Goal: Information Seeking & Learning: Learn about a topic

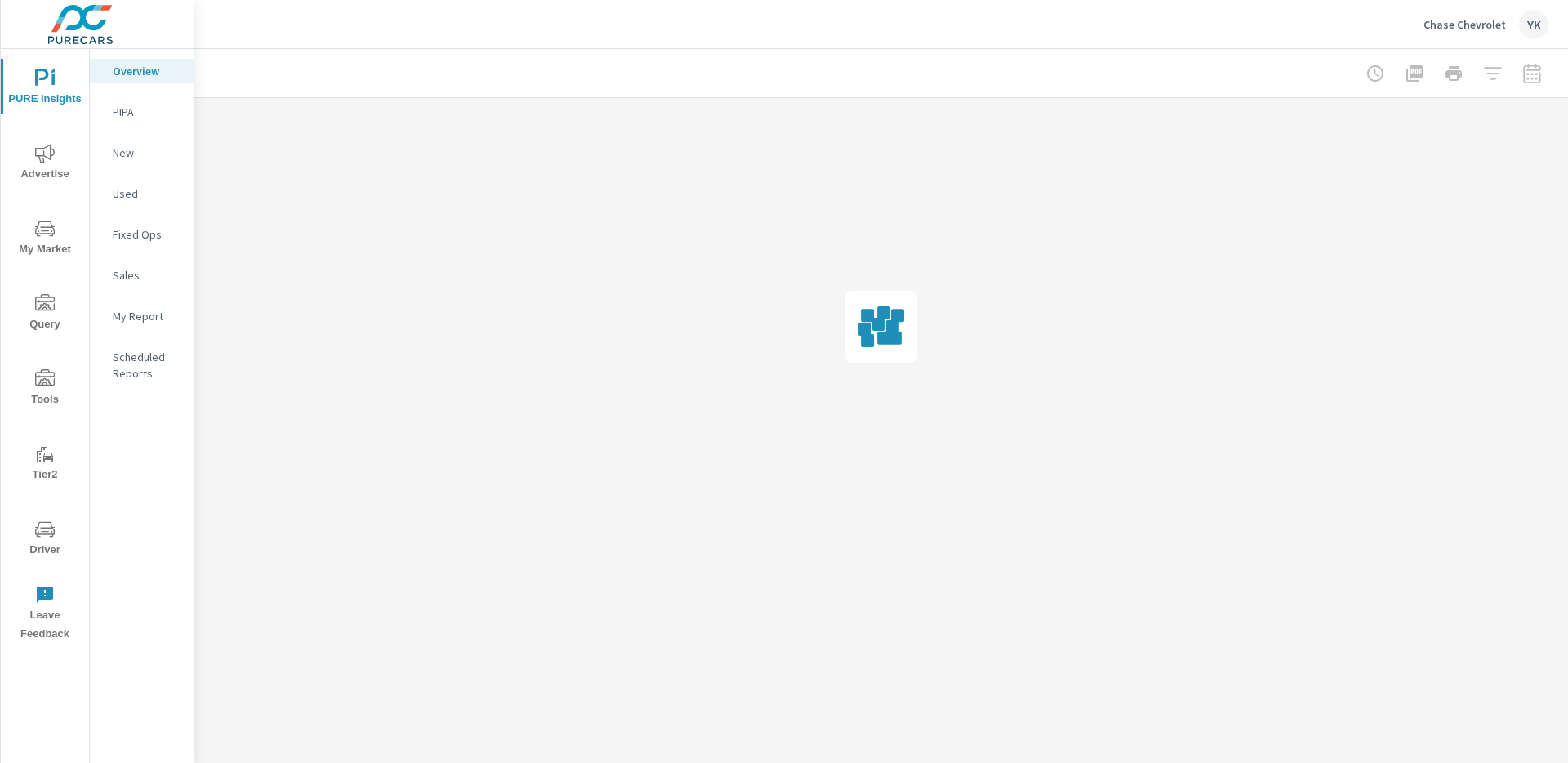
click at [50, 168] on span "Advertise" at bounding box center [44, 163] width 79 height 40
click at [142, 238] on p "Social" at bounding box center [146, 235] width 68 height 16
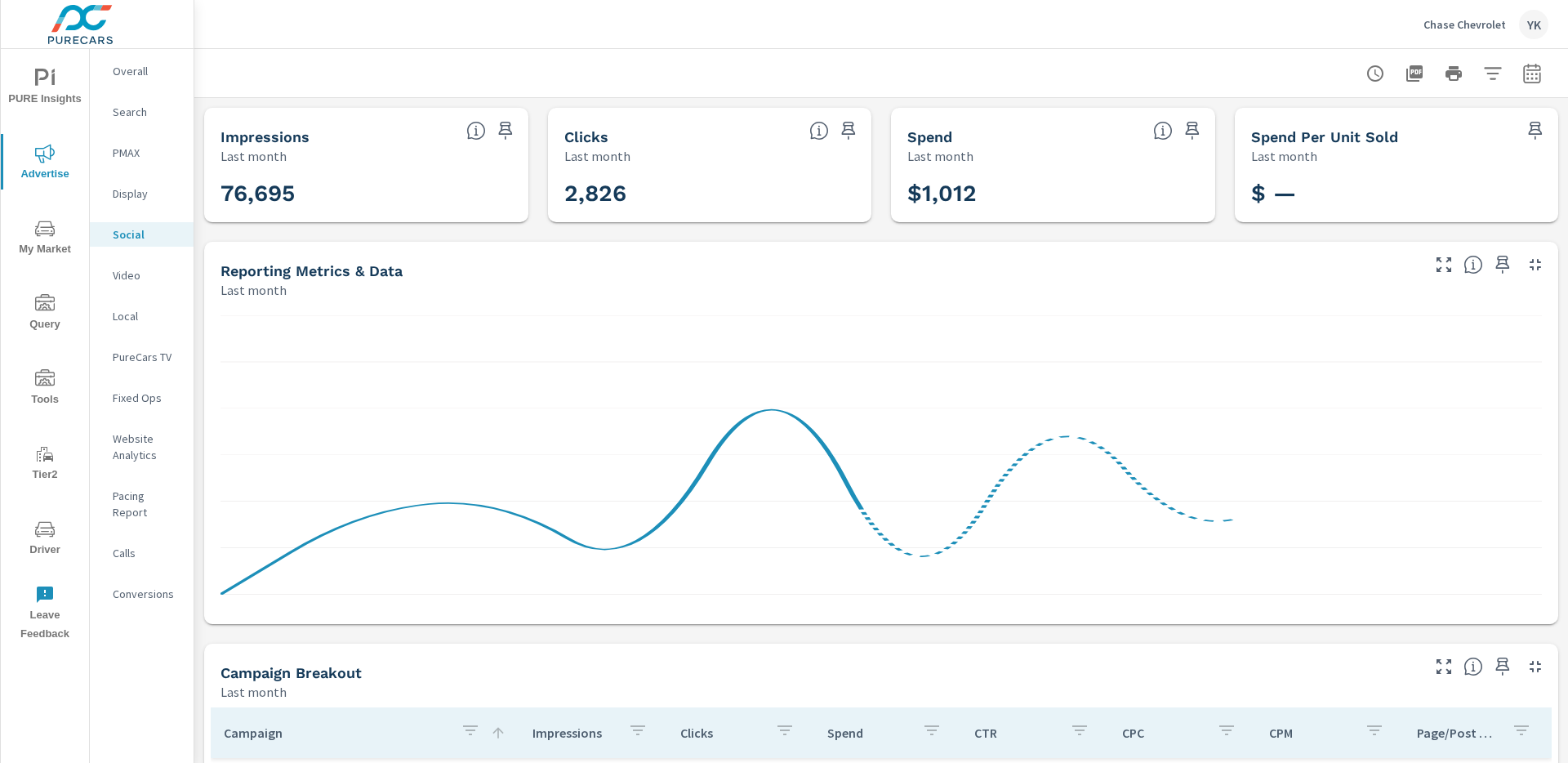
click at [1549, 81] on div at bounding box center [881, 72] width 1374 height 48
click at [1541, 81] on icon "button" at bounding box center [1533, 74] width 20 height 20
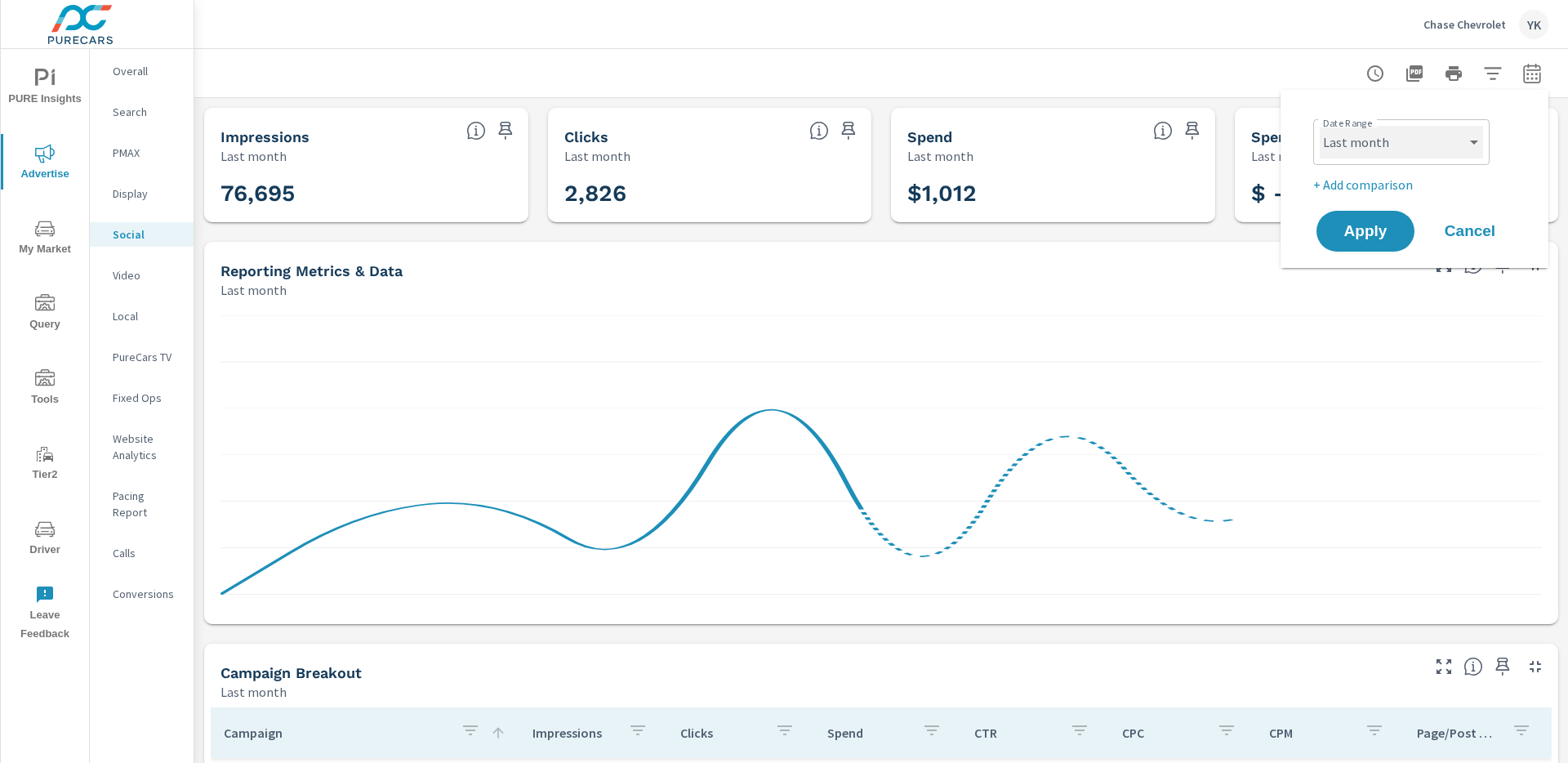
click at [1471, 143] on select "Custom [DATE] Last week Last 7 days Last 14 days Last 30 days Last 45 days Last…" at bounding box center [1401, 142] width 163 height 33
click at [1320, 126] on select "Custom [DATE] Last week Last 7 days Last 14 days Last 30 days Last 45 days Last…" at bounding box center [1401, 142] width 163 height 33
select select "Month to date"
click at [1385, 225] on span "Apply" at bounding box center [1366, 231] width 67 height 15
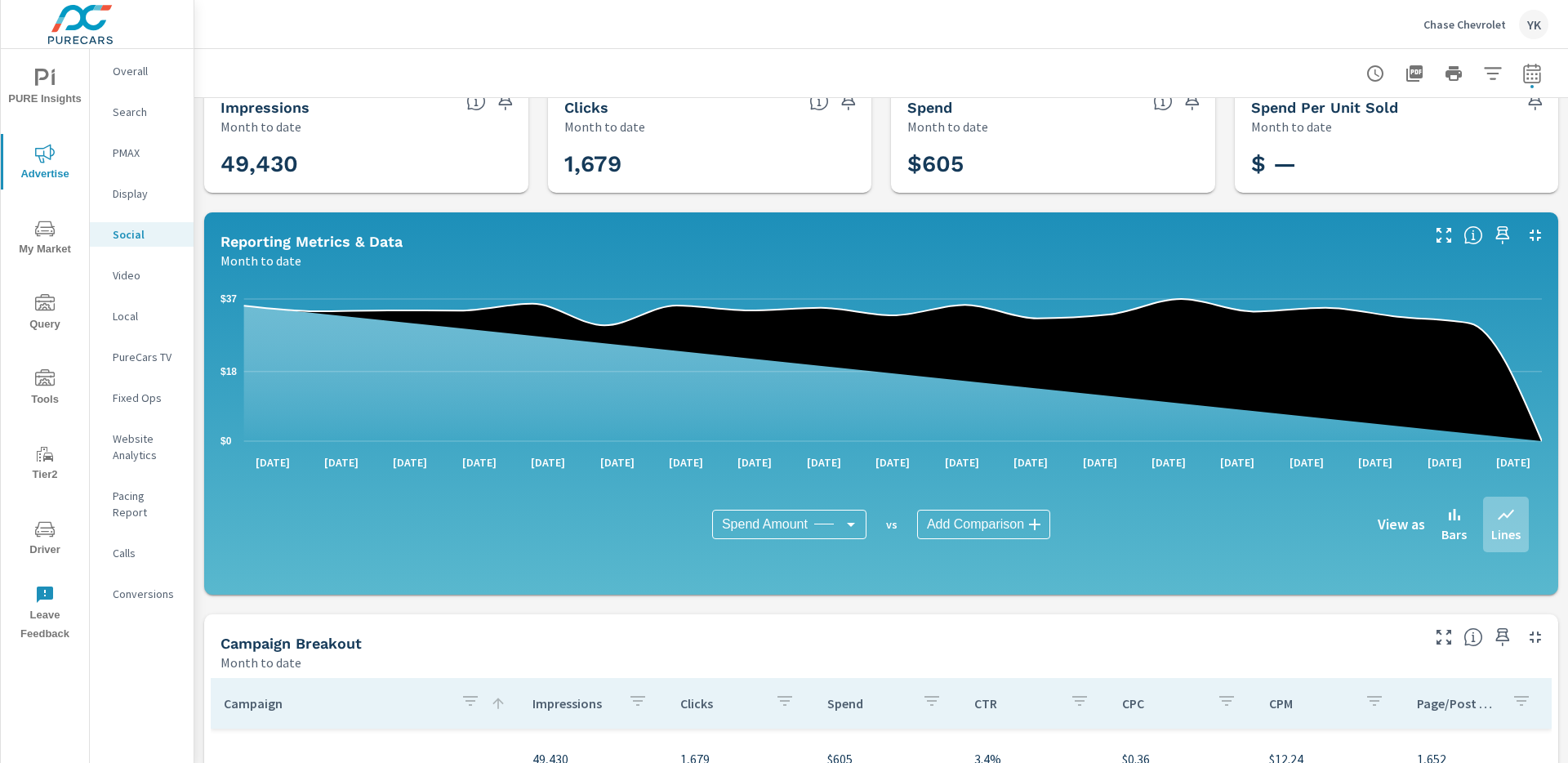
scroll to position [10, 0]
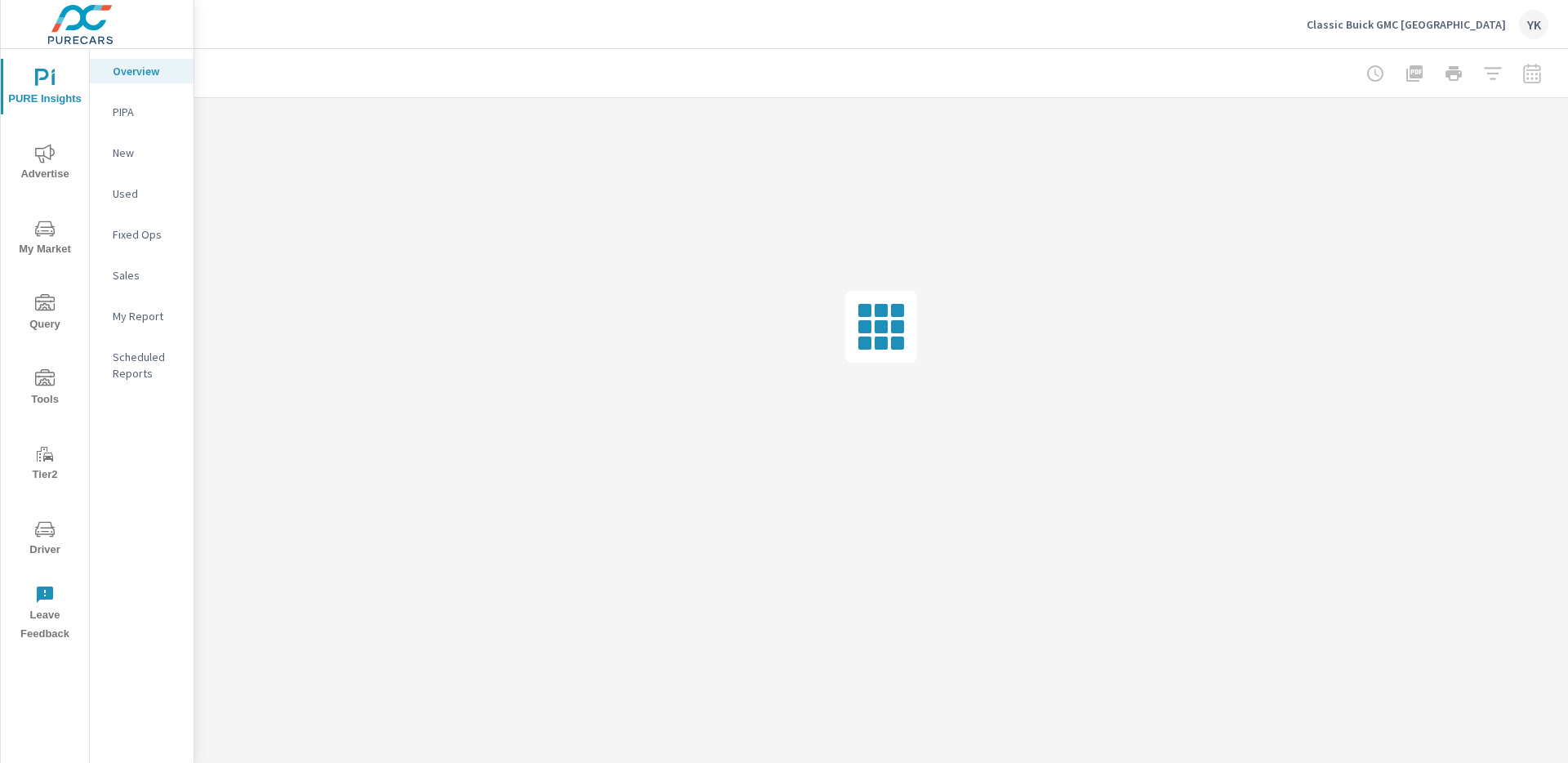
click at [55, 180] on span "Advertise" at bounding box center [44, 163] width 79 height 40
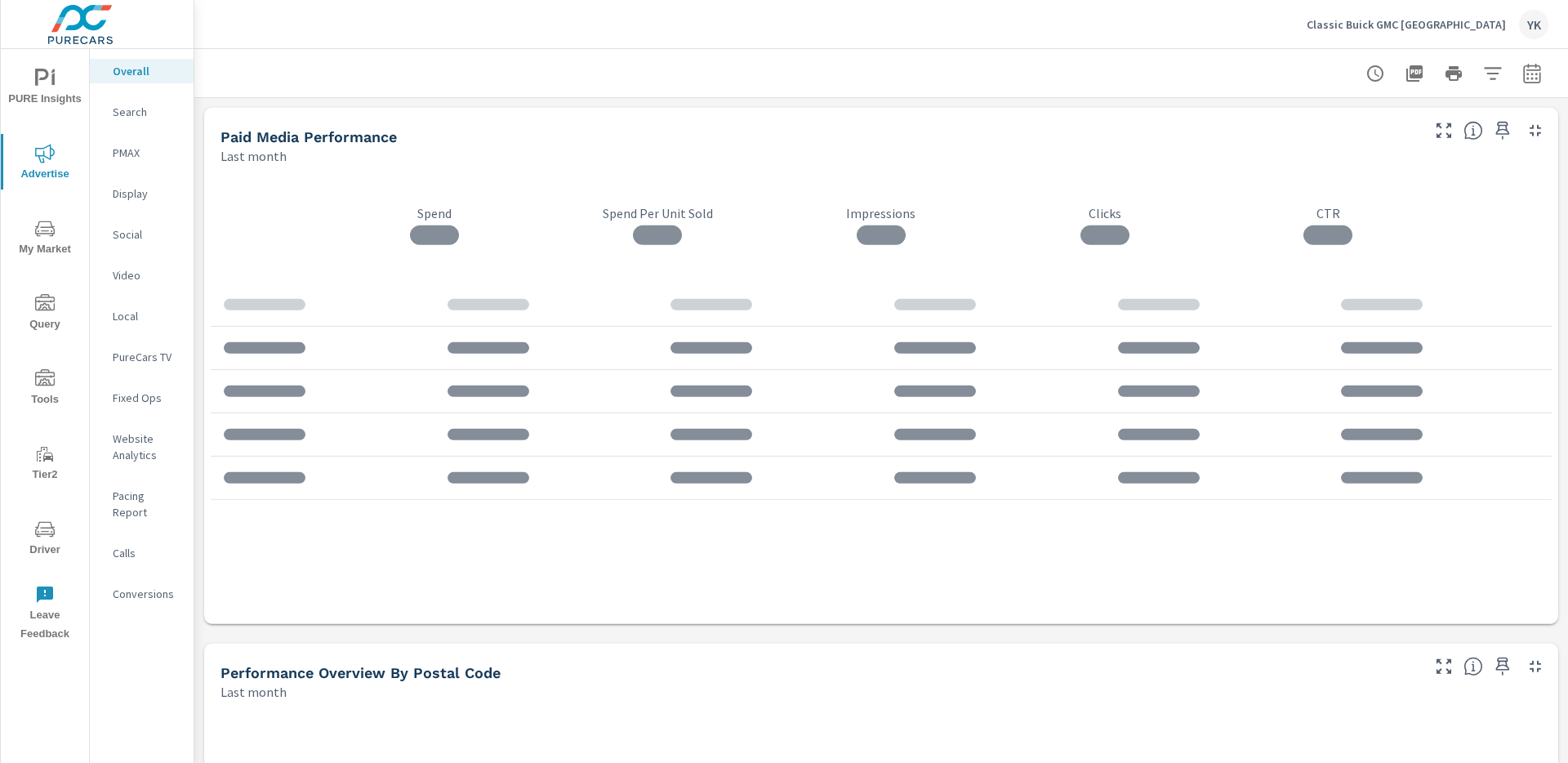
click at [131, 152] on p "PMAX" at bounding box center [146, 153] width 68 height 16
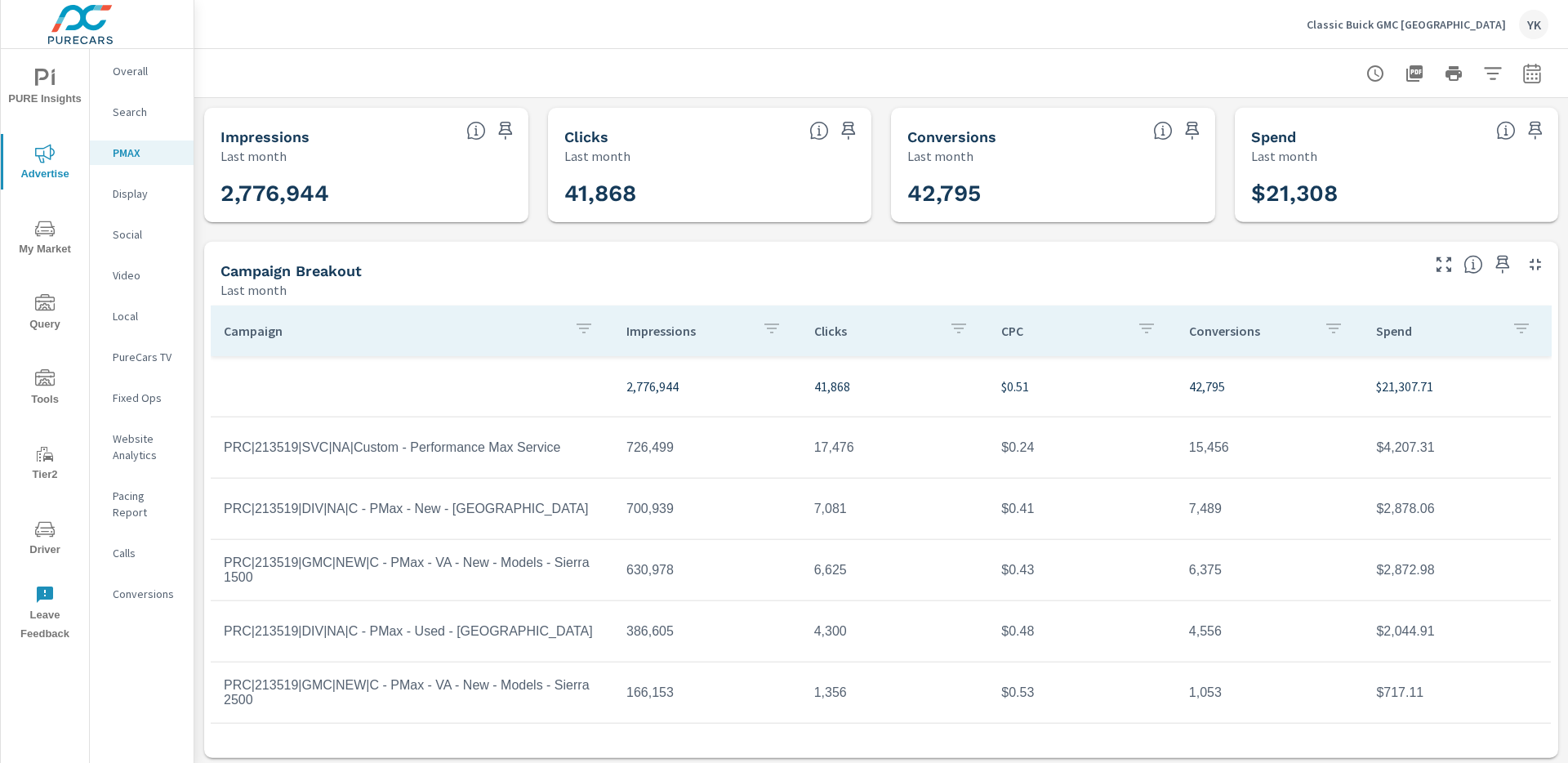
scroll to position [61, 0]
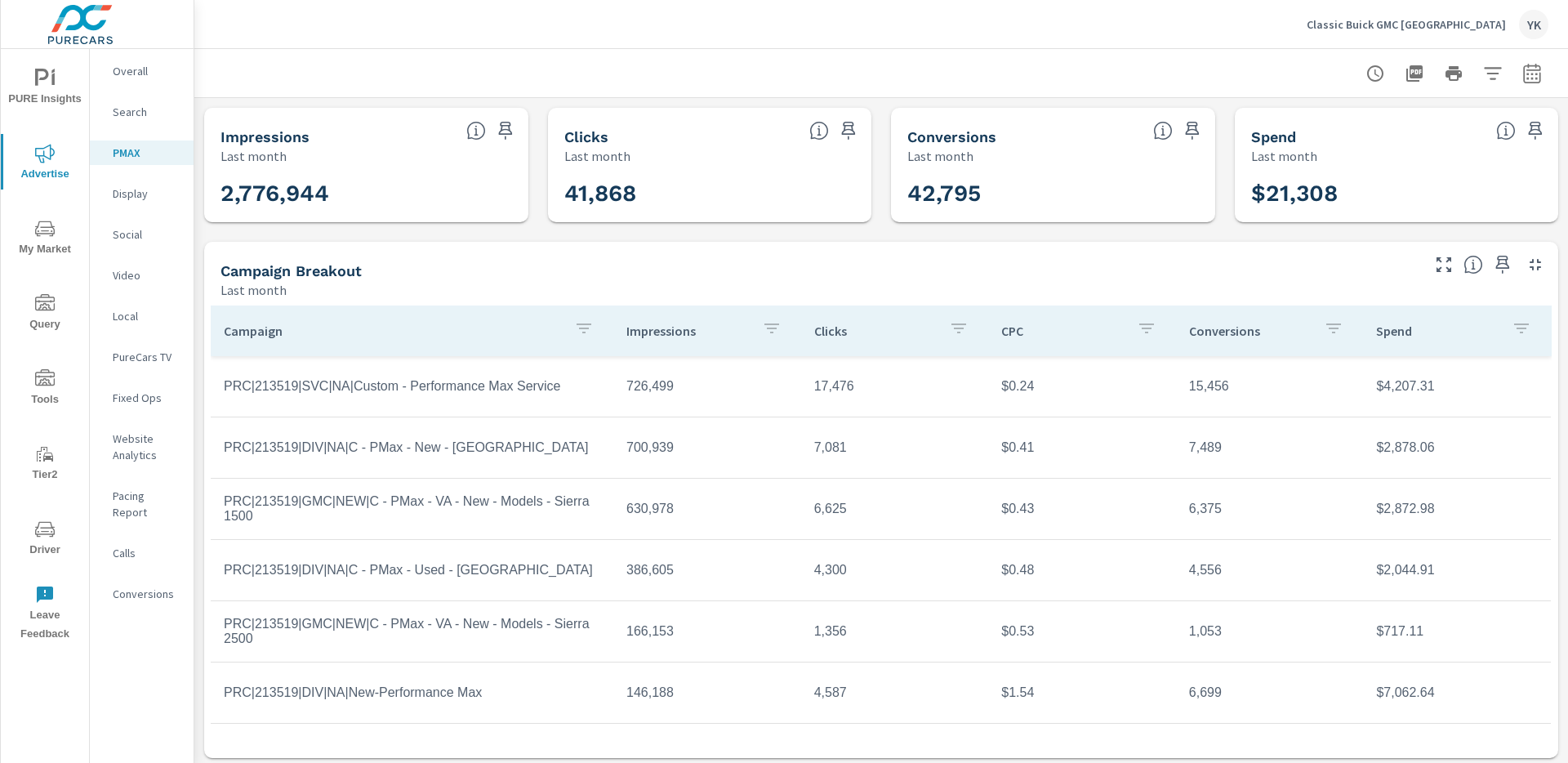
click at [125, 237] on p "Social" at bounding box center [146, 235] width 68 height 16
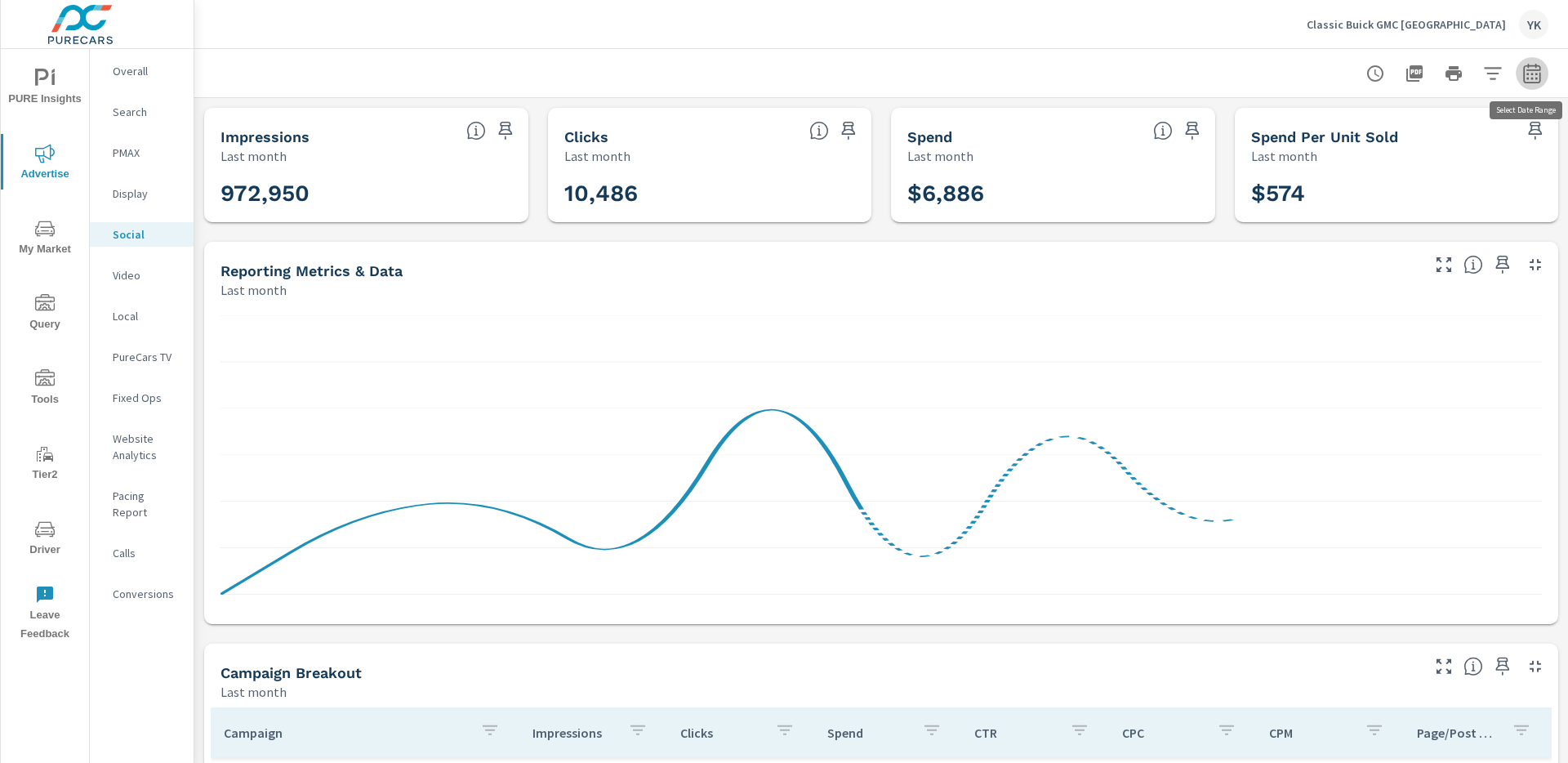
click at [1530, 71] on icon "button" at bounding box center [1533, 74] width 20 height 20
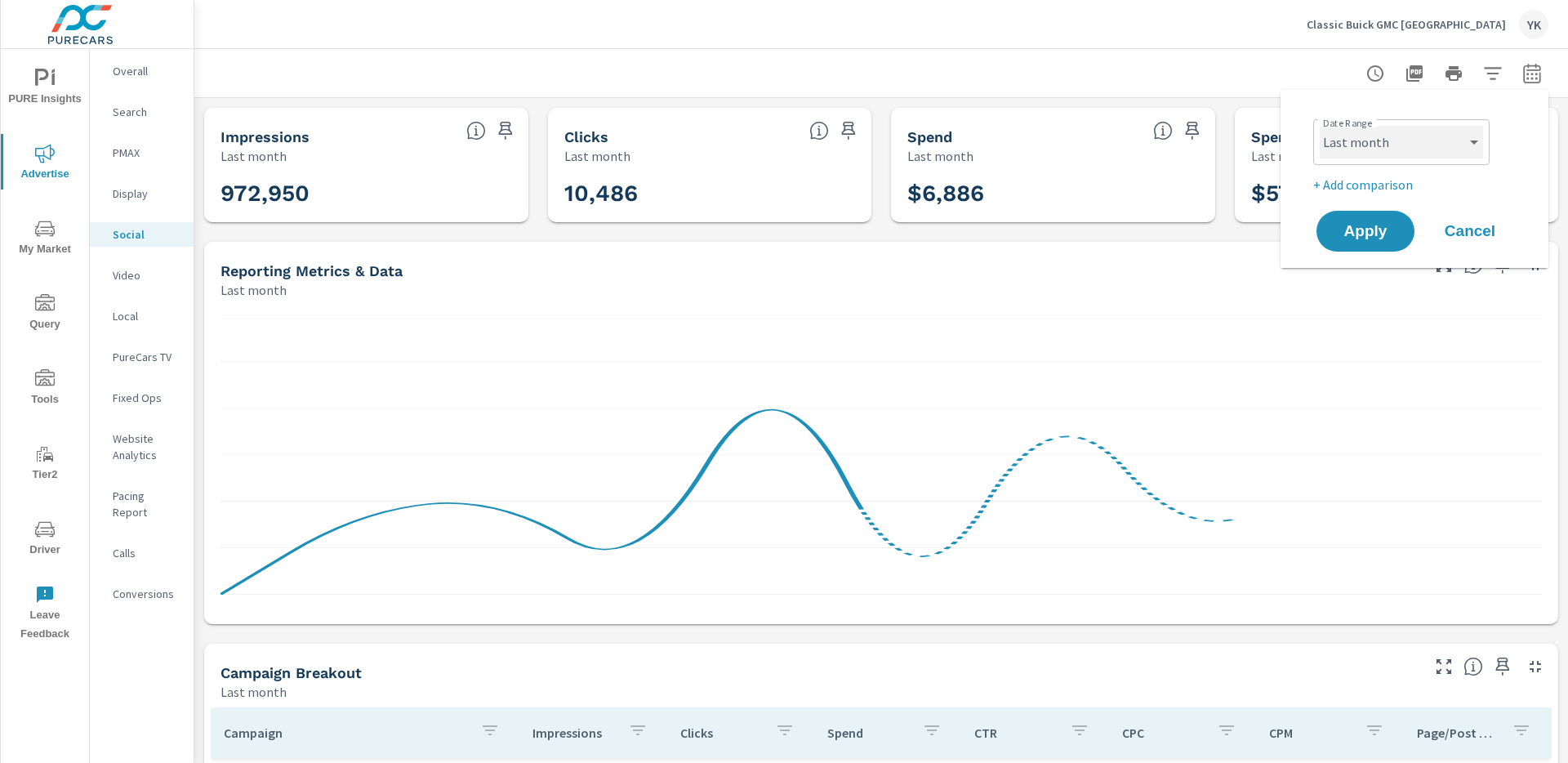
click at [1444, 127] on select "Custom Yesterday Last week Last 7 days Last 14 days Last 30 days Last 45 days L…" at bounding box center [1401, 142] width 163 height 33
click at [1320, 126] on select "Custom Yesterday Last week Last 7 days Last 14 days Last 30 days Last 45 days L…" at bounding box center [1401, 142] width 163 height 33
select select "Month to date"
click at [1387, 228] on span "Apply" at bounding box center [1366, 231] width 67 height 15
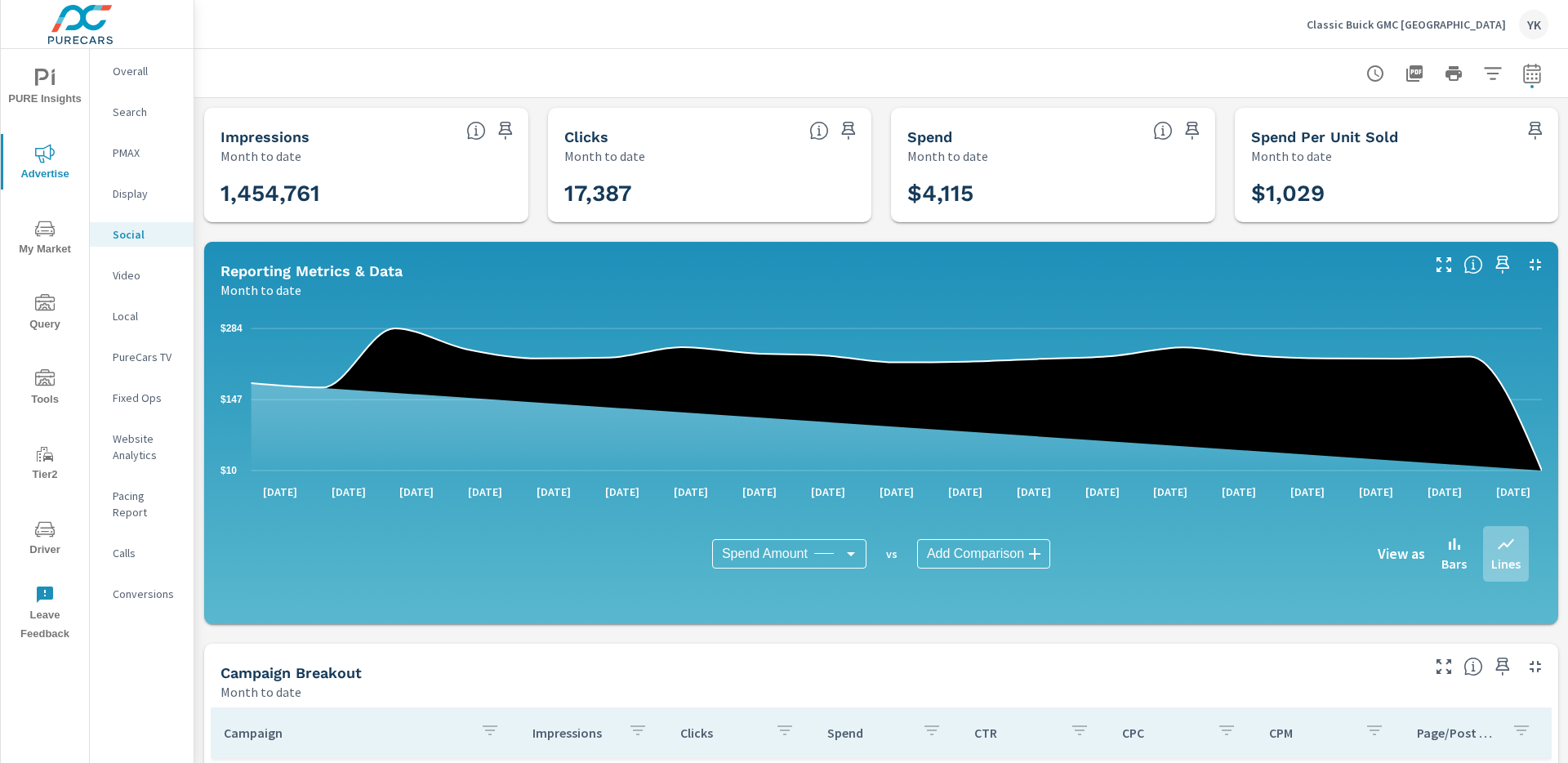
click at [123, 208] on nav "Overall Search PMAX Display Social Video Local PureCars TV Fixed Ops Website An…" at bounding box center [142, 339] width 104 height 580
click at [132, 191] on p "Display" at bounding box center [146, 193] width 68 height 16
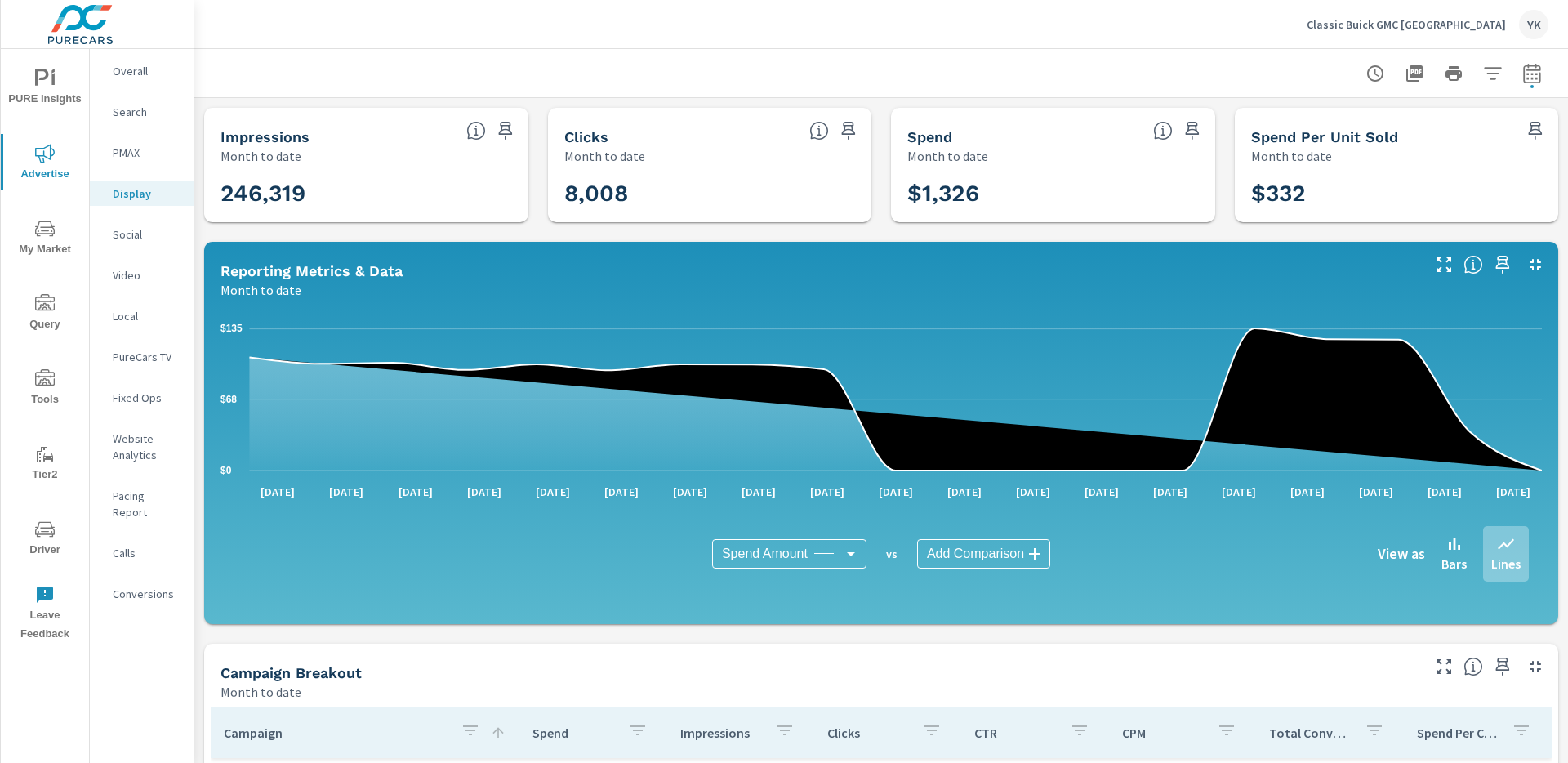
click at [1390, 25] on p "Classic Buick GMC Arlington" at bounding box center [1406, 24] width 199 height 14
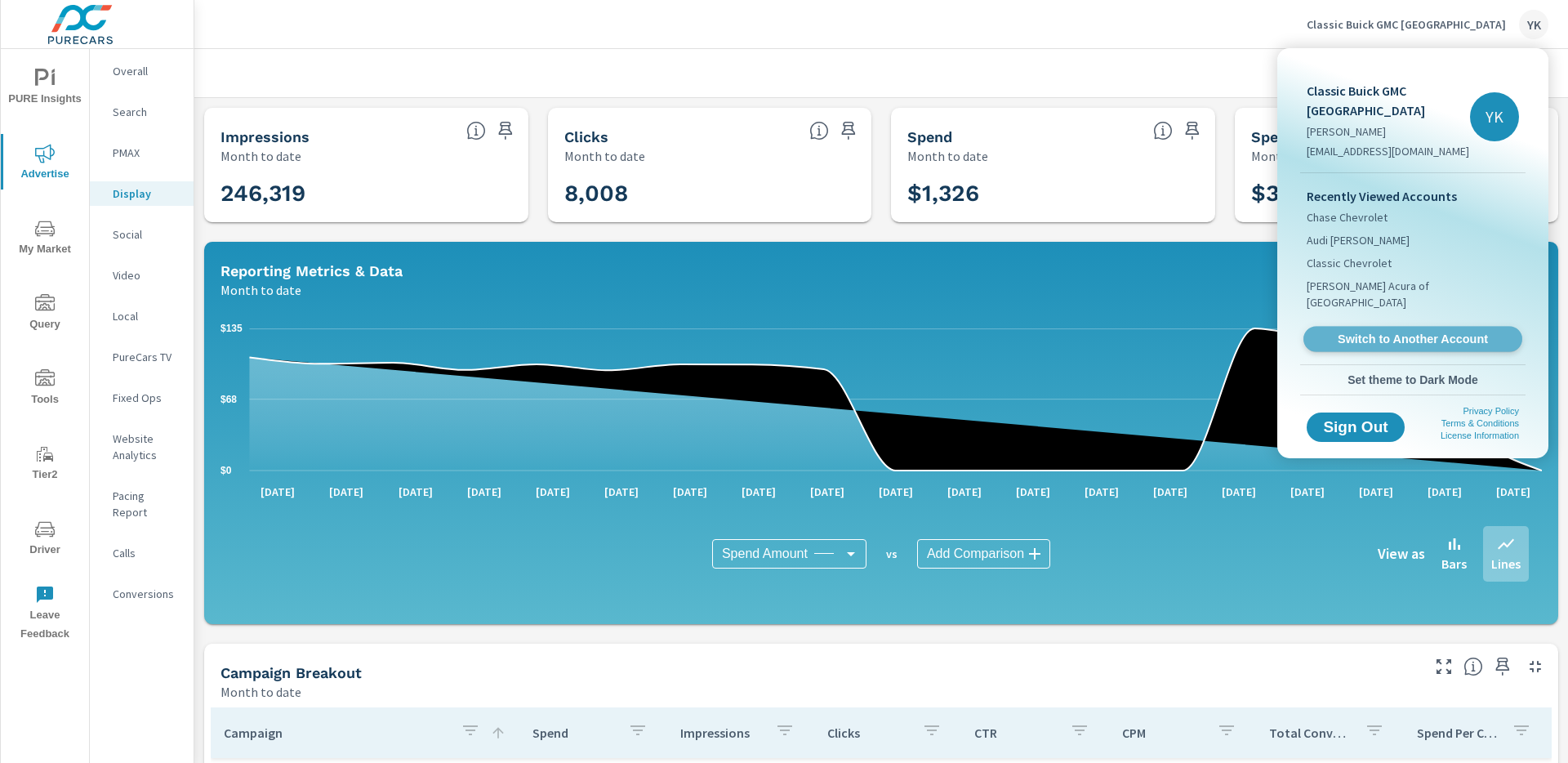
click at [1338, 331] on span "Switch to Another Account" at bounding box center [1413, 339] width 200 height 15
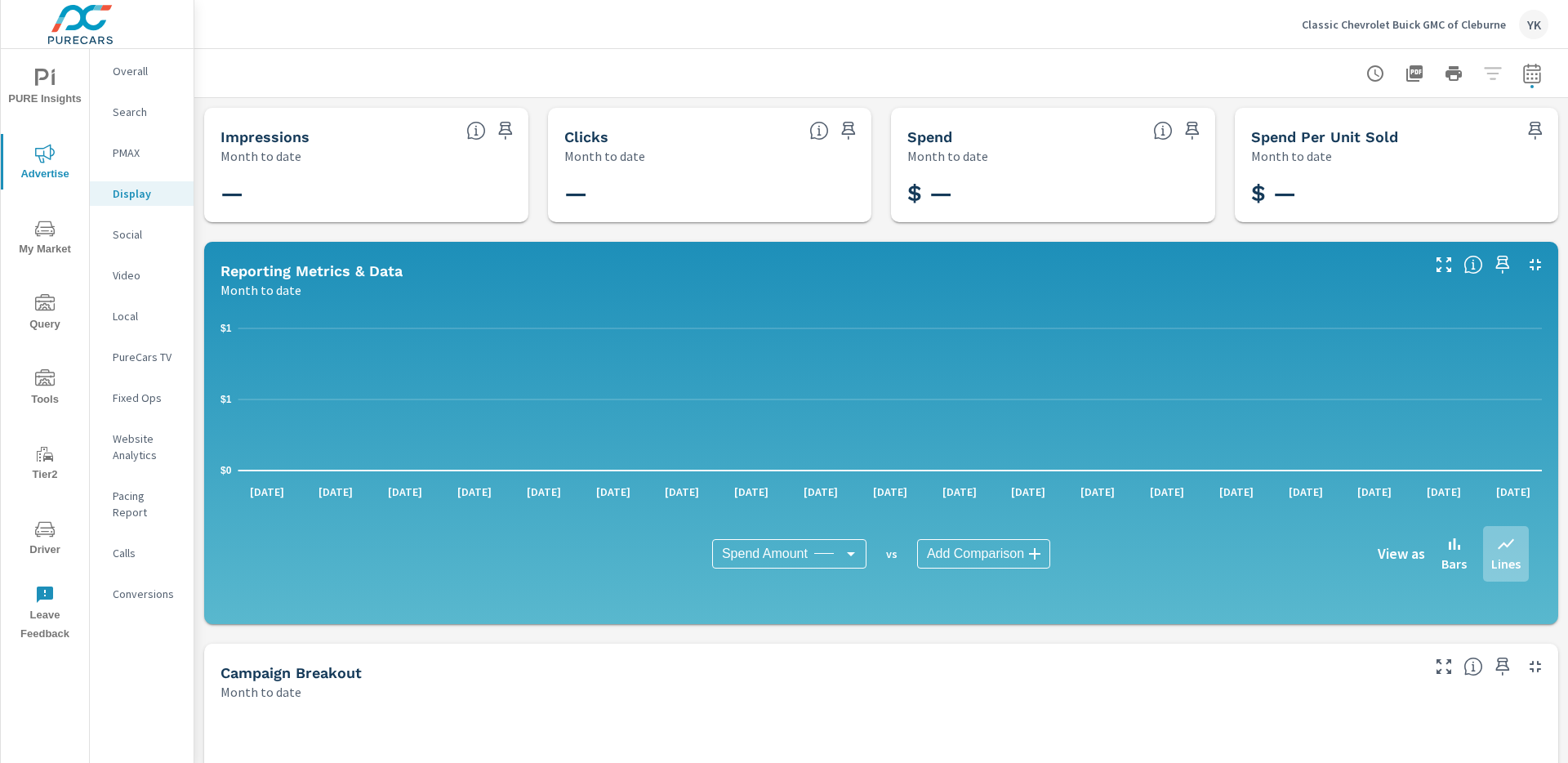
click at [124, 228] on p "Social" at bounding box center [146, 235] width 68 height 16
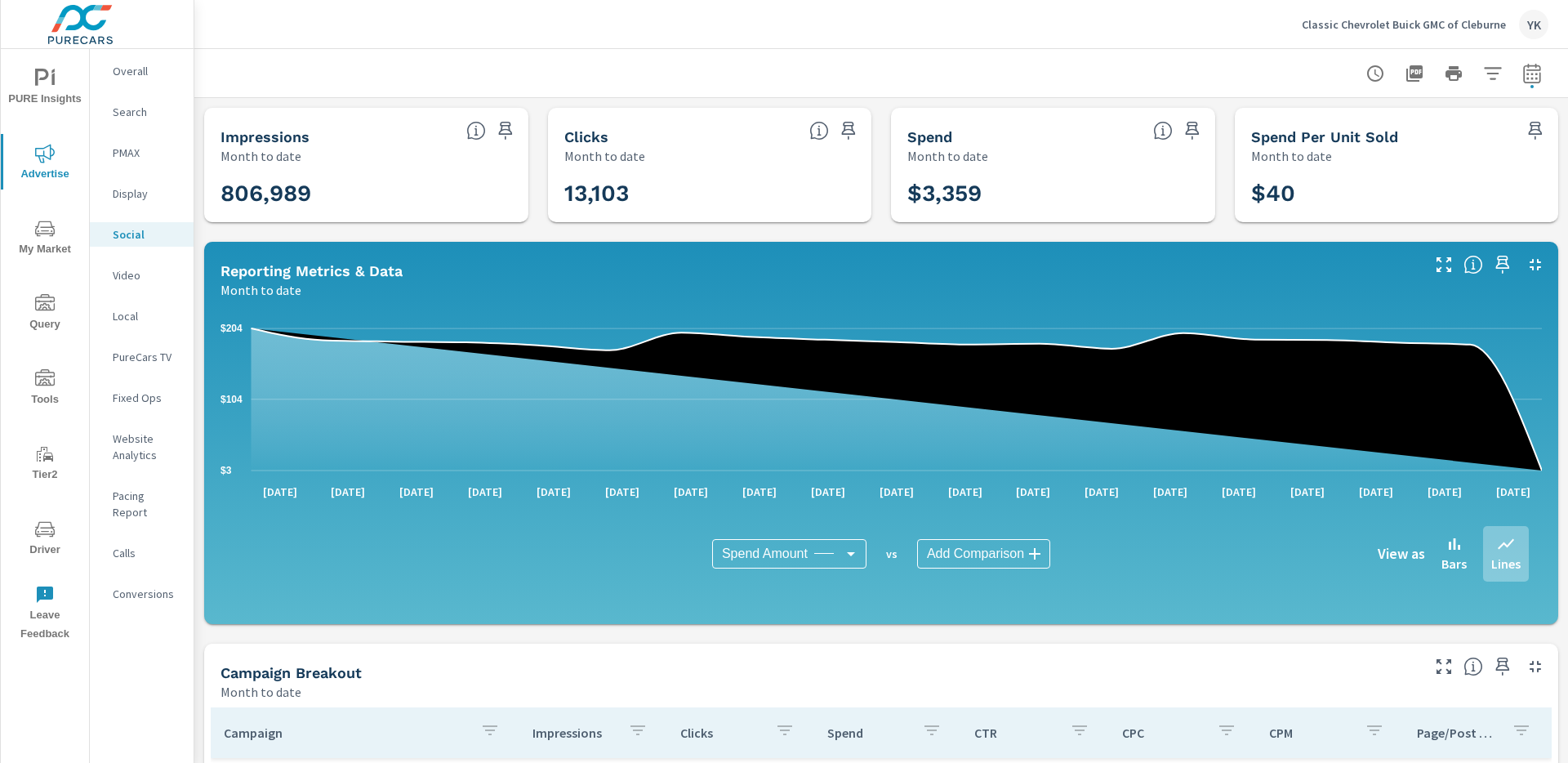
click at [1356, 19] on p "Classic Chevrolet Buick GMC of Cleburne" at bounding box center [1404, 24] width 204 height 14
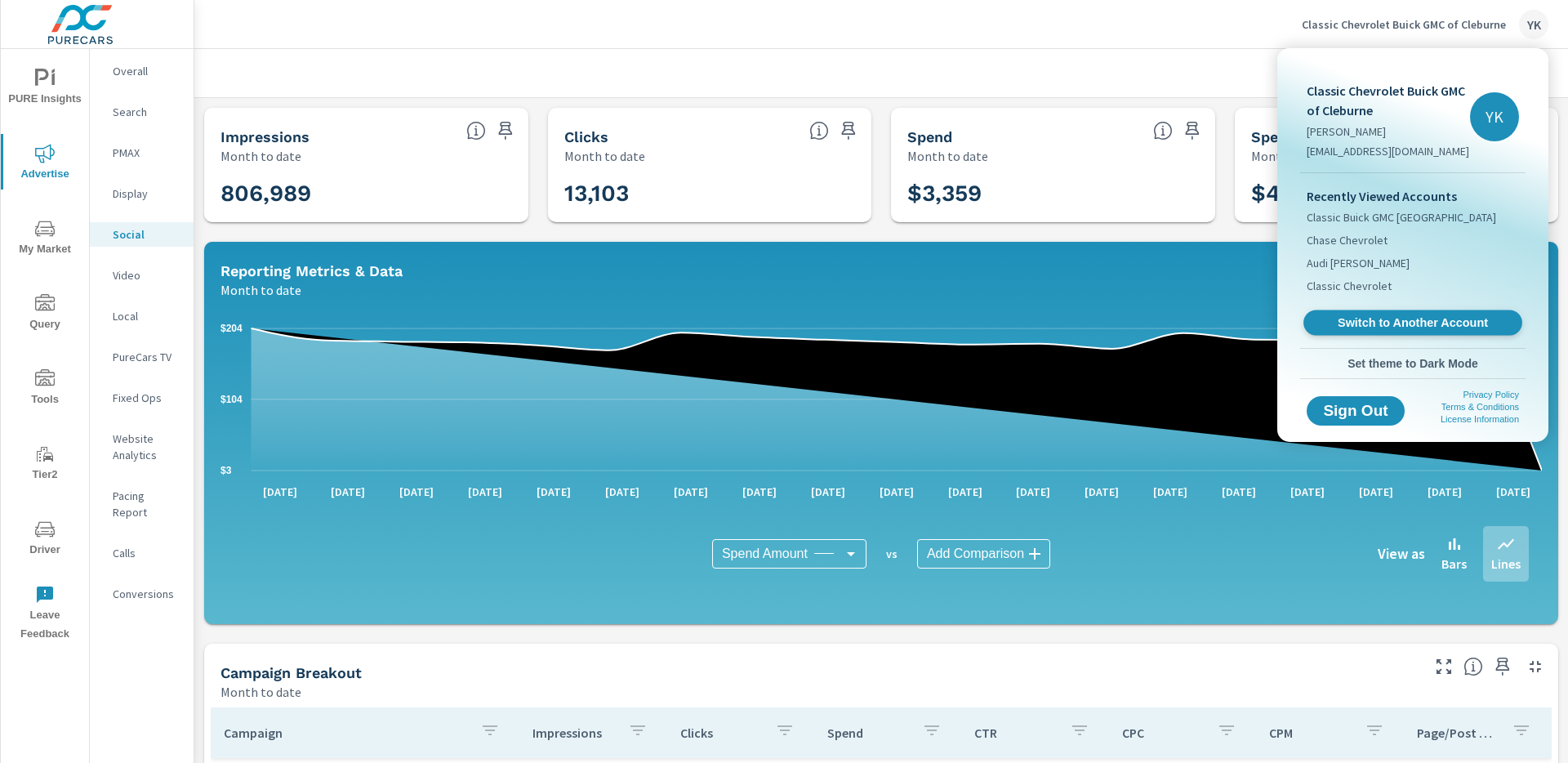
click at [1326, 315] on span "Switch to Another Account" at bounding box center [1413, 322] width 200 height 15
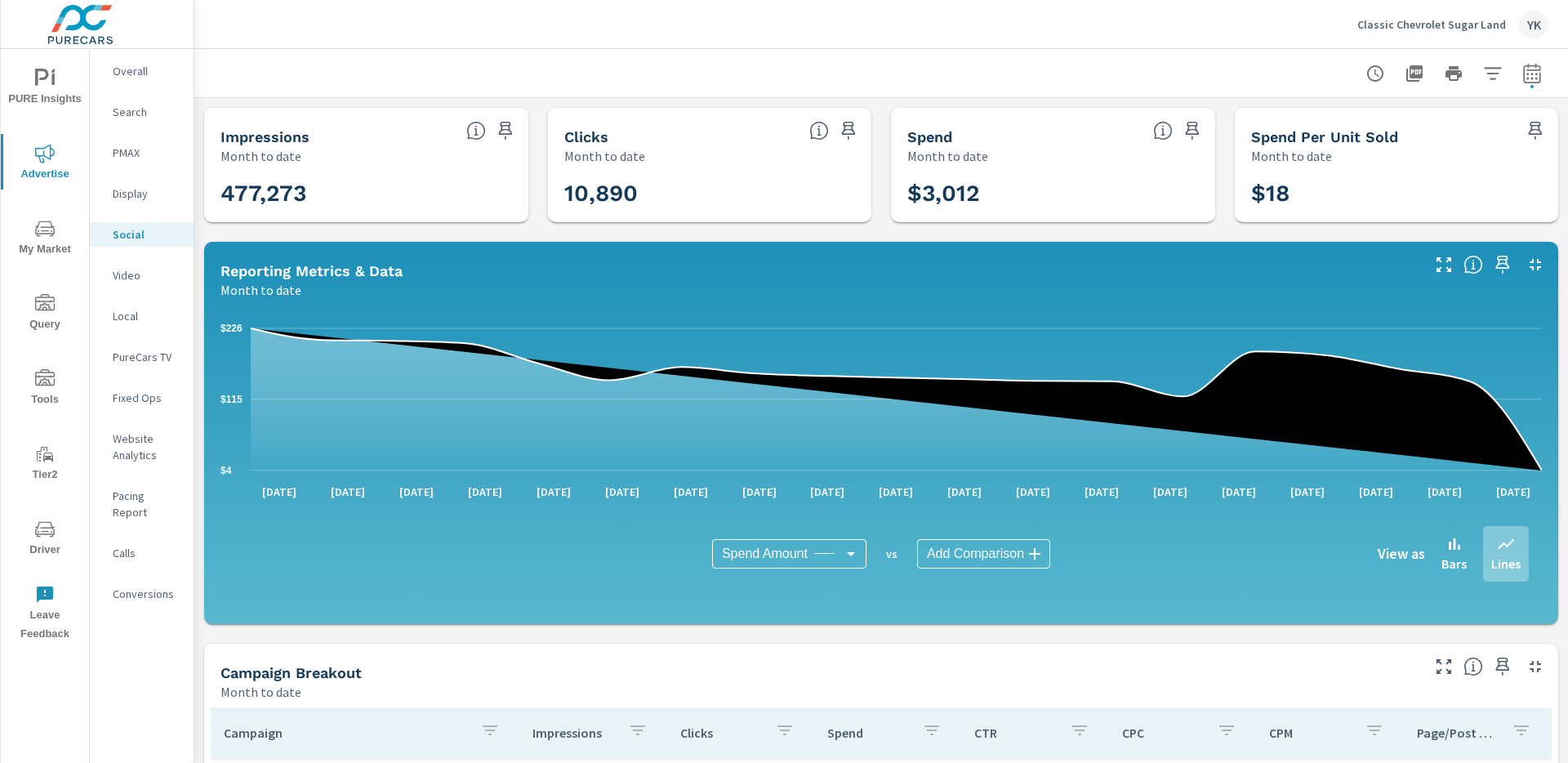
click at [99, 355] on div "PureCars TV" at bounding box center [142, 357] width 104 height 24
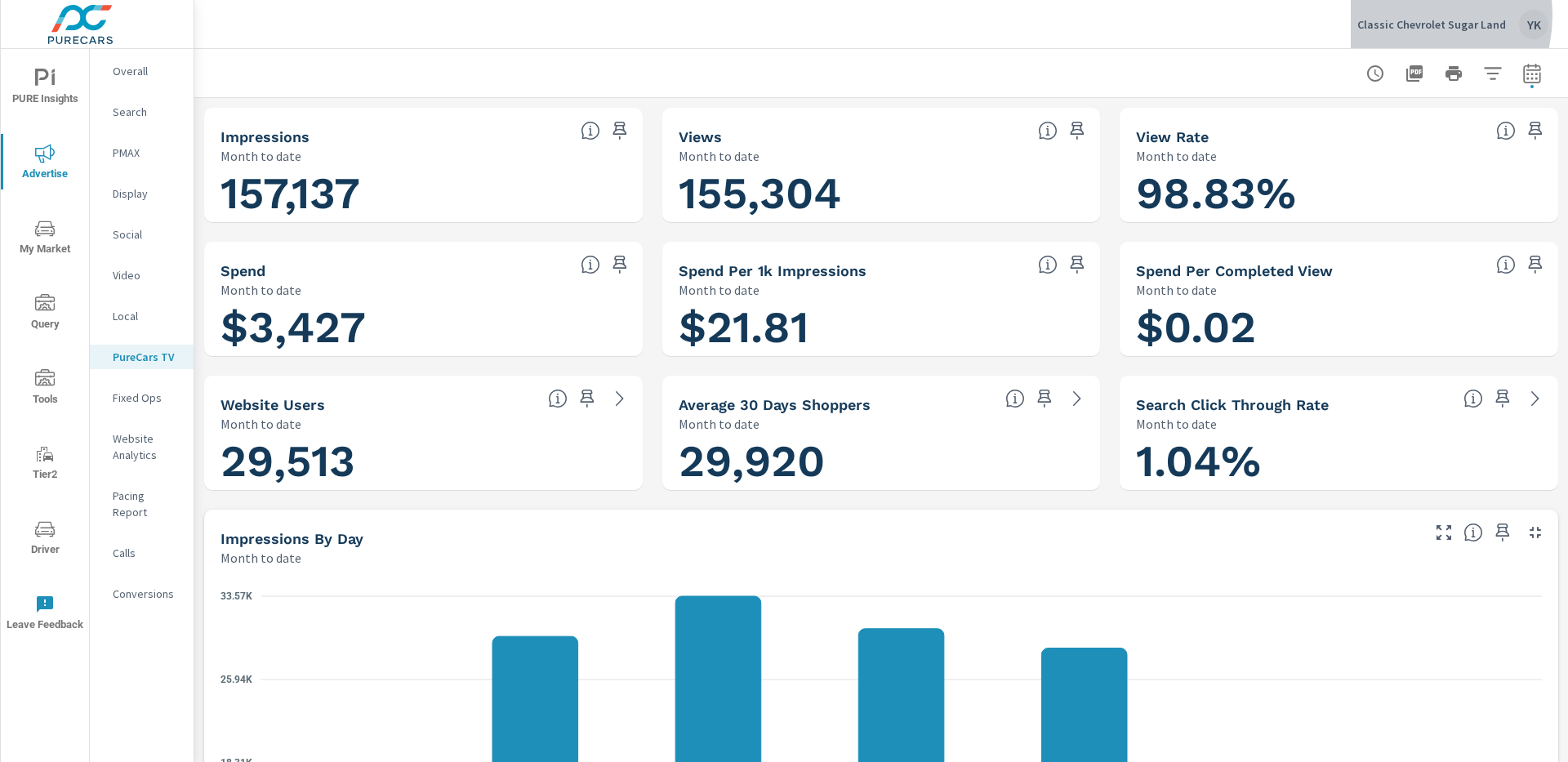
click at [1412, 15] on div "Classic Chevrolet Sugar Land YK" at bounding box center [1453, 24] width 191 height 30
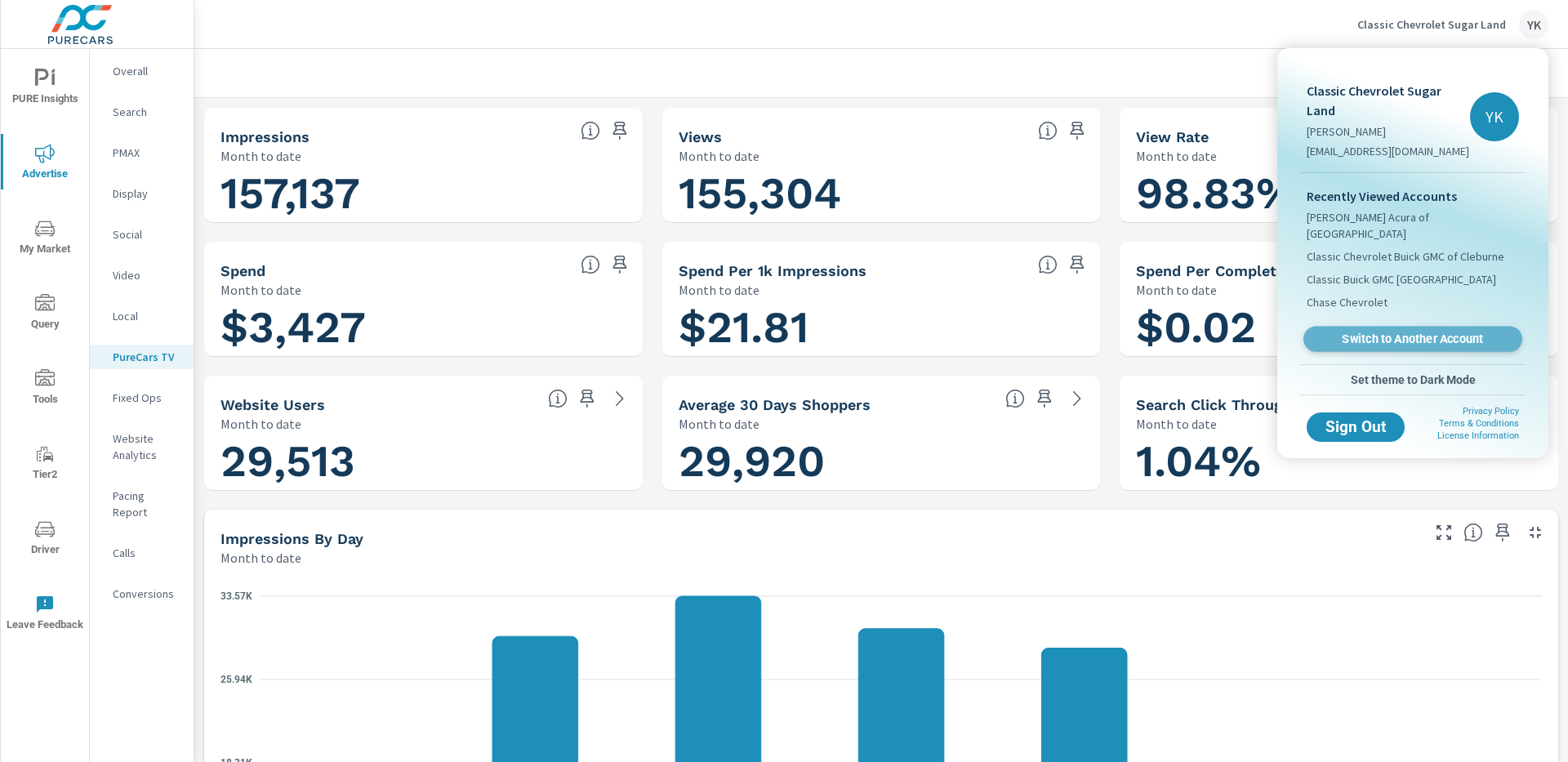
click at [1346, 331] on span "Switch to Another Account" at bounding box center [1413, 339] width 200 height 15
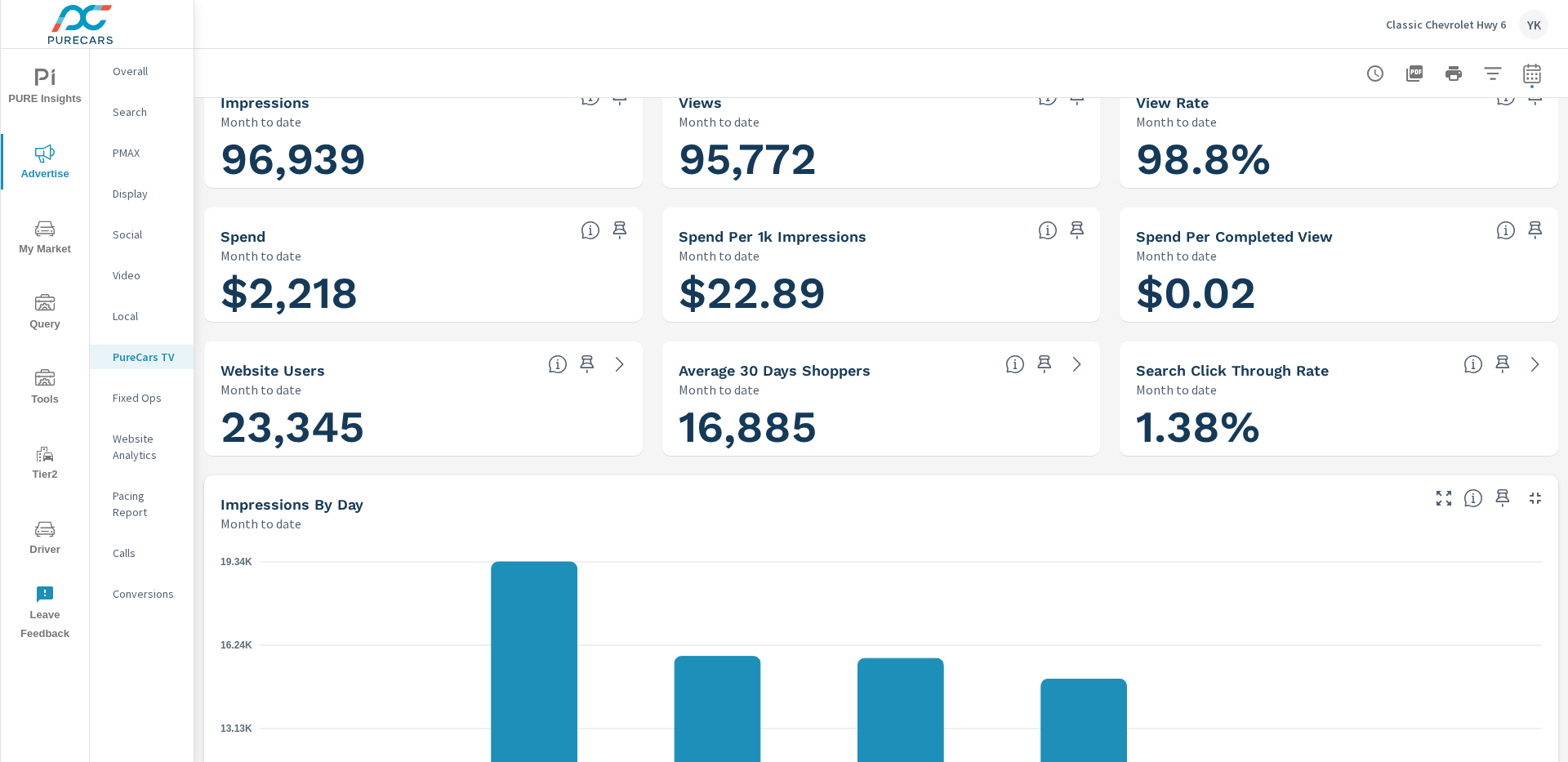
scroll to position [12, 0]
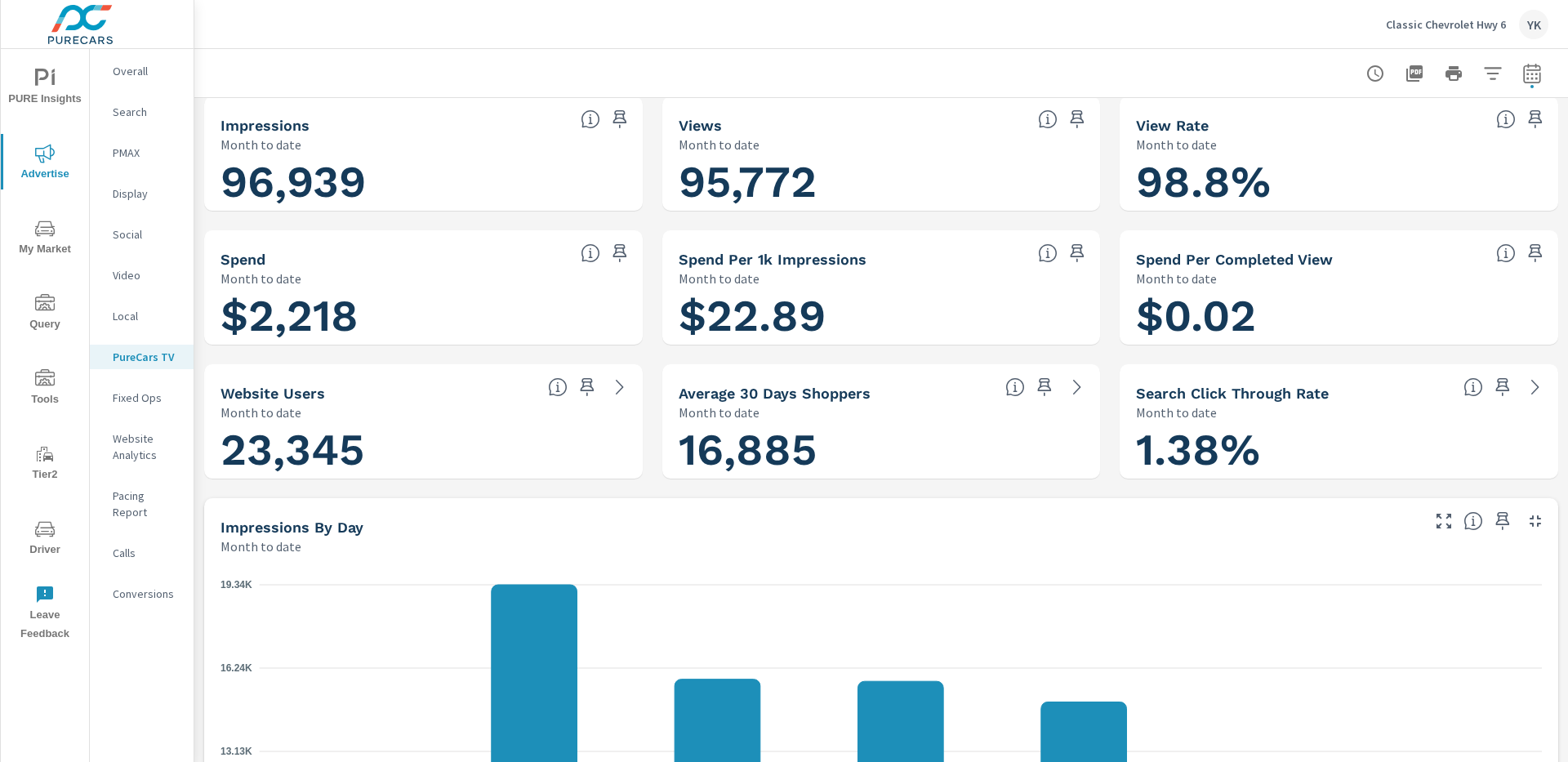
click at [133, 225] on div "Social" at bounding box center [142, 234] width 104 height 24
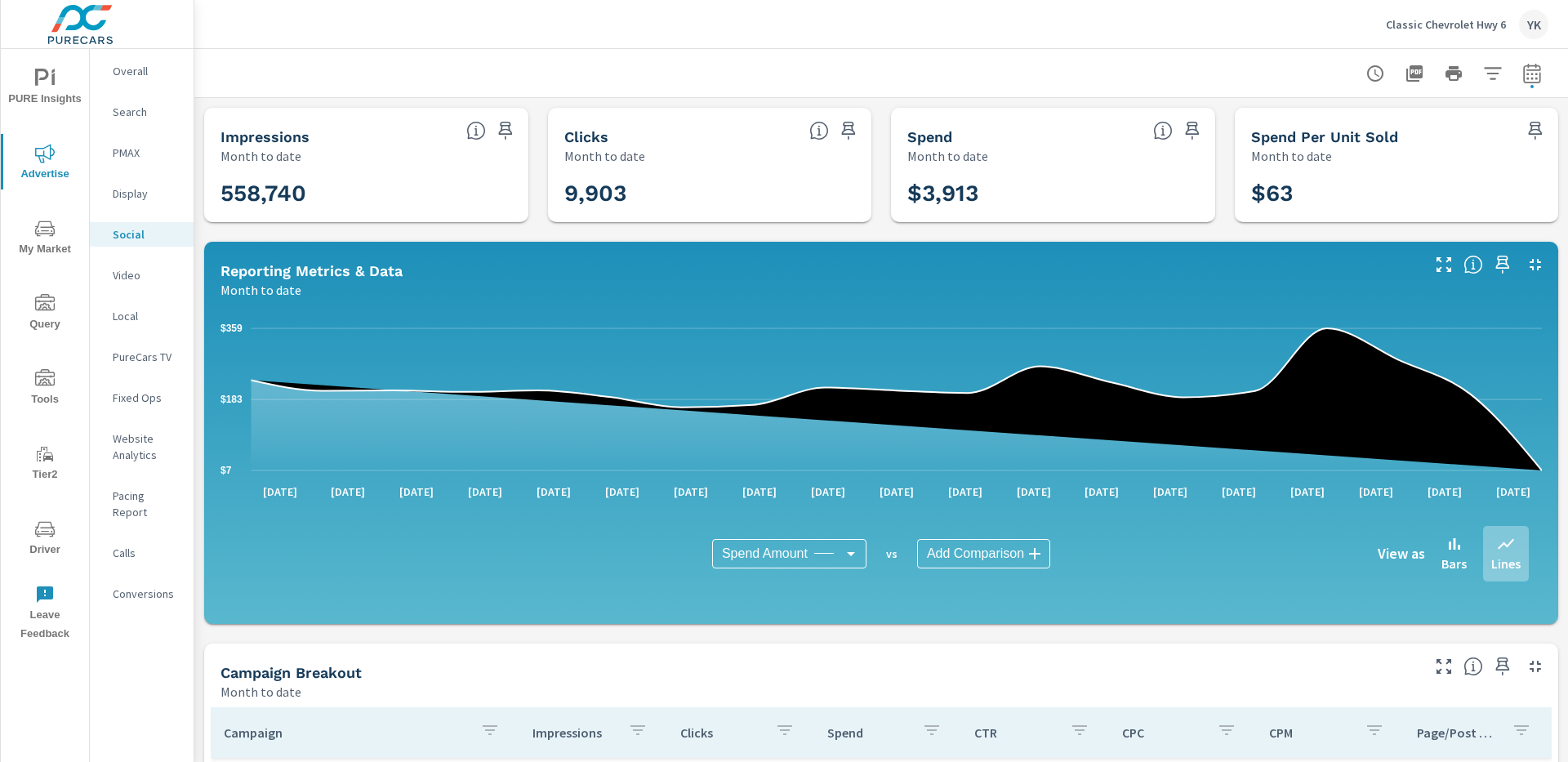
click at [1407, 22] on p "Classic Chevrolet Hwy 6" at bounding box center [1445, 24] width 120 height 14
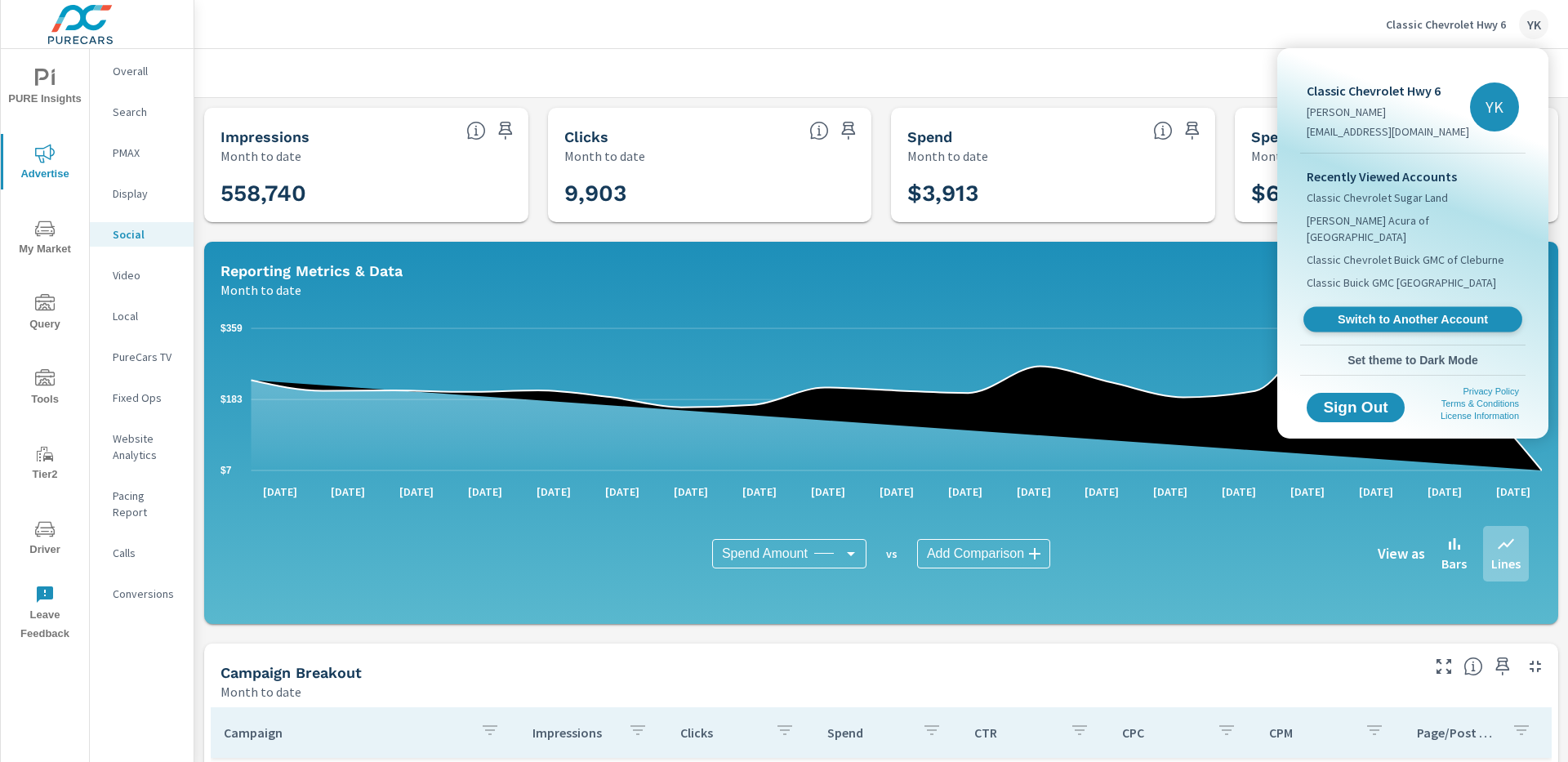
click at [1324, 312] on span "Switch to Another Account" at bounding box center [1413, 320] width 200 height 15
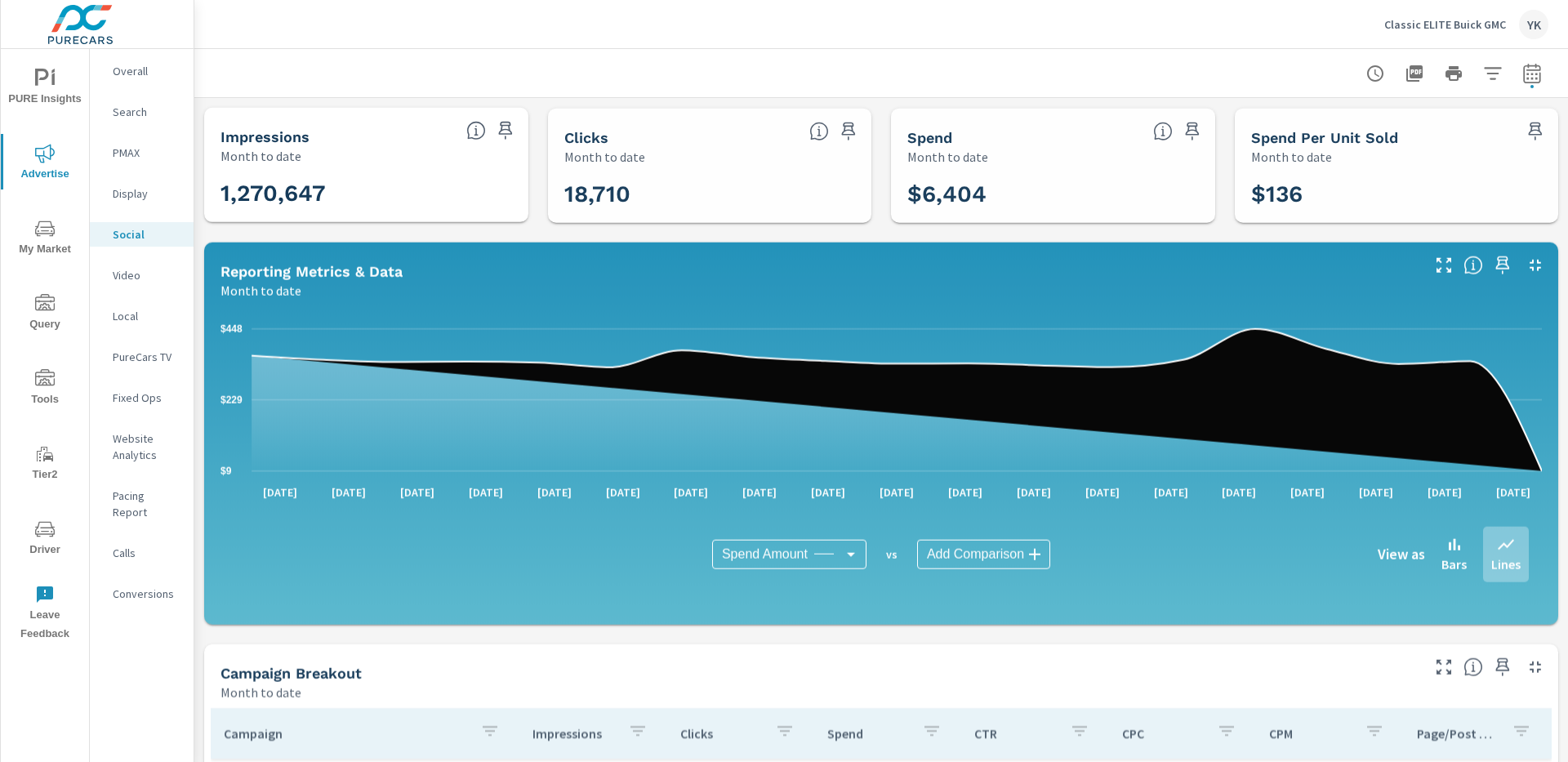
click at [362, 259] on div "Reporting Metrics & Data Month to date" at bounding box center [814, 272] width 1220 height 58
click at [145, 282] on p "Video" at bounding box center [146, 275] width 68 height 16
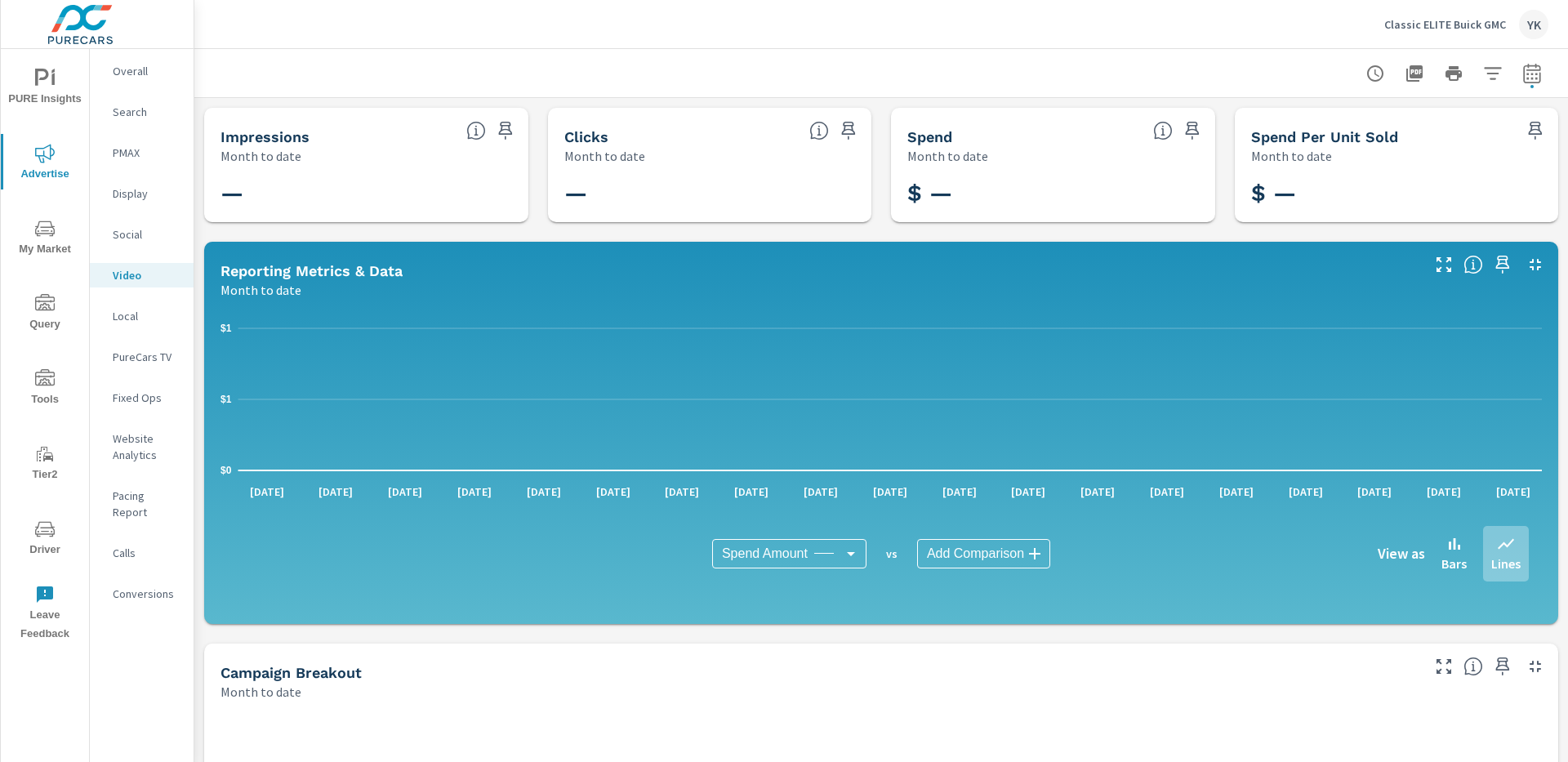
click at [111, 348] on div "PureCars TV" at bounding box center [142, 357] width 104 height 24
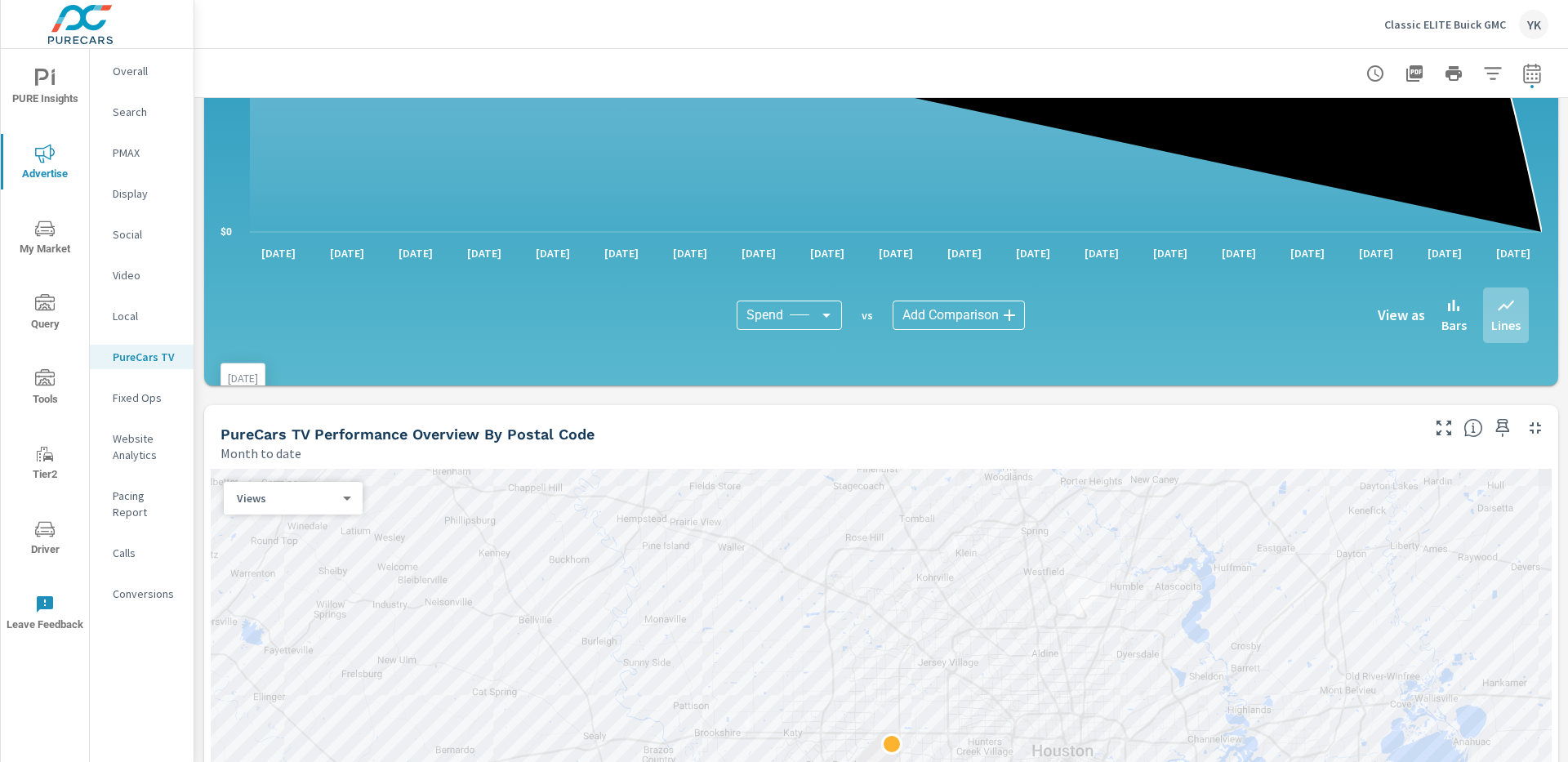
scroll to position [454, 0]
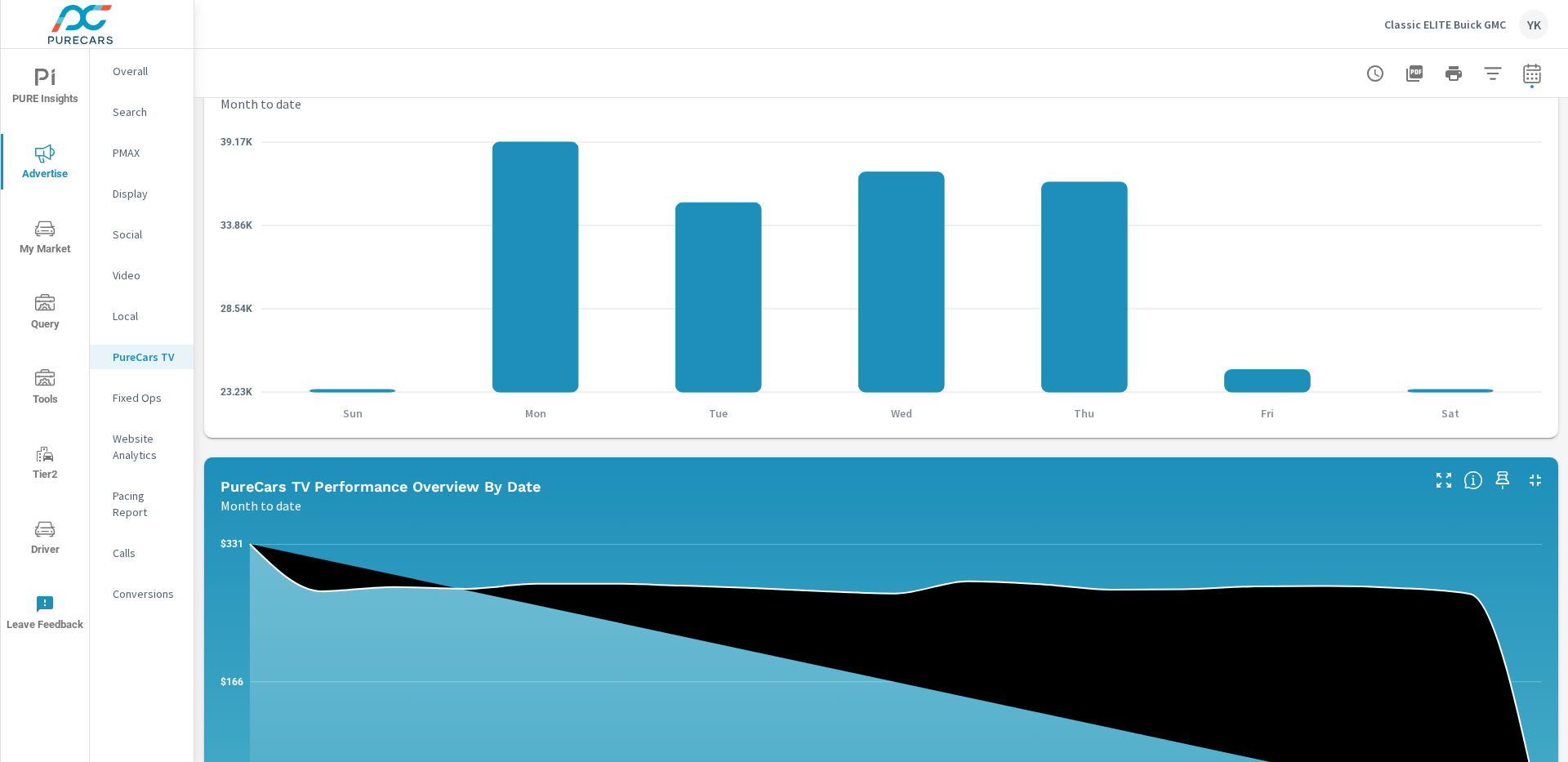
click at [133, 192] on p "Display" at bounding box center [146, 193] width 68 height 16
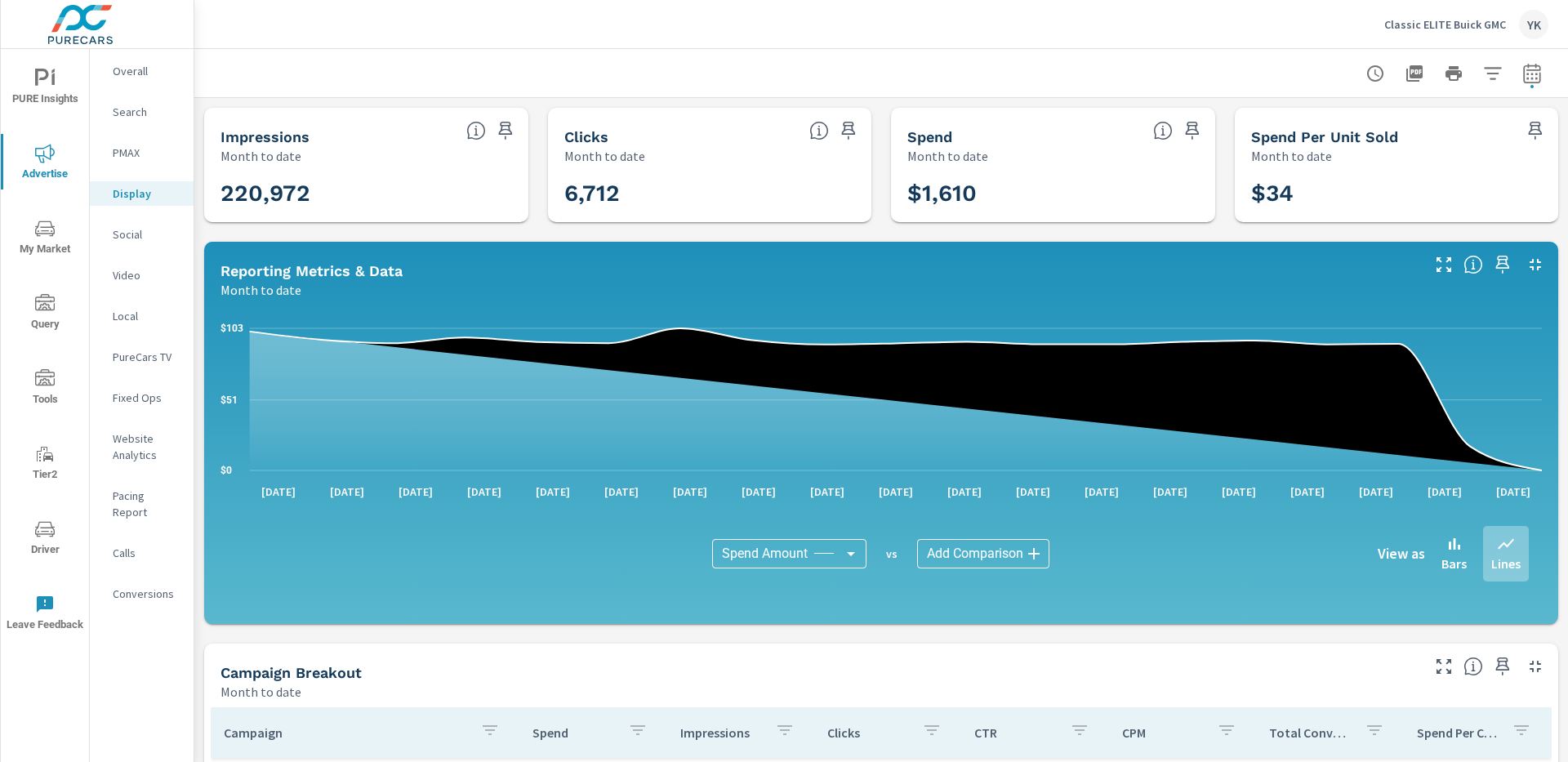
click at [1392, 23] on p "Classic ELITE Buick GMC" at bounding box center [1445, 24] width 122 height 14
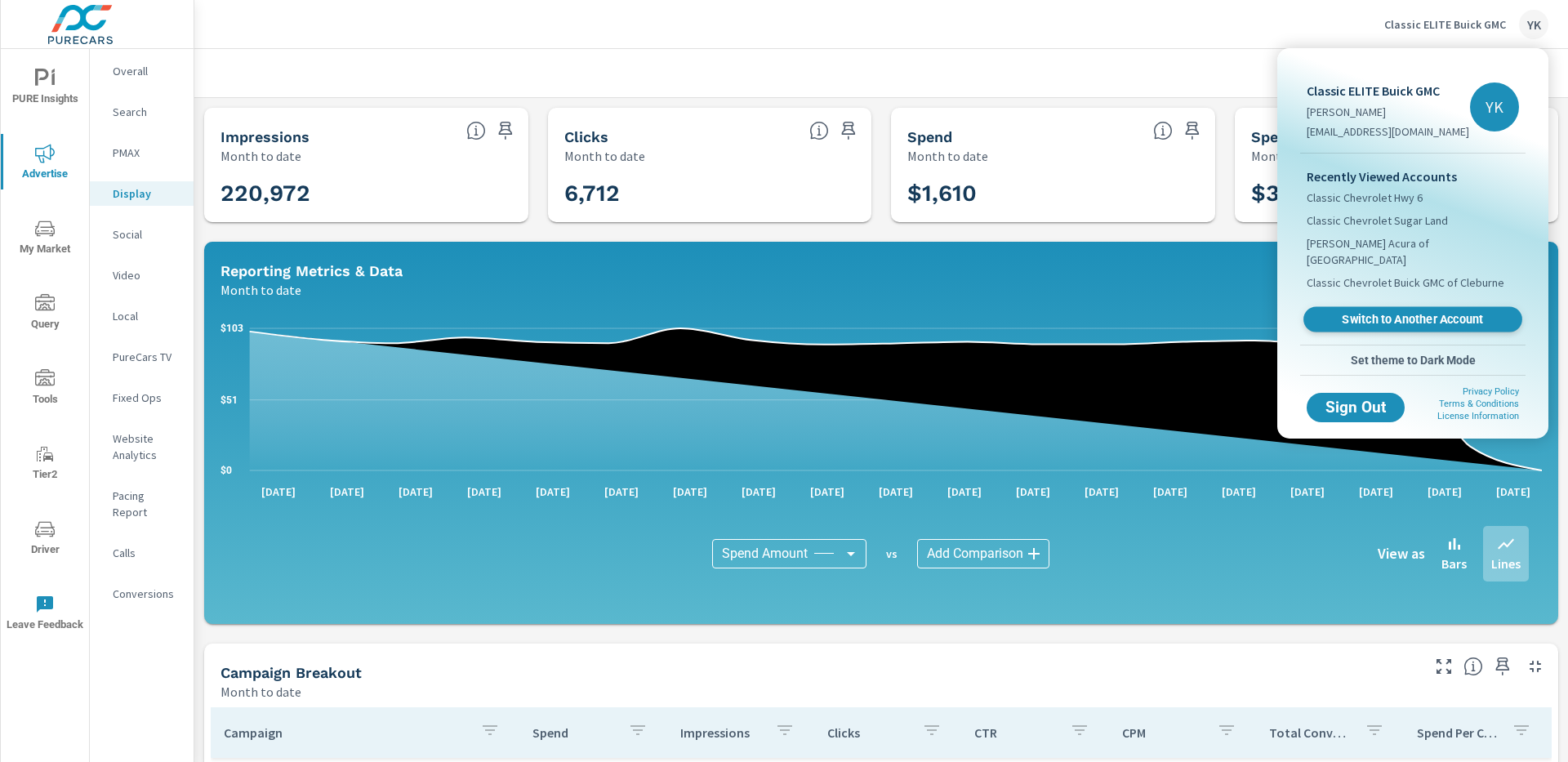
click at [1326, 312] on span "Switch to Another Account" at bounding box center [1413, 320] width 200 height 15
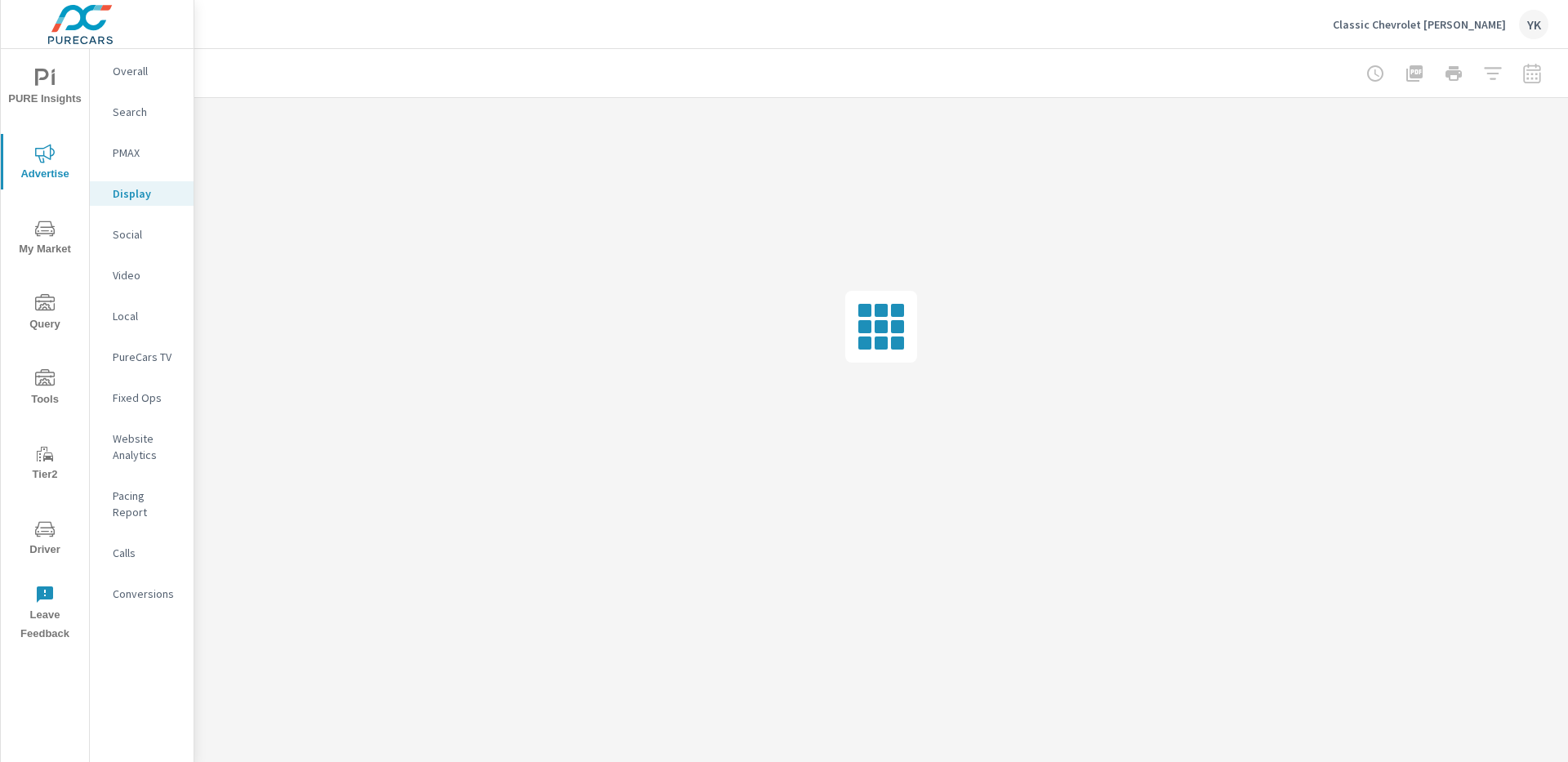
click at [149, 224] on div "Social" at bounding box center [142, 234] width 104 height 24
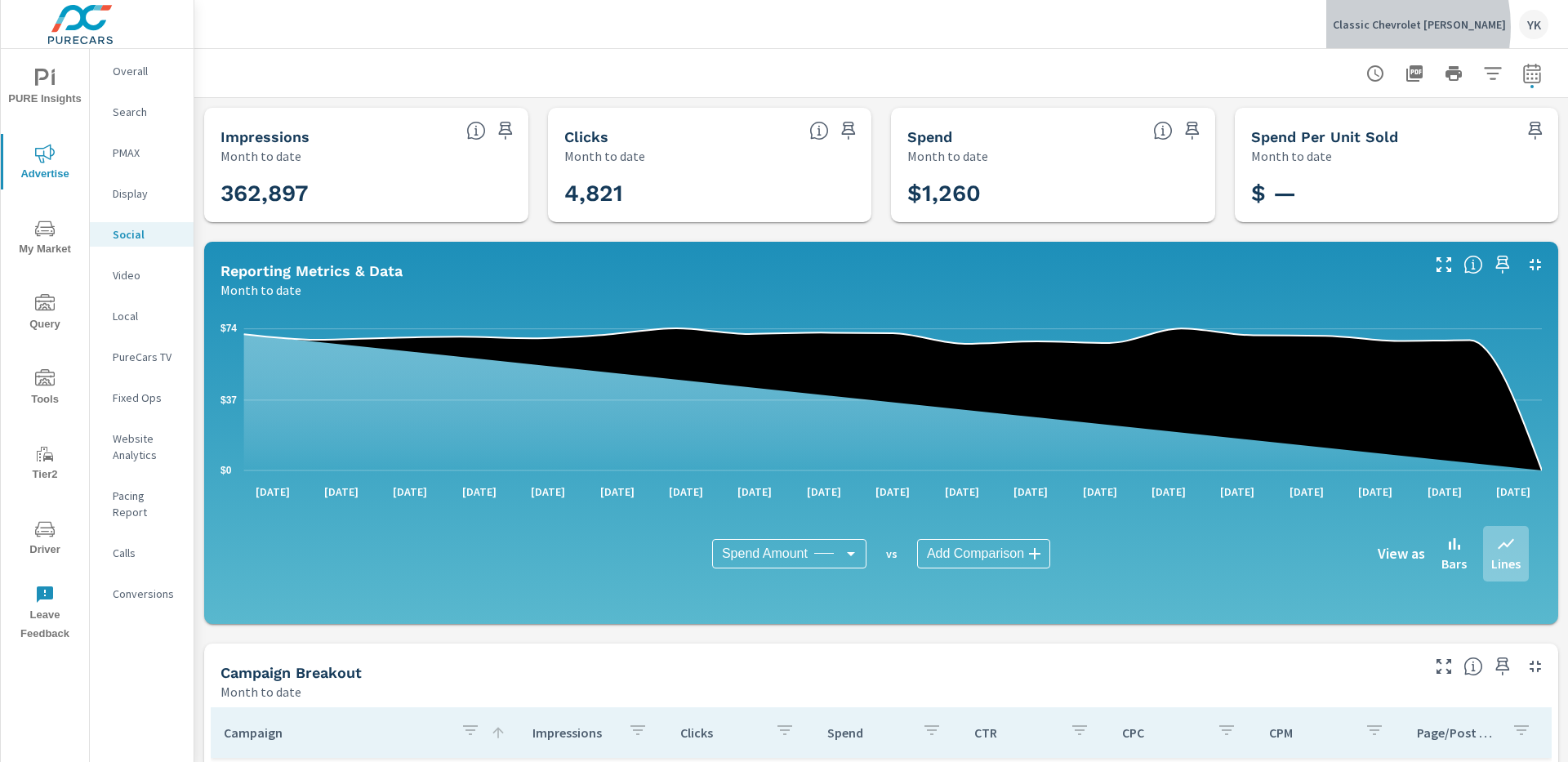
click at [1406, 27] on p "Classic Chevrolet [PERSON_NAME]" at bounding box center [1420, 24] width 173 height 14
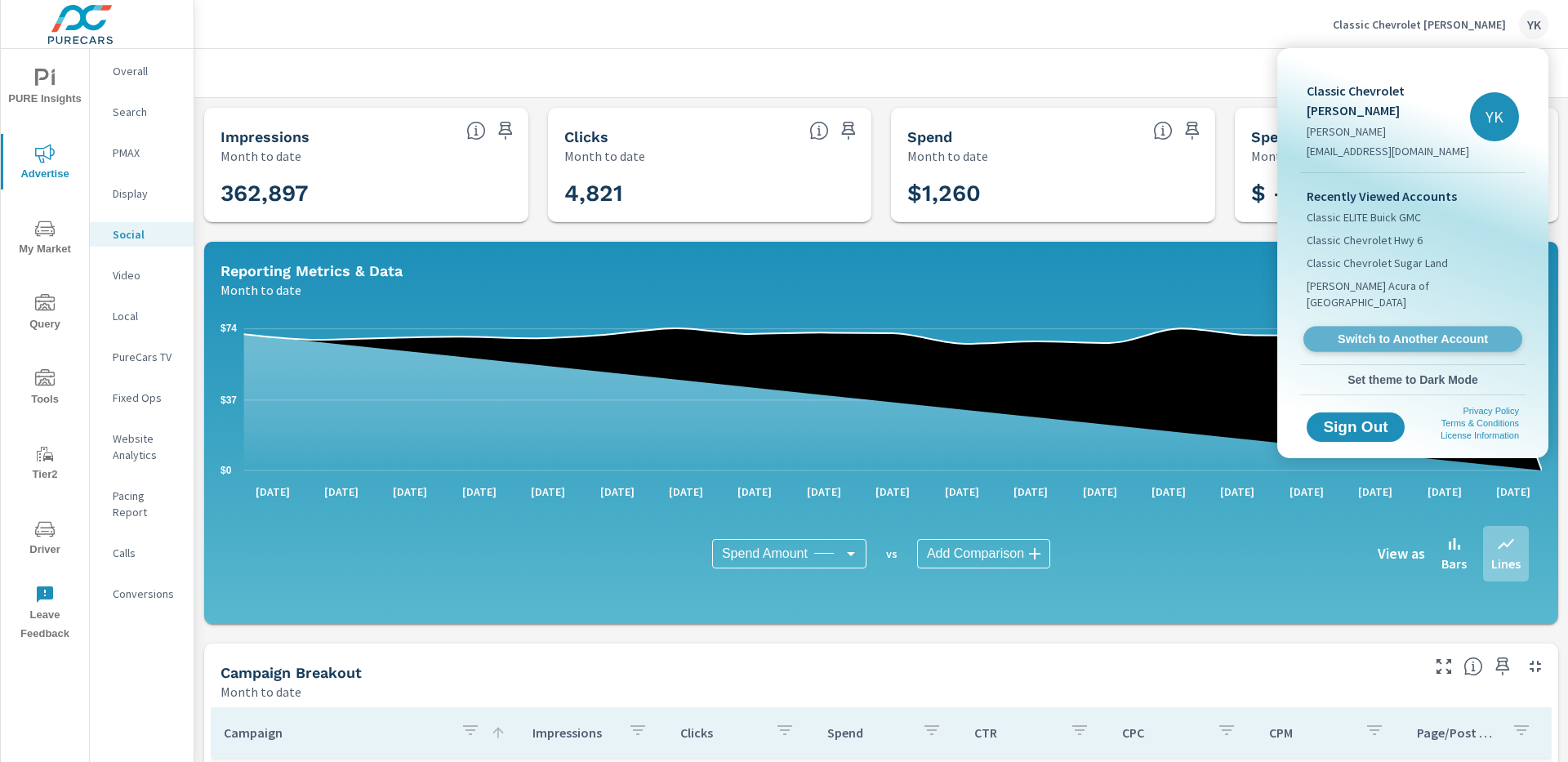
drag, startPoint x: 1350, startPoint y: 307, endPoint x: 1290, endPoint y: 305, distance: 60.0
click at [1350, 331] on span "Switch to Another Account" at bounding box center [1413, 339] width 200 height 15
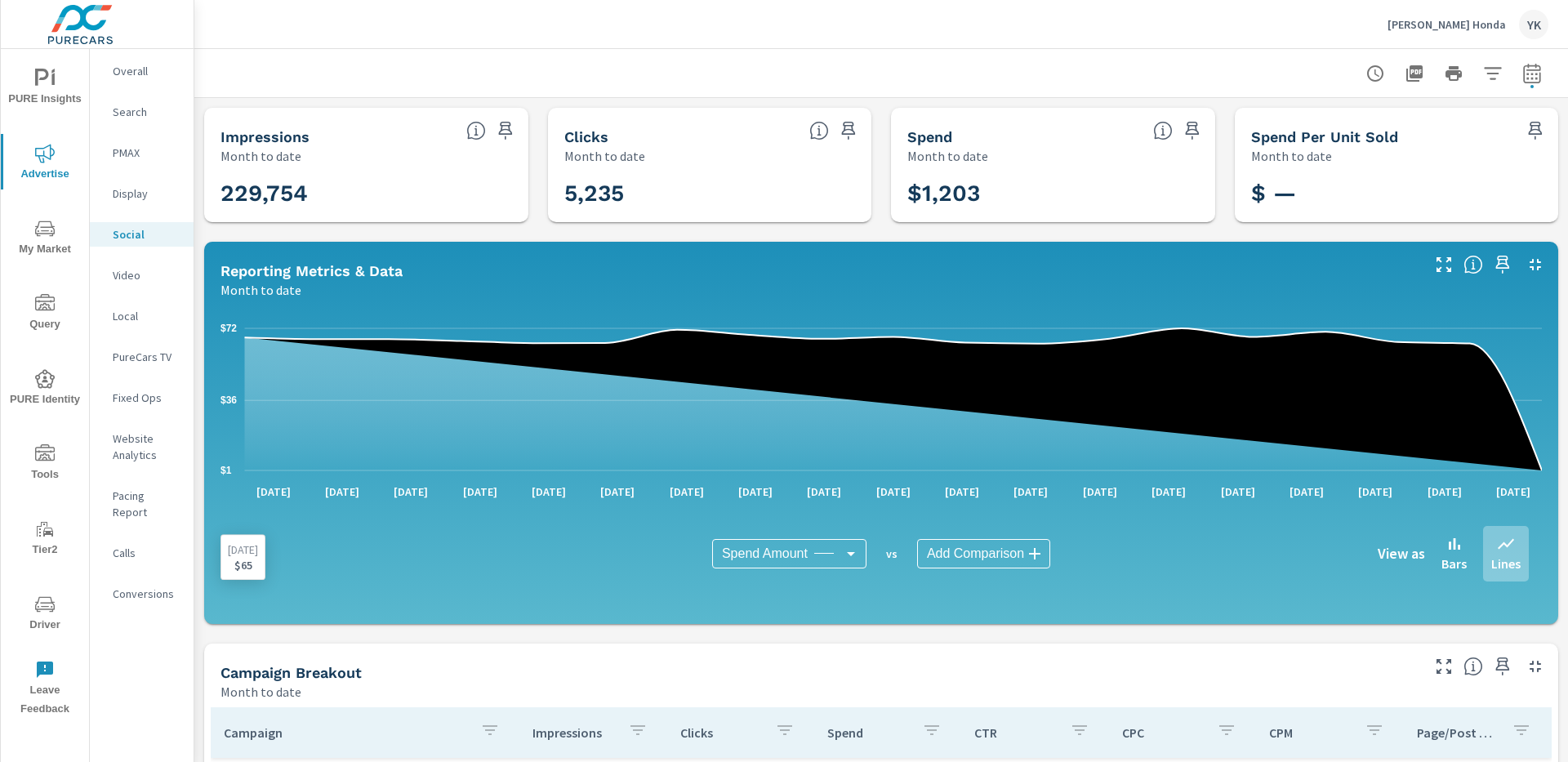
scroll to position [31, 0]
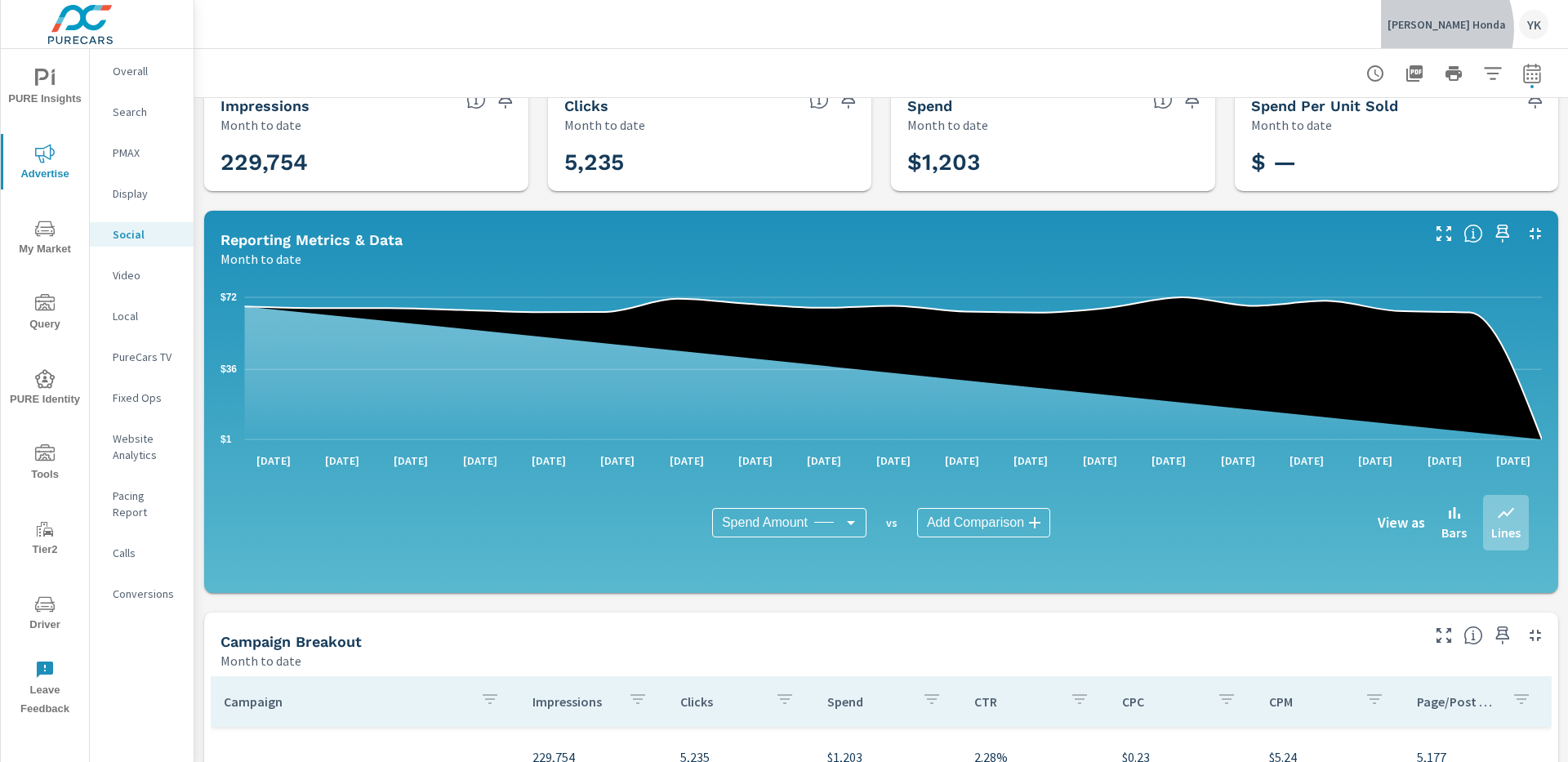
click at [1465, 30] on p "[PERSON_NAME] Honda" at bounding box center [1446, 24] width 118 height 14
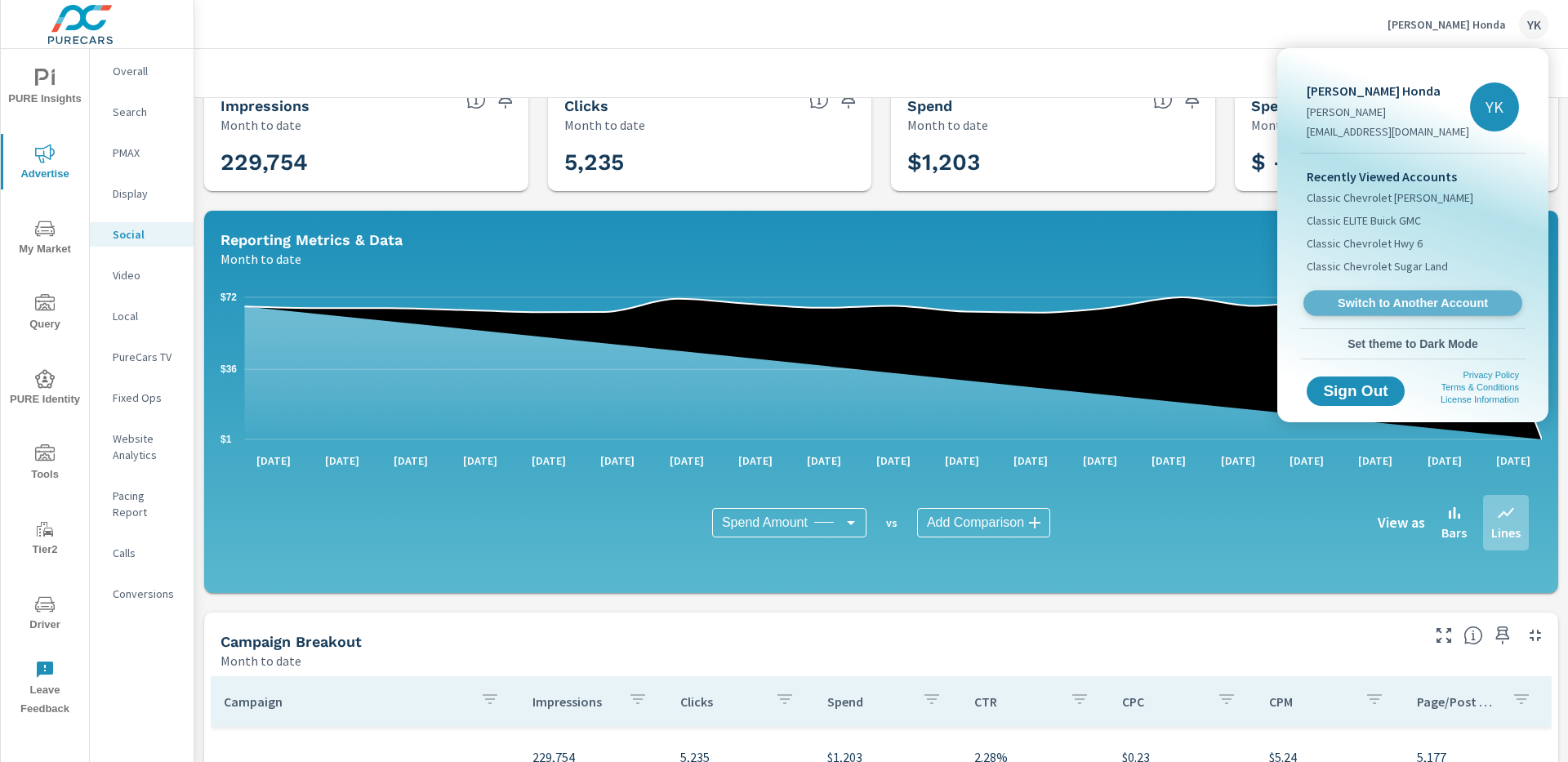
click at [1350, 300] on span "Switch to Another Account" at bounding box center [1413, 303] width 200 height 15
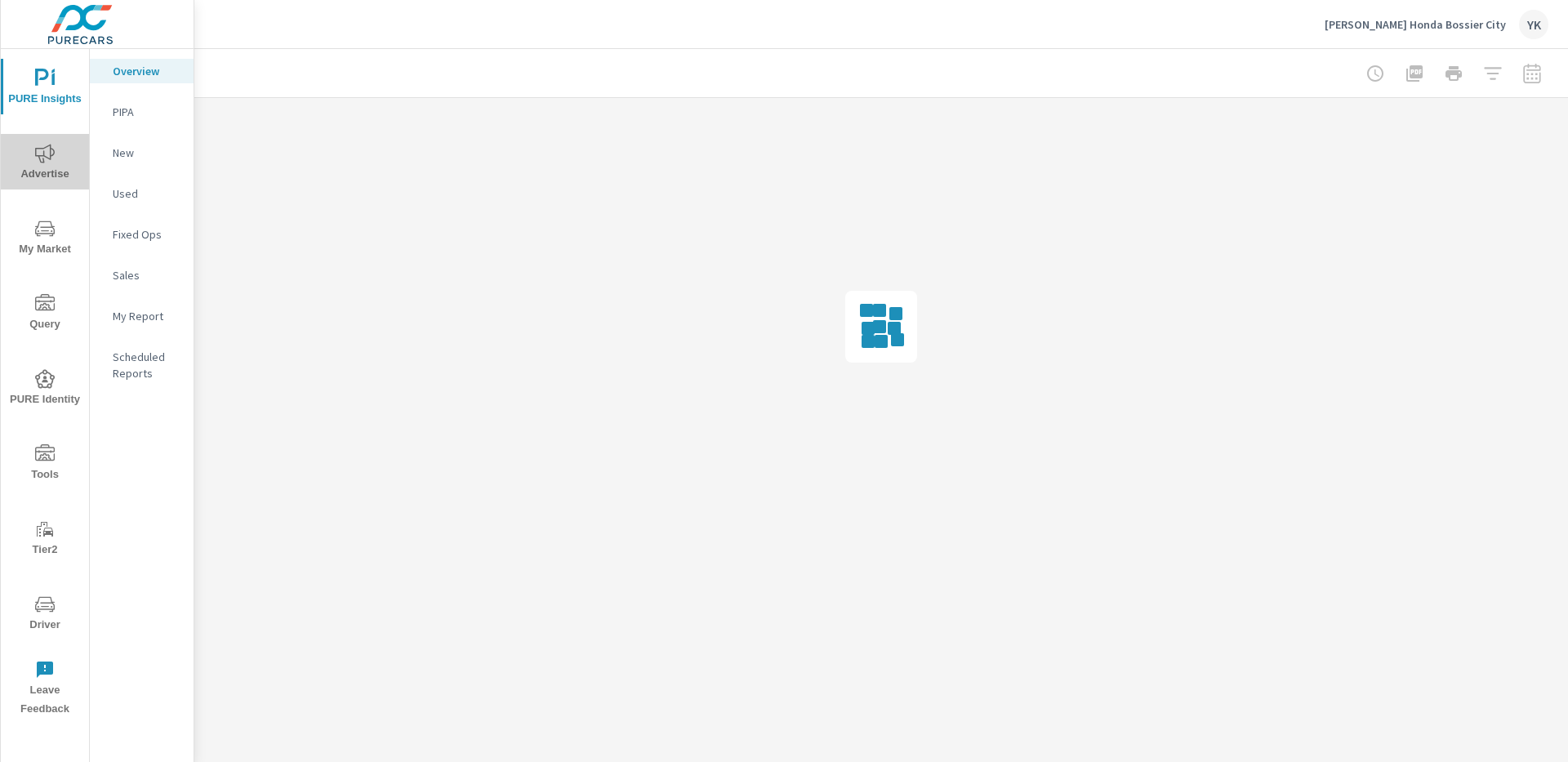
click at [39, 162] on icon "nav menu" at bounding box center [45, 153] width 20 height 20
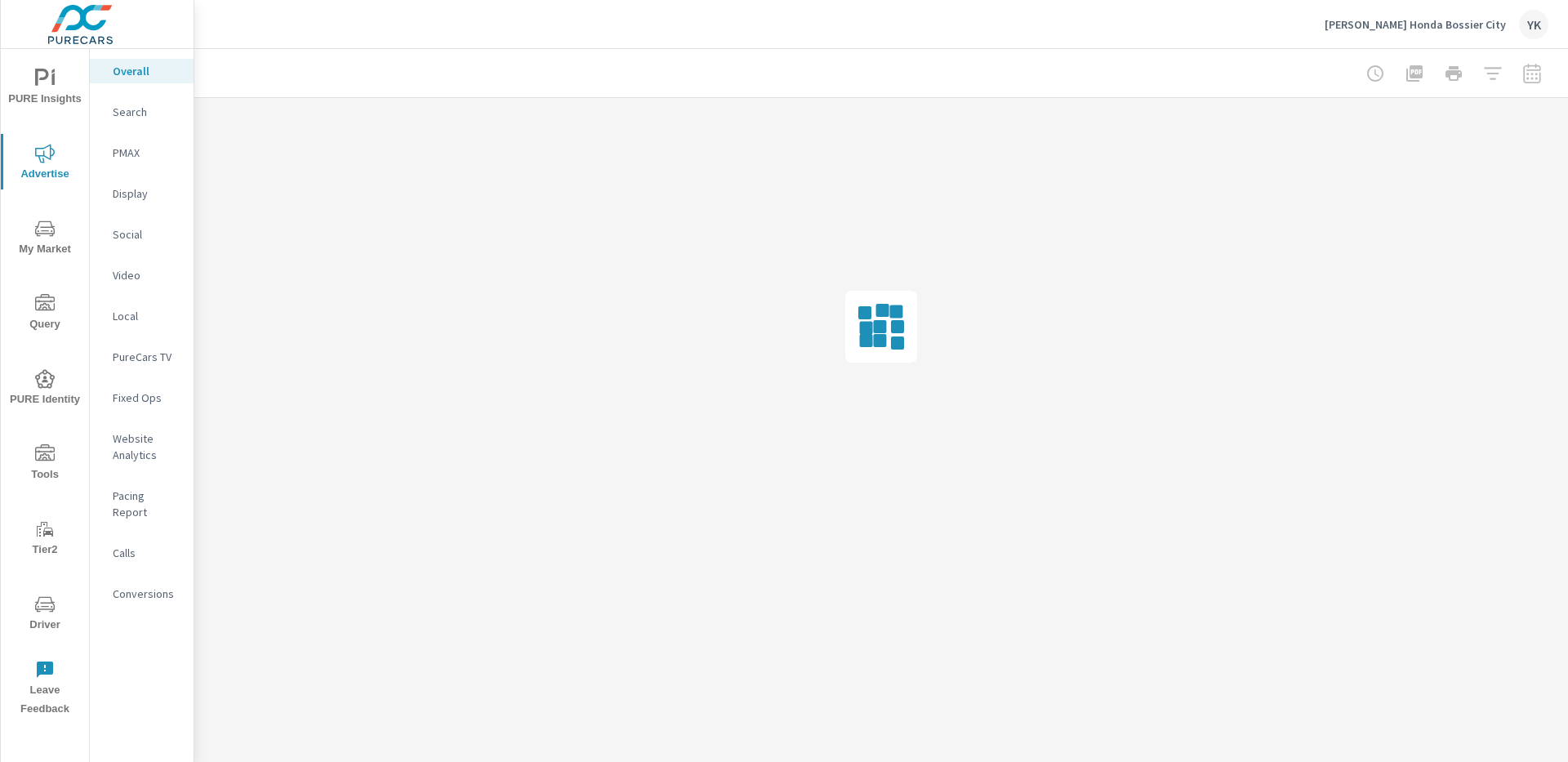
click at [144, 231] on p "Social" at bounding box center [146, 235] width 68 height 16
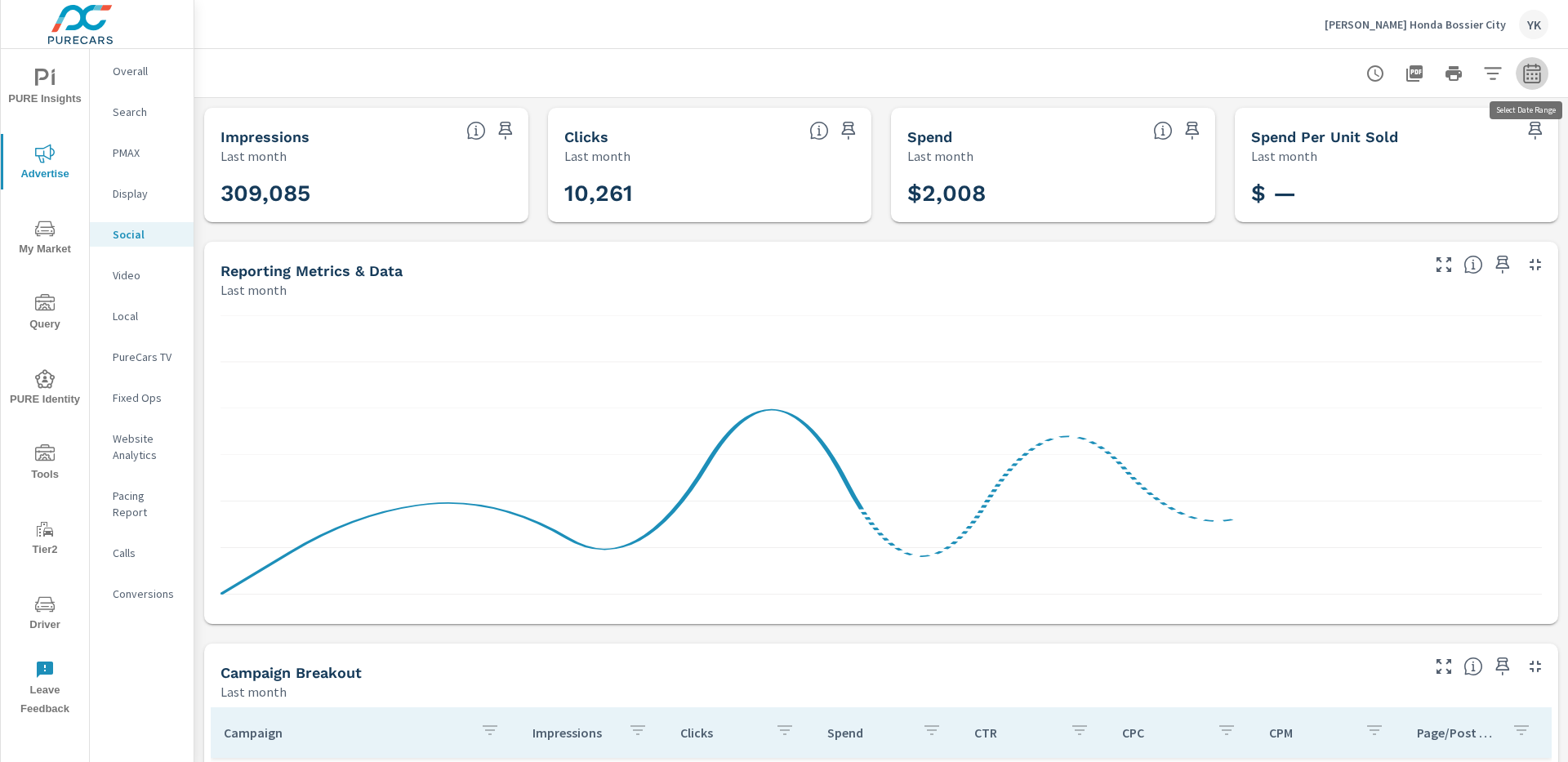
click at [1530, 79] on icon "button" at bounding box center [1533, 74] width 20 height 20
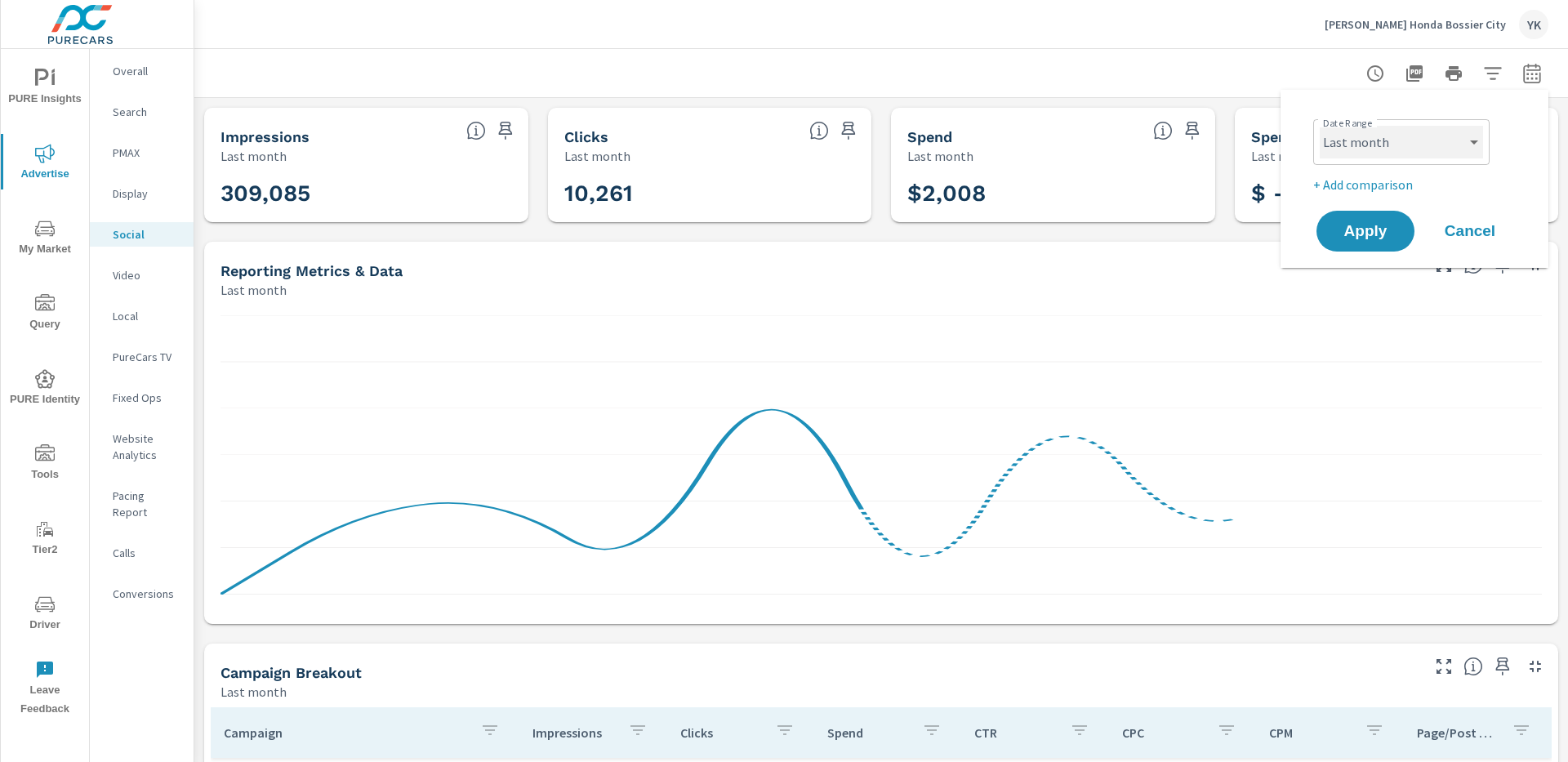
click at [1334, 147] on select "Custom [DATE] Last week Last 7 days Last 14 days Last 30 days Last 45 days Last…" at bounding box center [1401, 142] width 163 height 33
click at [1320, 125] on select "Custom [DATE] Last week Last 7 days Last 14 days Last 30 days Last 45 days Last…" at bounding box center [1401, 142] width 163 height 33
select select "Month to date"
click at [1350, 224] on span "Apply" at bounding box center [1366, 231] width 67 height 15
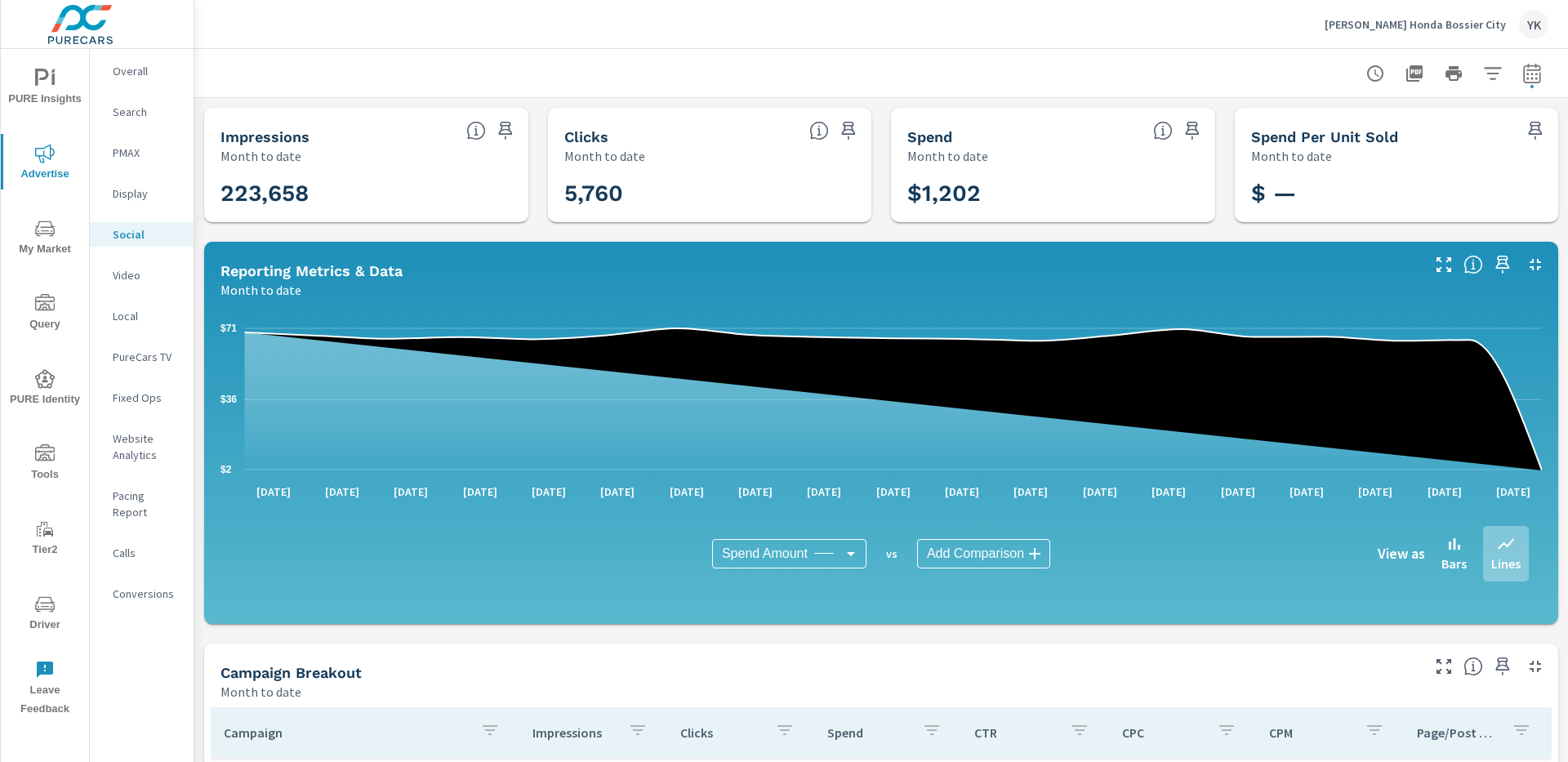
click at [1403, 26] on p "[PERSON_NAME] Honda Bossier City" at bounding box center [1415, 24] width 181 height 14
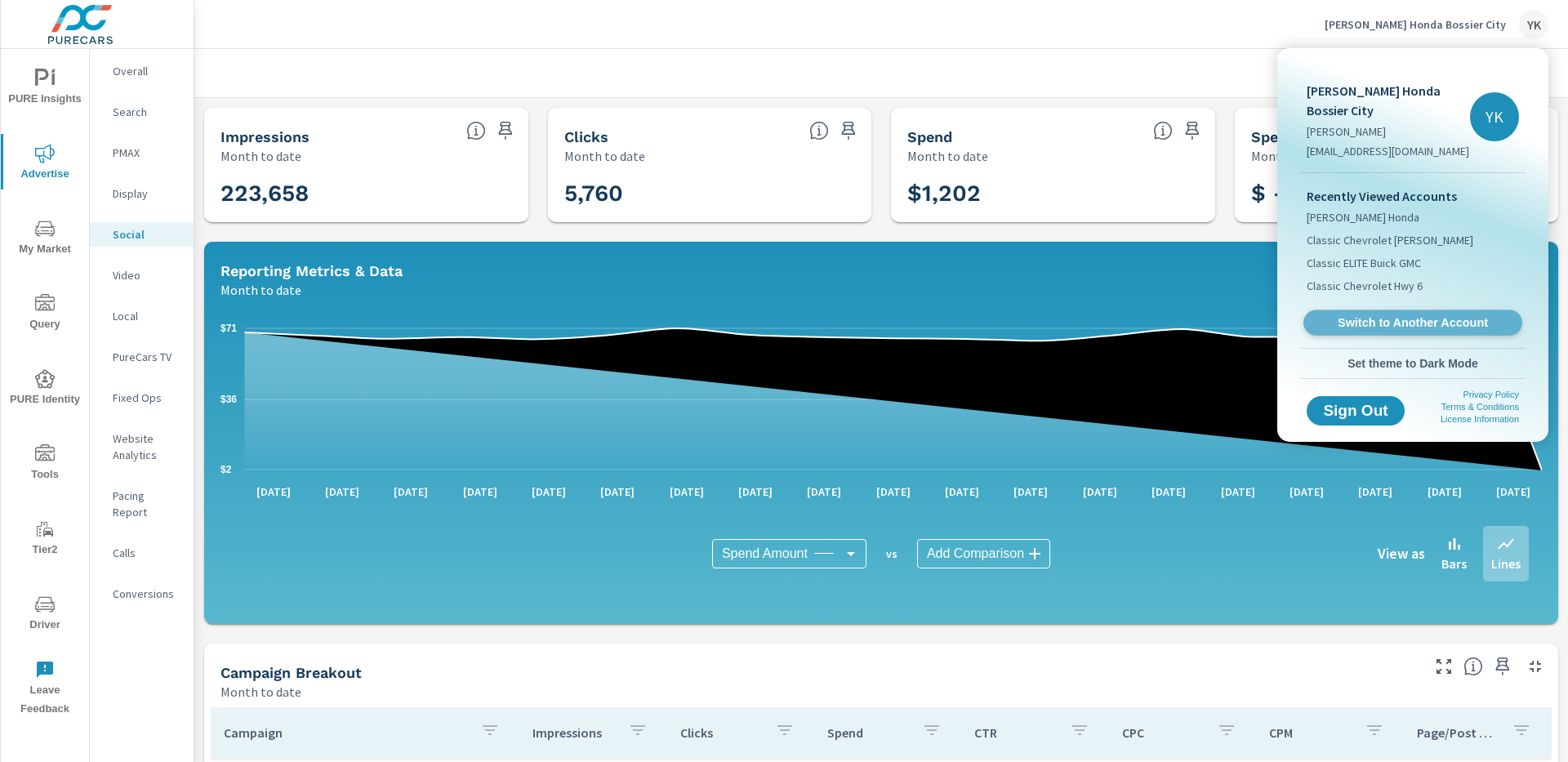
click at [1344, 315] on span "Switch to Another Account" at bounding box center [1413, 322] width 200 height 15
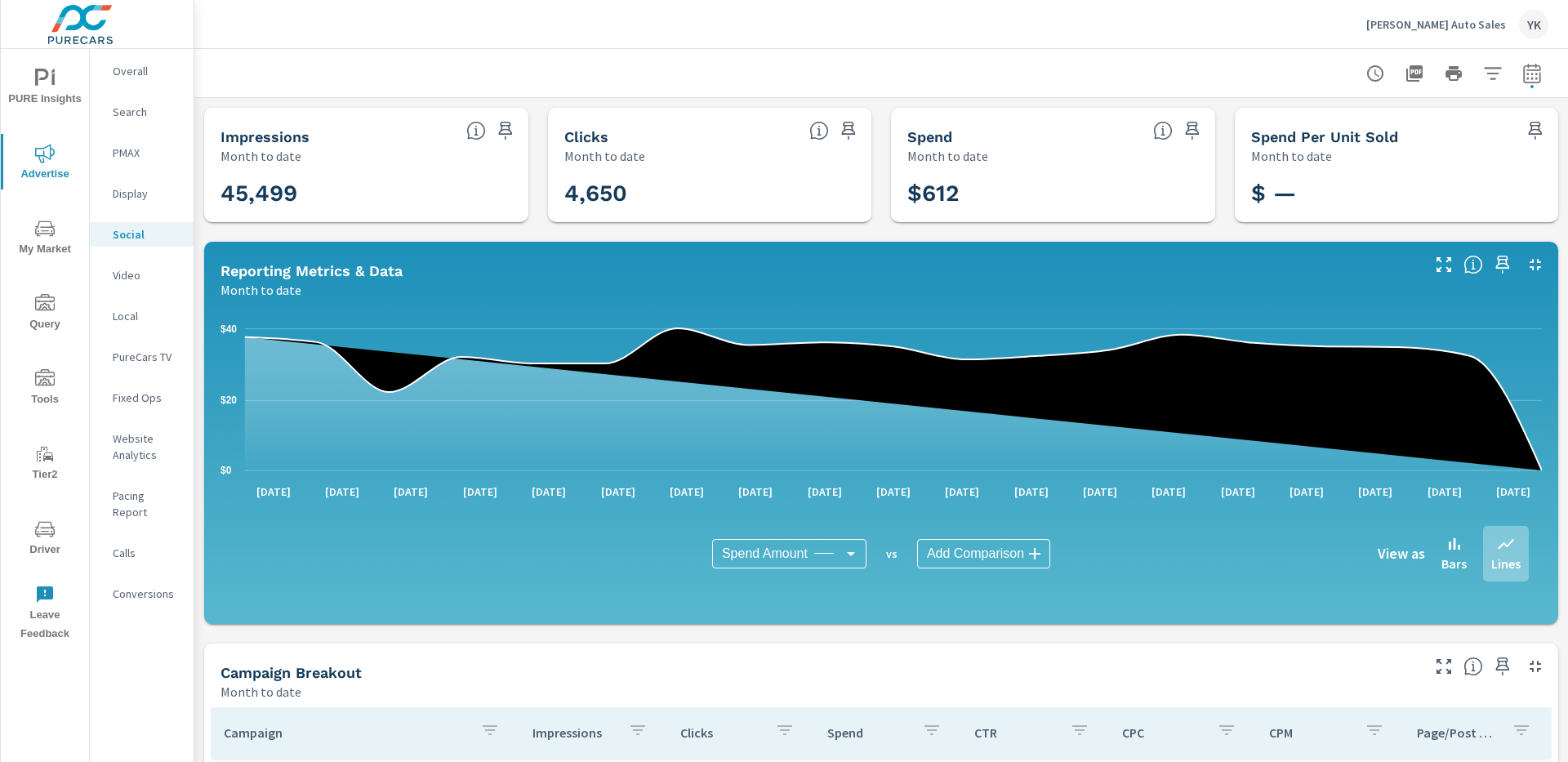
click at [1432, 13] on div "[PERSON_NAME] Auto Sales YK" at bounding box center [1458, 24] width 182 height 30
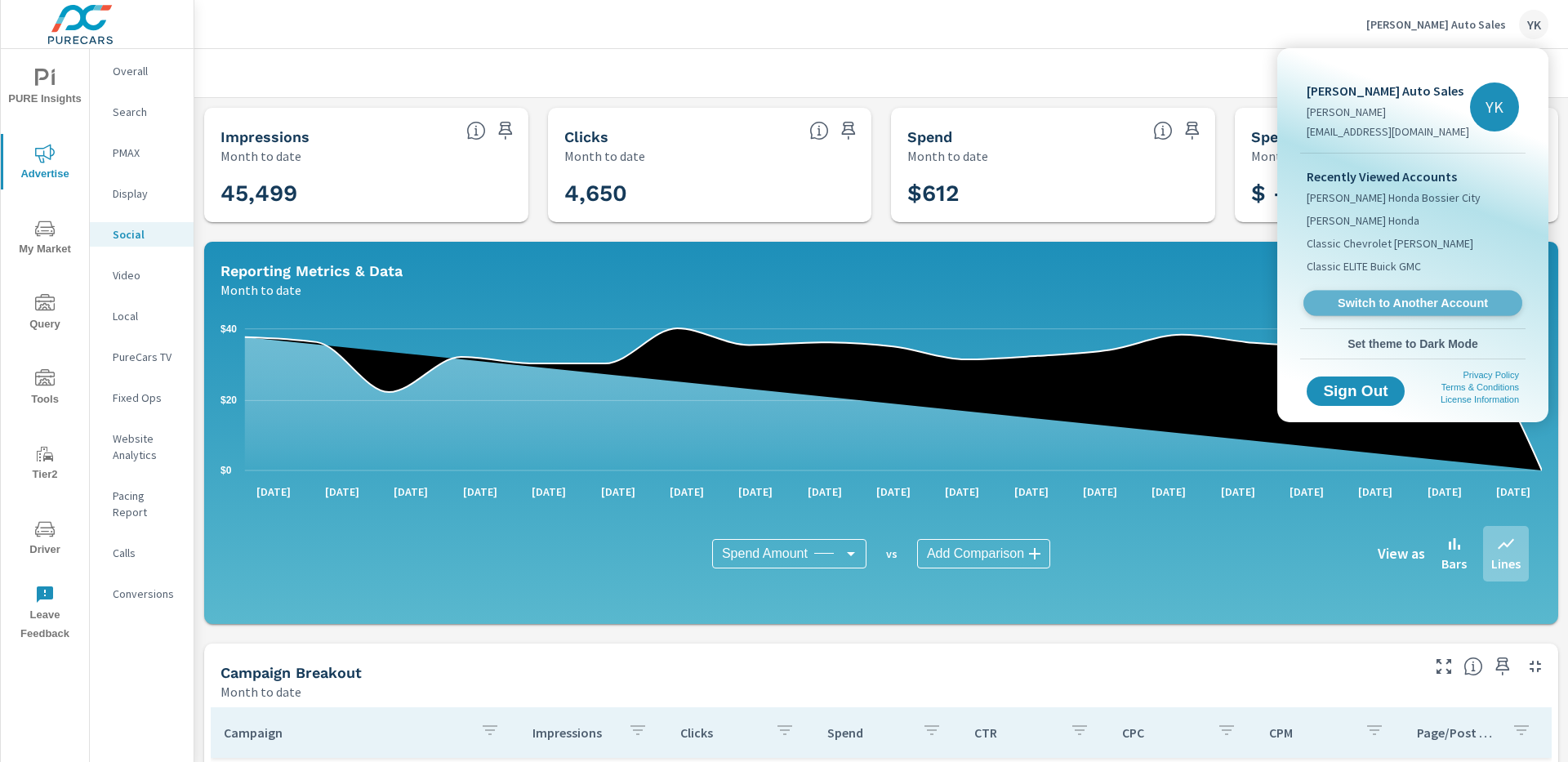
click at [1342, 293] on link "Switch to Another Account" at bounding box center [1413, 303] width 218 height 25
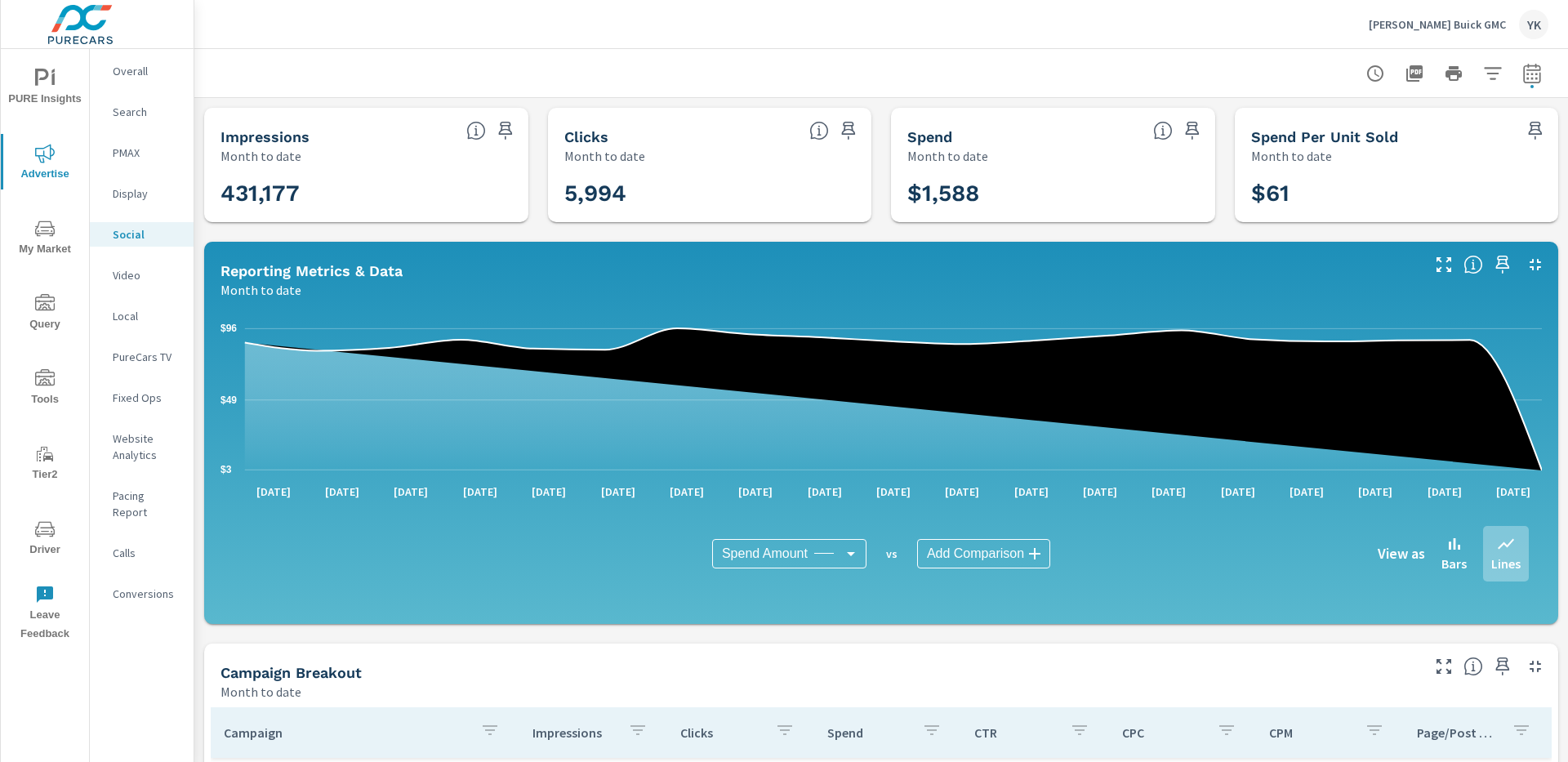
click at [1430, 27] on p "[PERSON_NAME] Buick GMC" at bounding box center [1437, 24] width 137 height 14
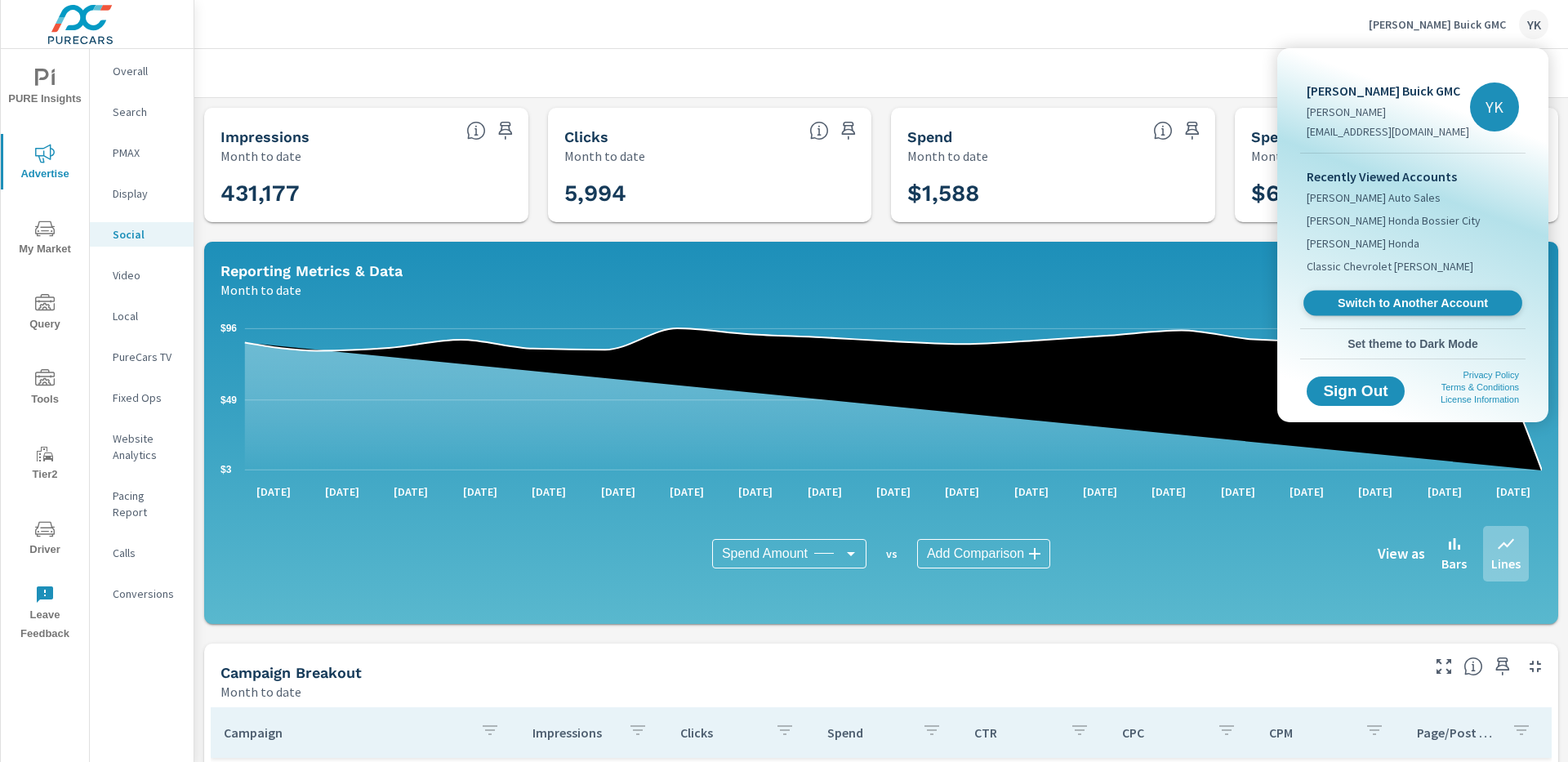
click at [1350, 300] on span "Switch to Another Account" at bounding box center [1413, 303] width 200 height 15
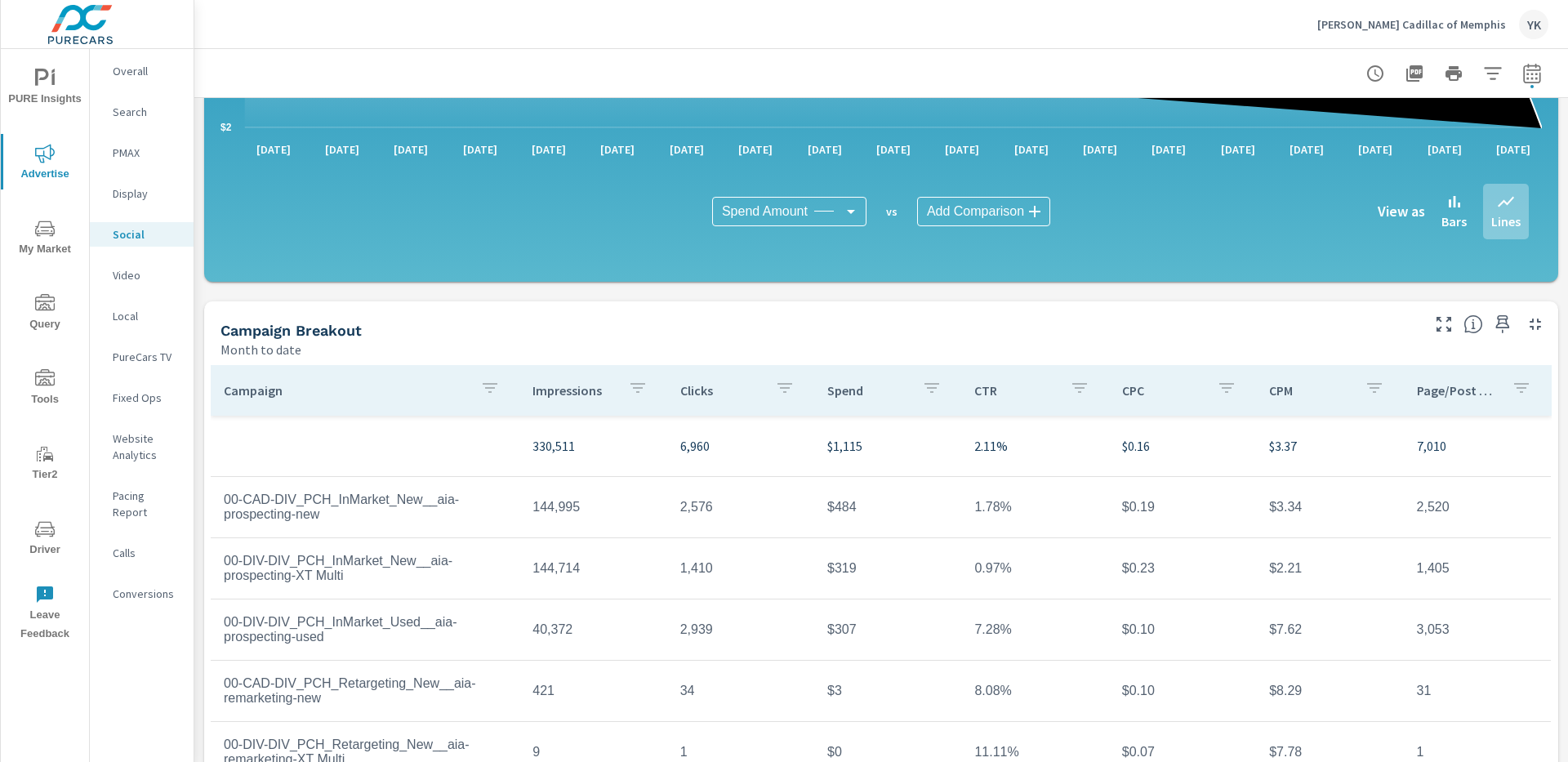
scroll to position [386, 0]
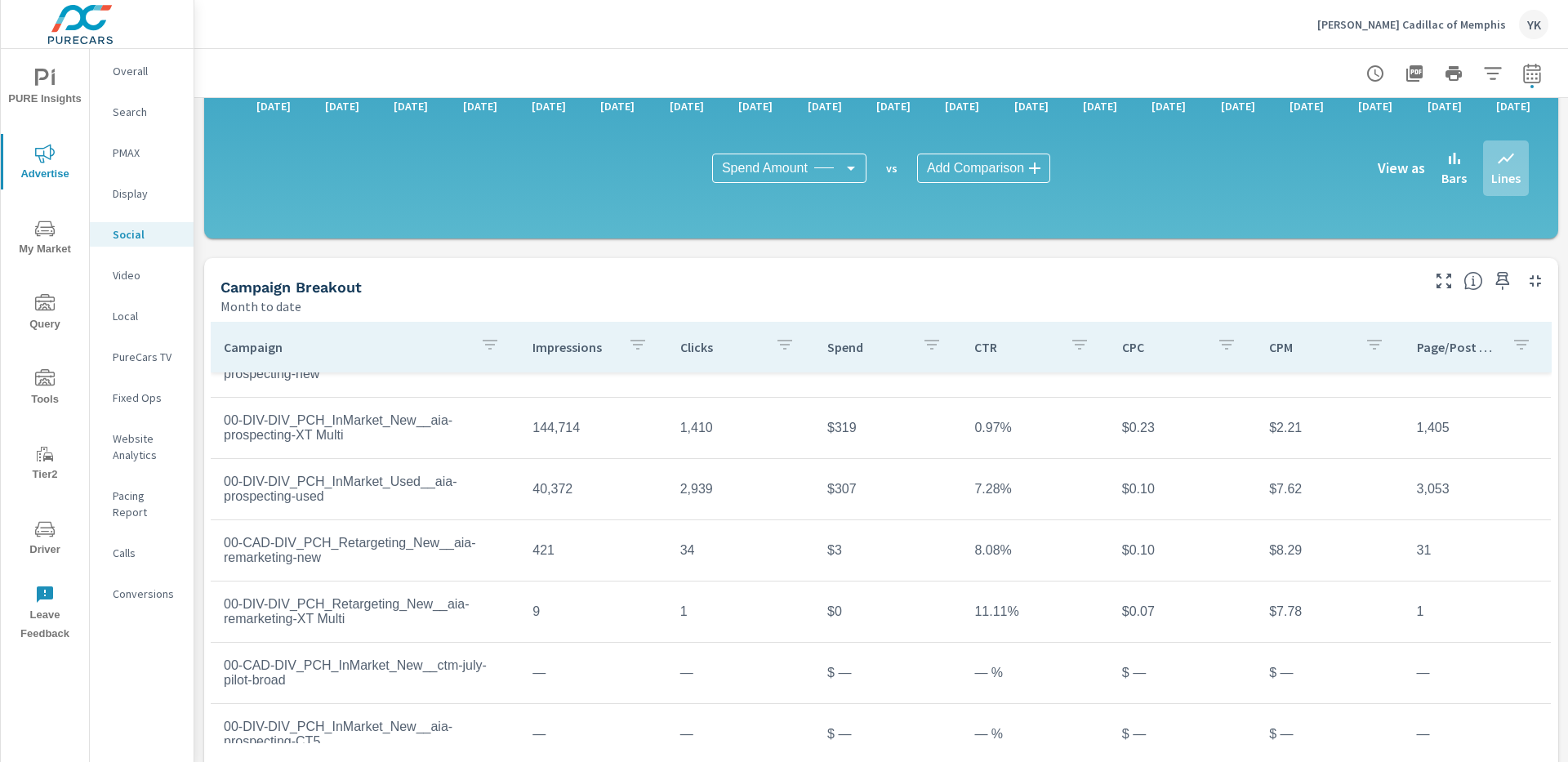
scroll to position [66, 0]
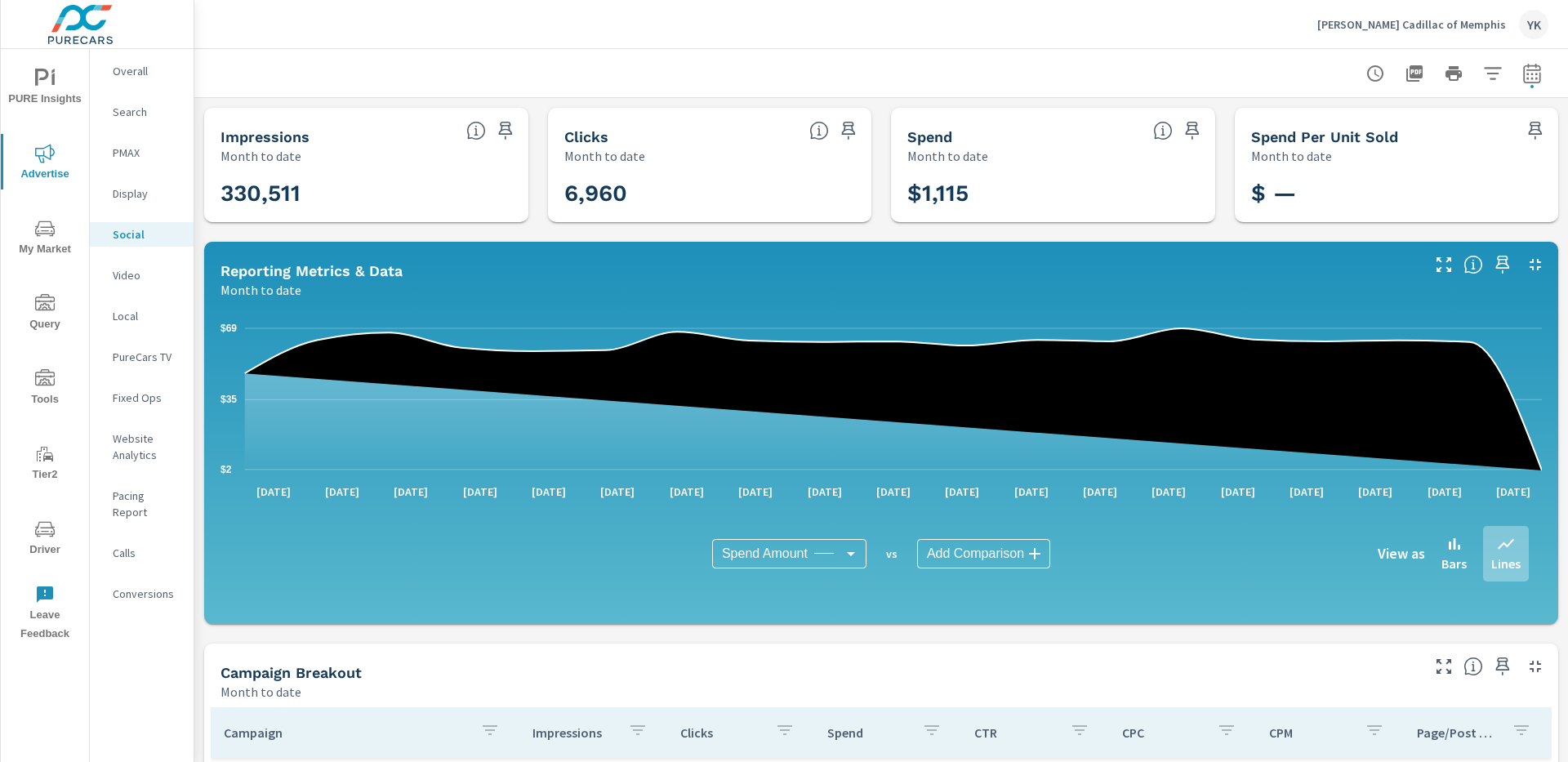
click at [1387, 30] on p "[PERSON_NAME] Cadillac of Memphis" at bounding box center [1411, 24] width 189 height 14
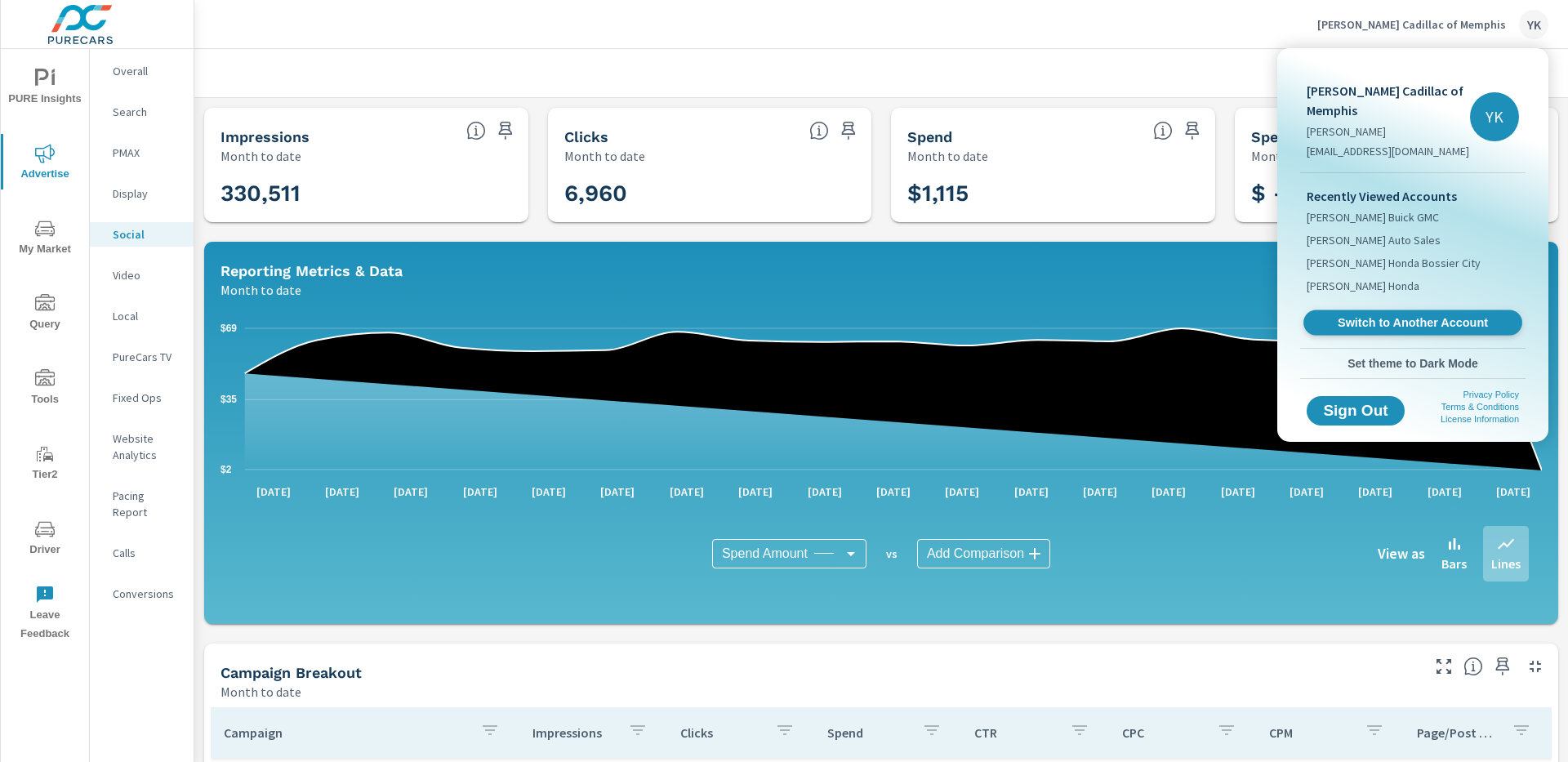
click at [1370, 315] on span "Switch to Another Account" at bounding box center [1413, 322] width 200 height 15
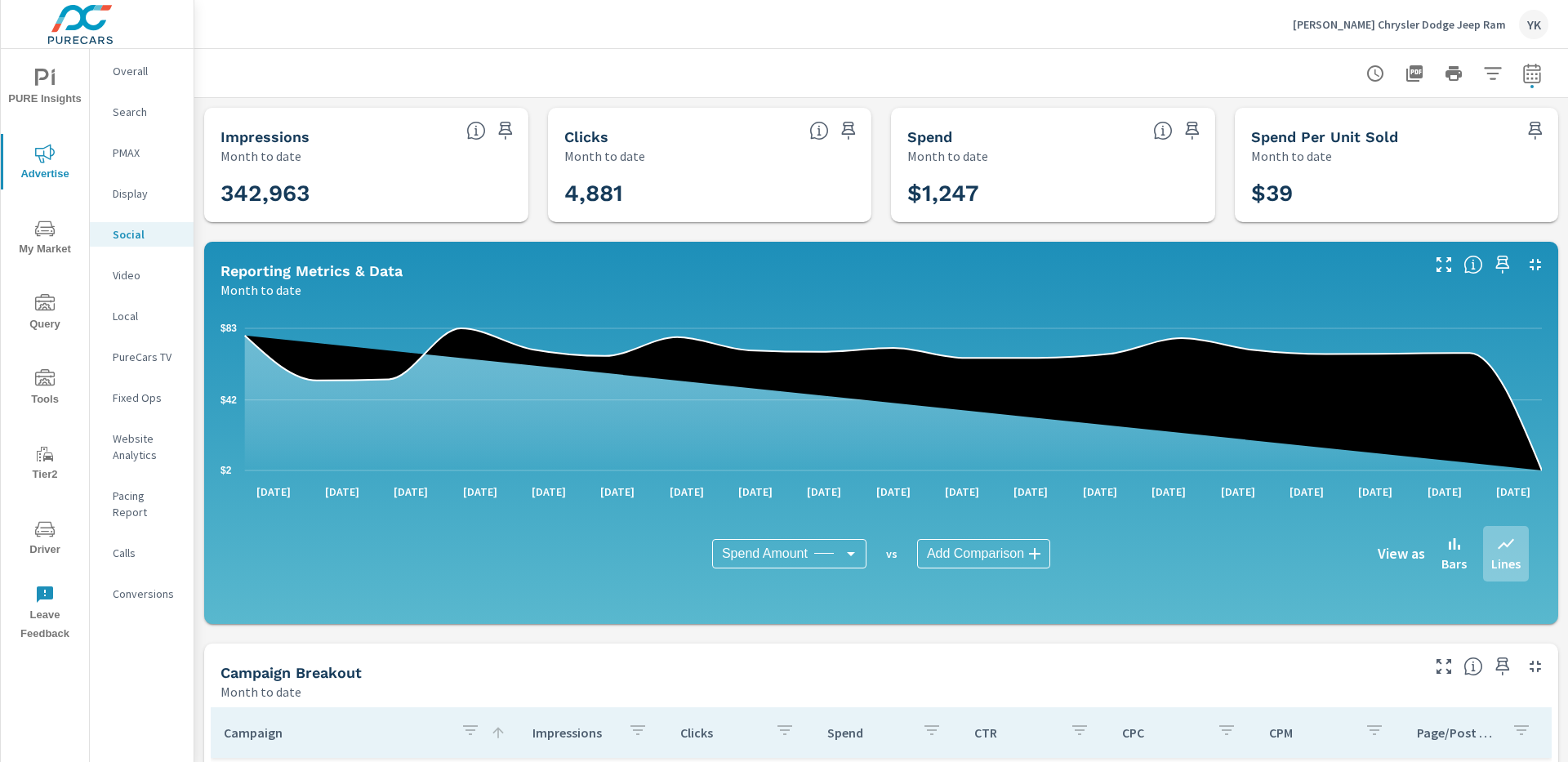
click at [1423, 23] on p "[PERSON_NAME] Chrysler Dodge Jeep Ram" at bounding box center [1399, 24] width 213 height 14
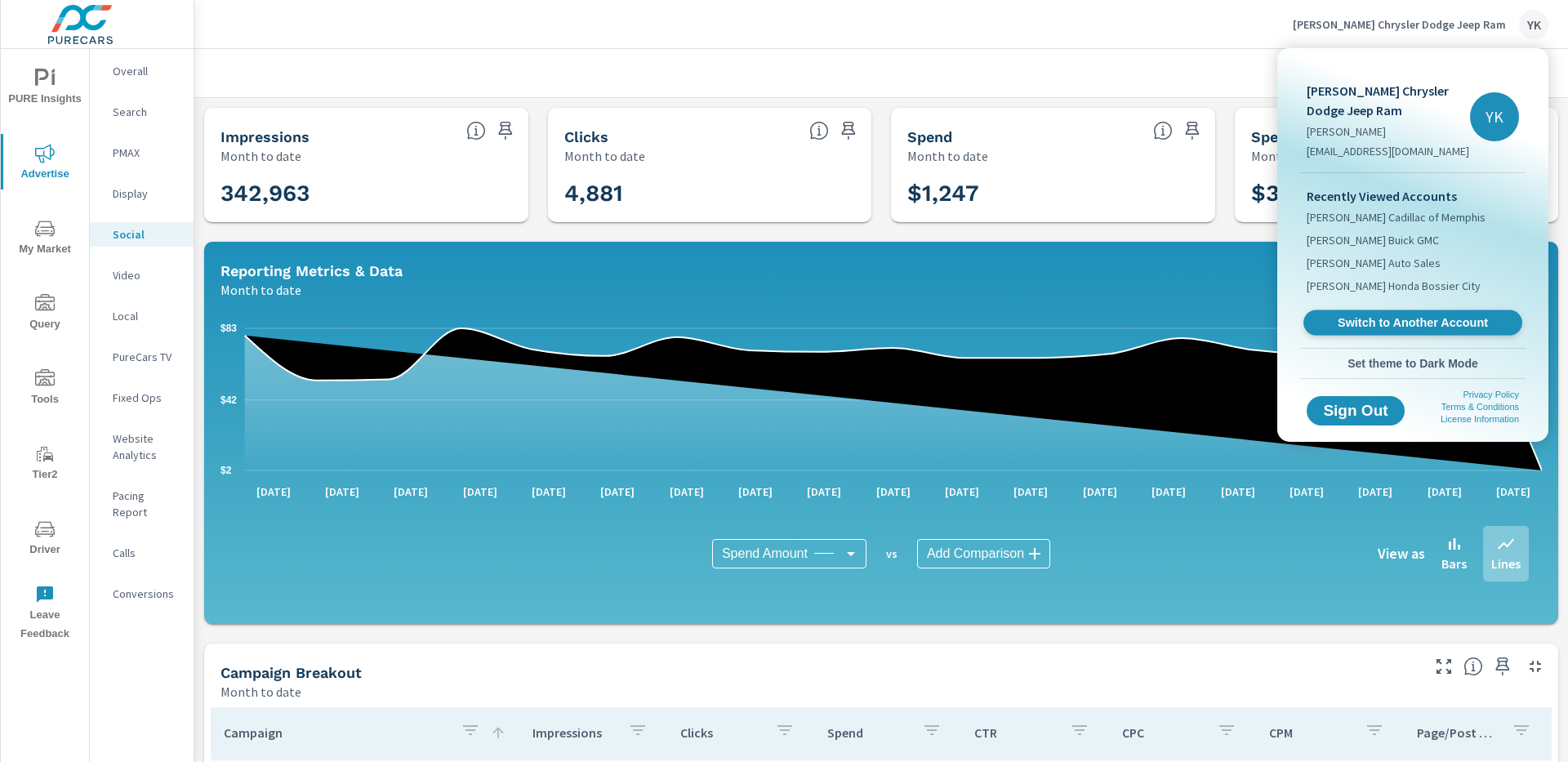
click at [1367, 333] on link "Switch to Another Account" at bounding box center [1413, 323] width 218 height 25
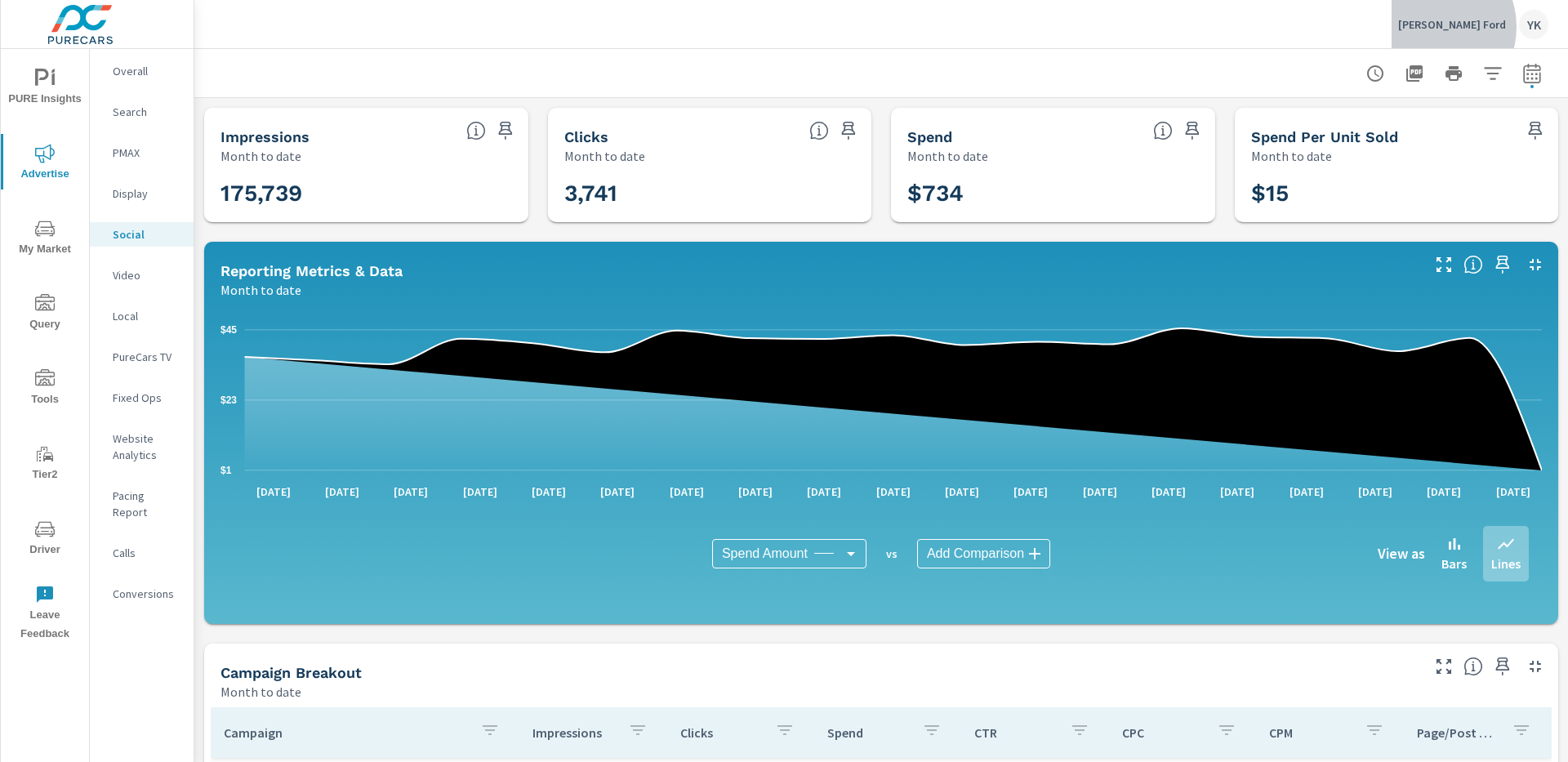
click at [1471, 27] on p "[PERSON_NAME] Ford" at bounding box center [1452, 24] width 107 height 14
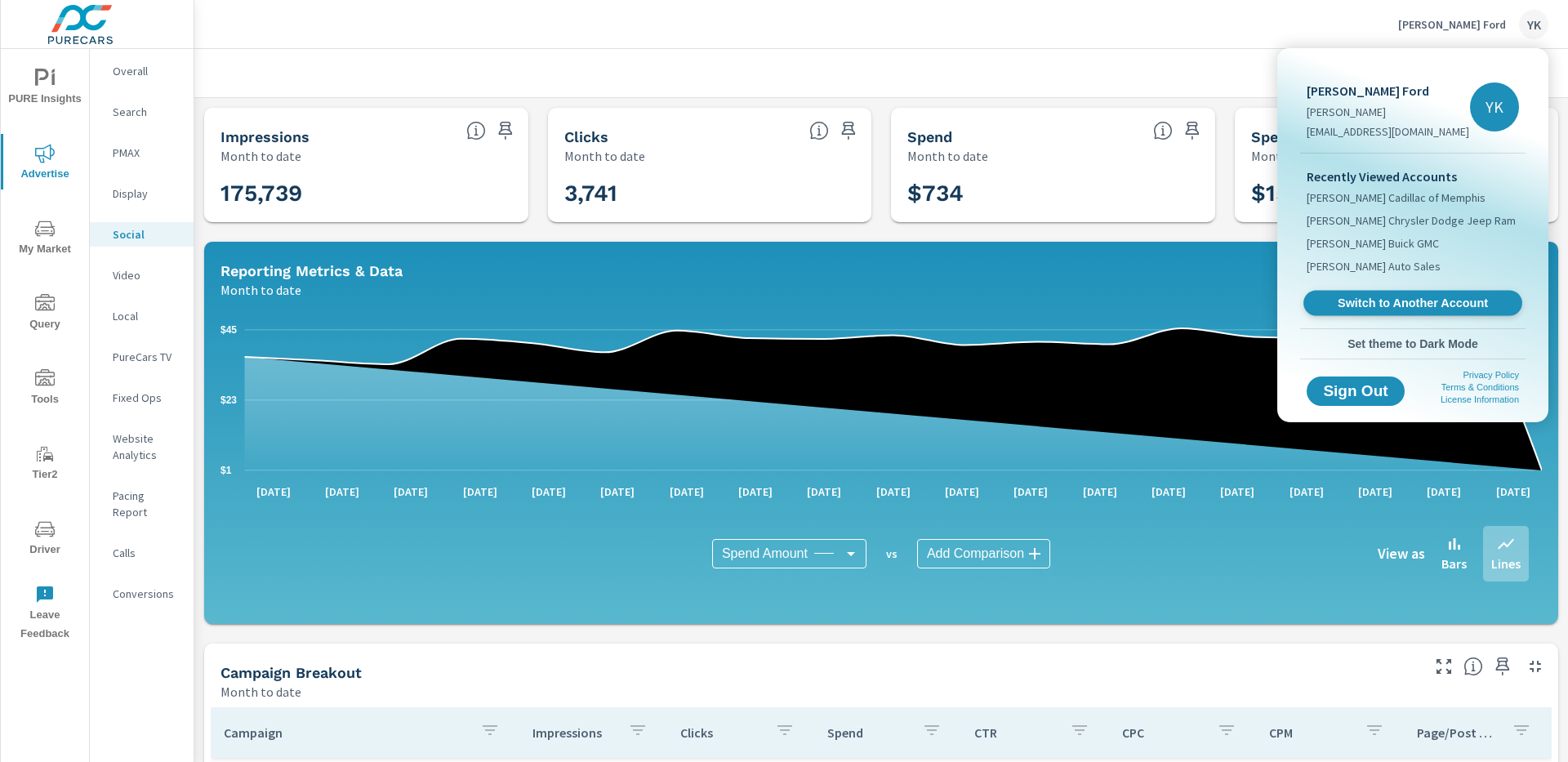
click at [1347, 293] on link "Switch to Another Account" at bounding box center [1413, 303] width 218 height 25
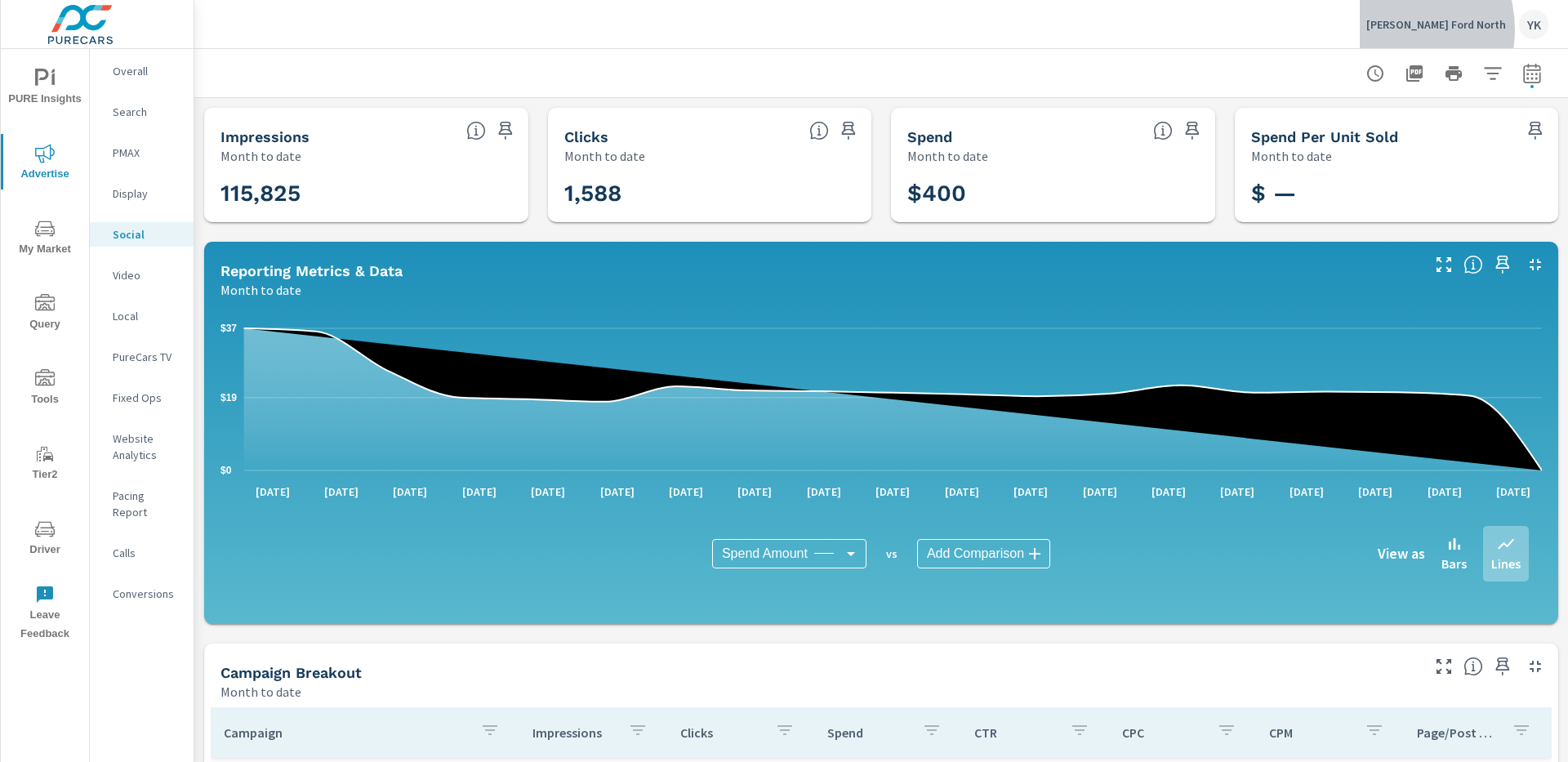
click at [1435, 30] on p "Landers Ford North" at bounding box center [1436, 24] width 140 height 14
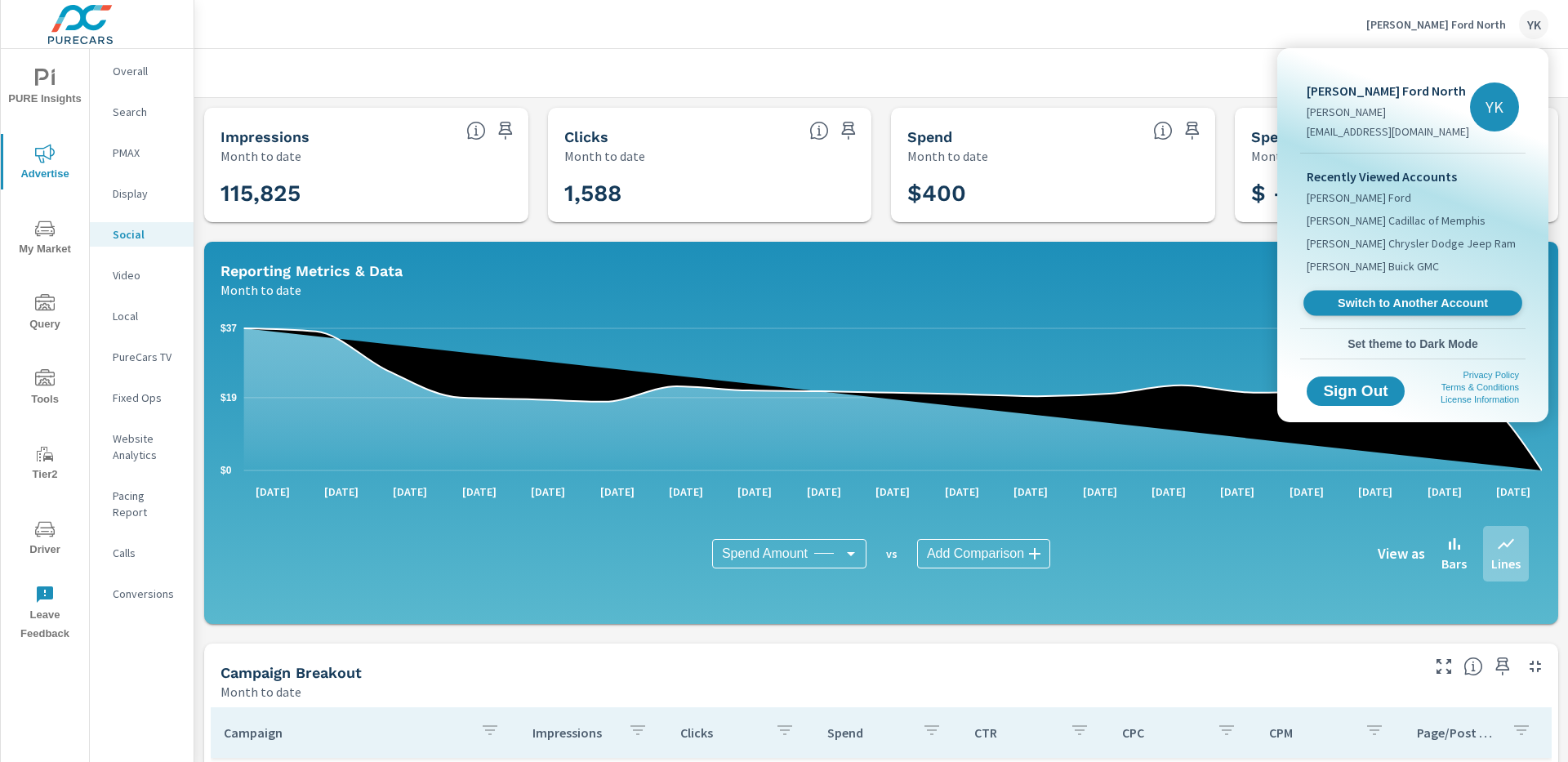
click at [1332, 305] on span "Switch to Another Account" at bounding box center [1413, 303] width 200 height 15
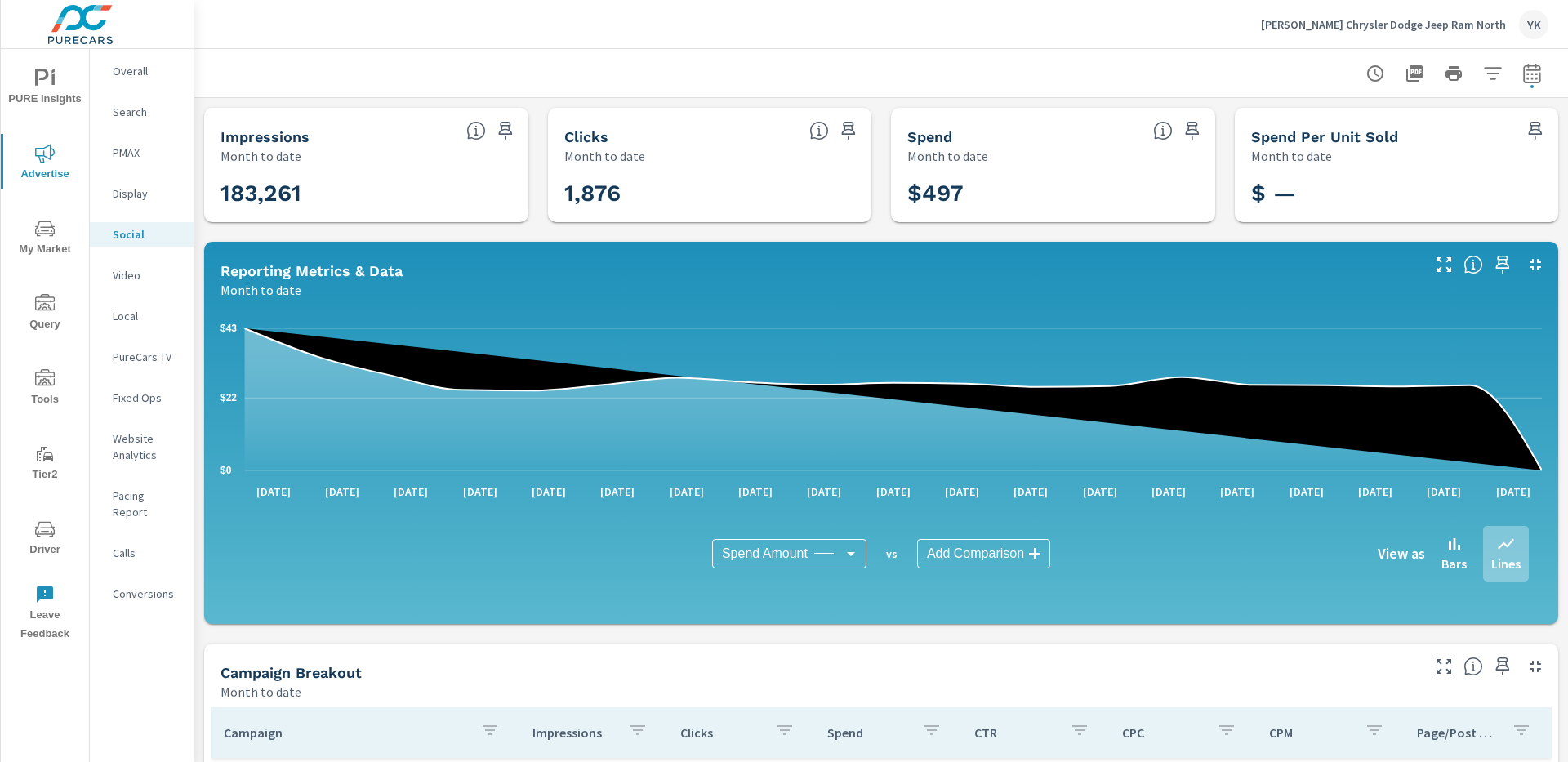
click at [1417, 24] on p "[PERSON_NAME] Chrysler Dodge Jeep Ram North" at bounding box center [1383, 24] width 245 height 14
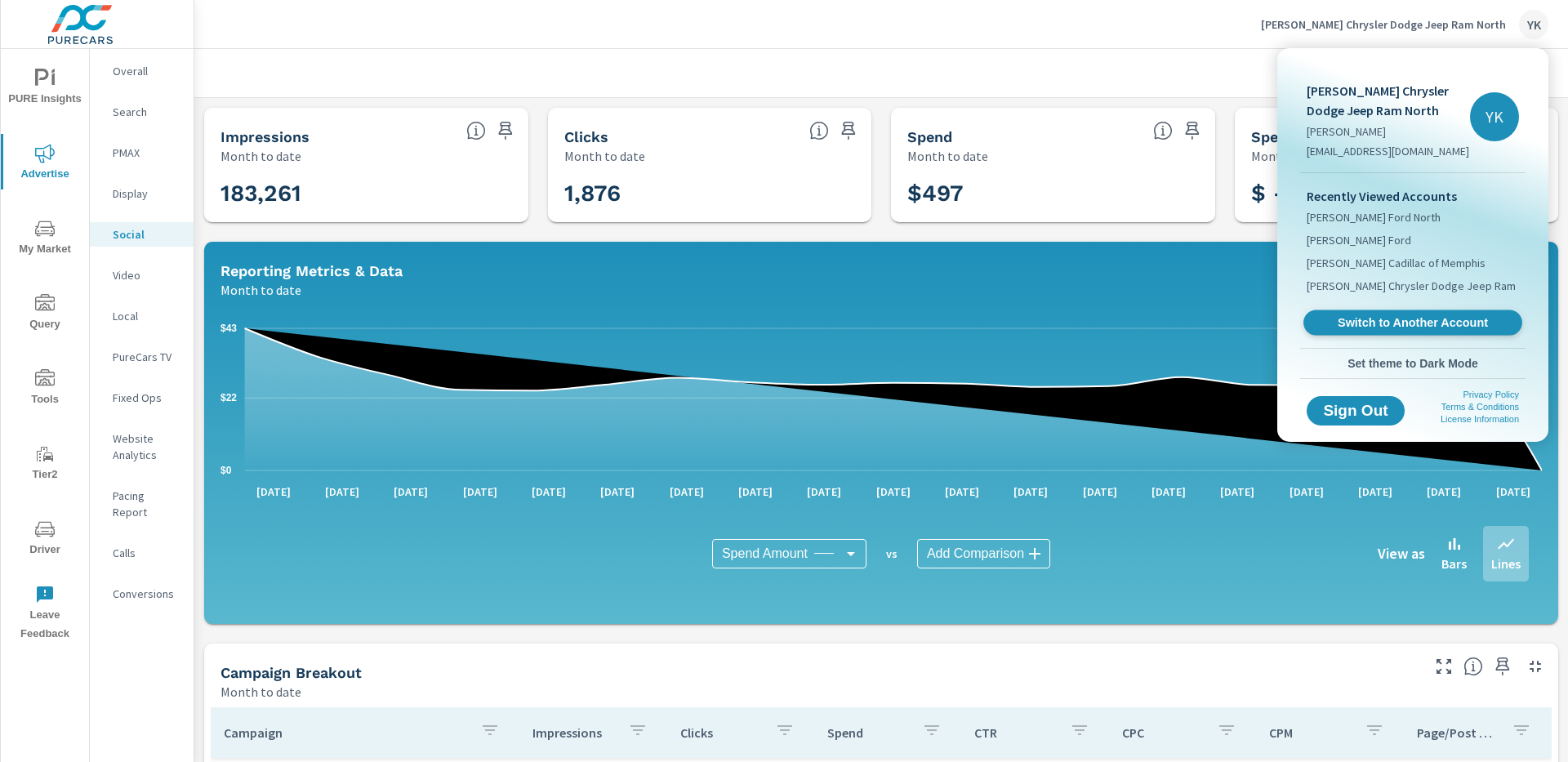
click at [1401, 311] on link "Switch to Another Account" at bounding box center [1413, 323] width 218 height 25
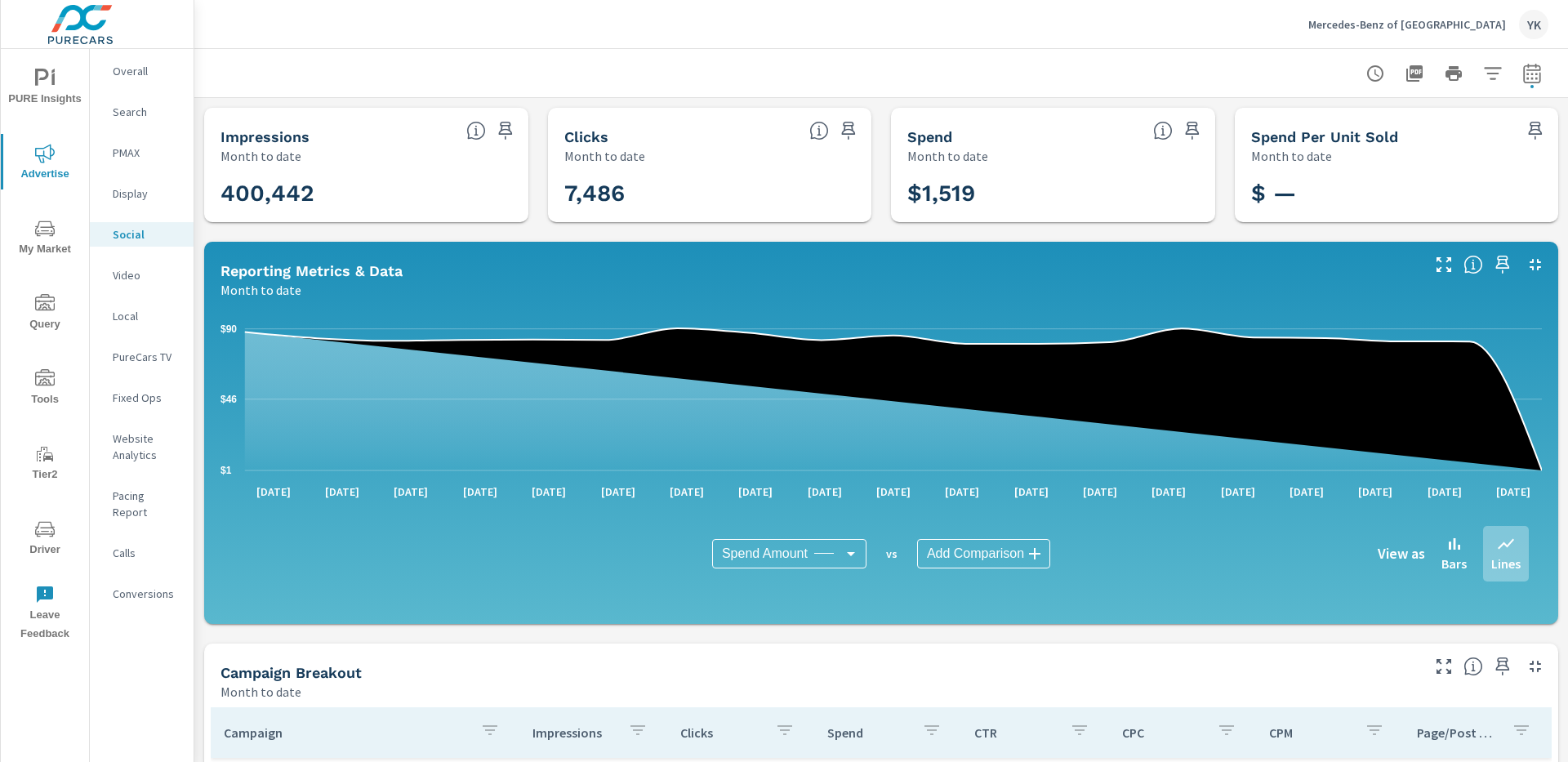
click at [1412, 33] on div "Mercedes-Benz of Huntsville YK" at bounding box center [1429, 24] width 240 height 30
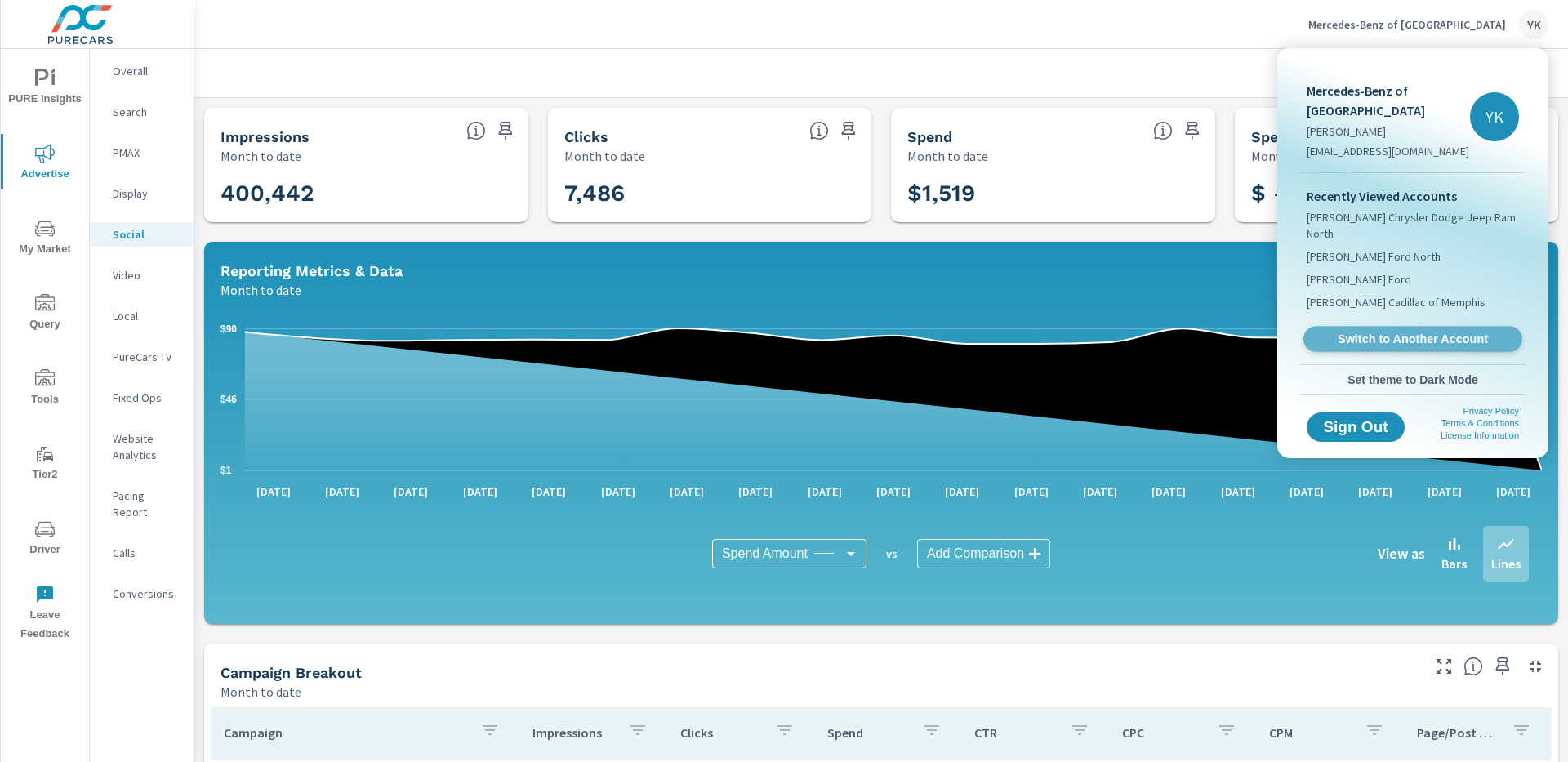
click at [1316, 327] on link "Switch to Another Account" at bounding box center [1413, 339] width 218 height 25
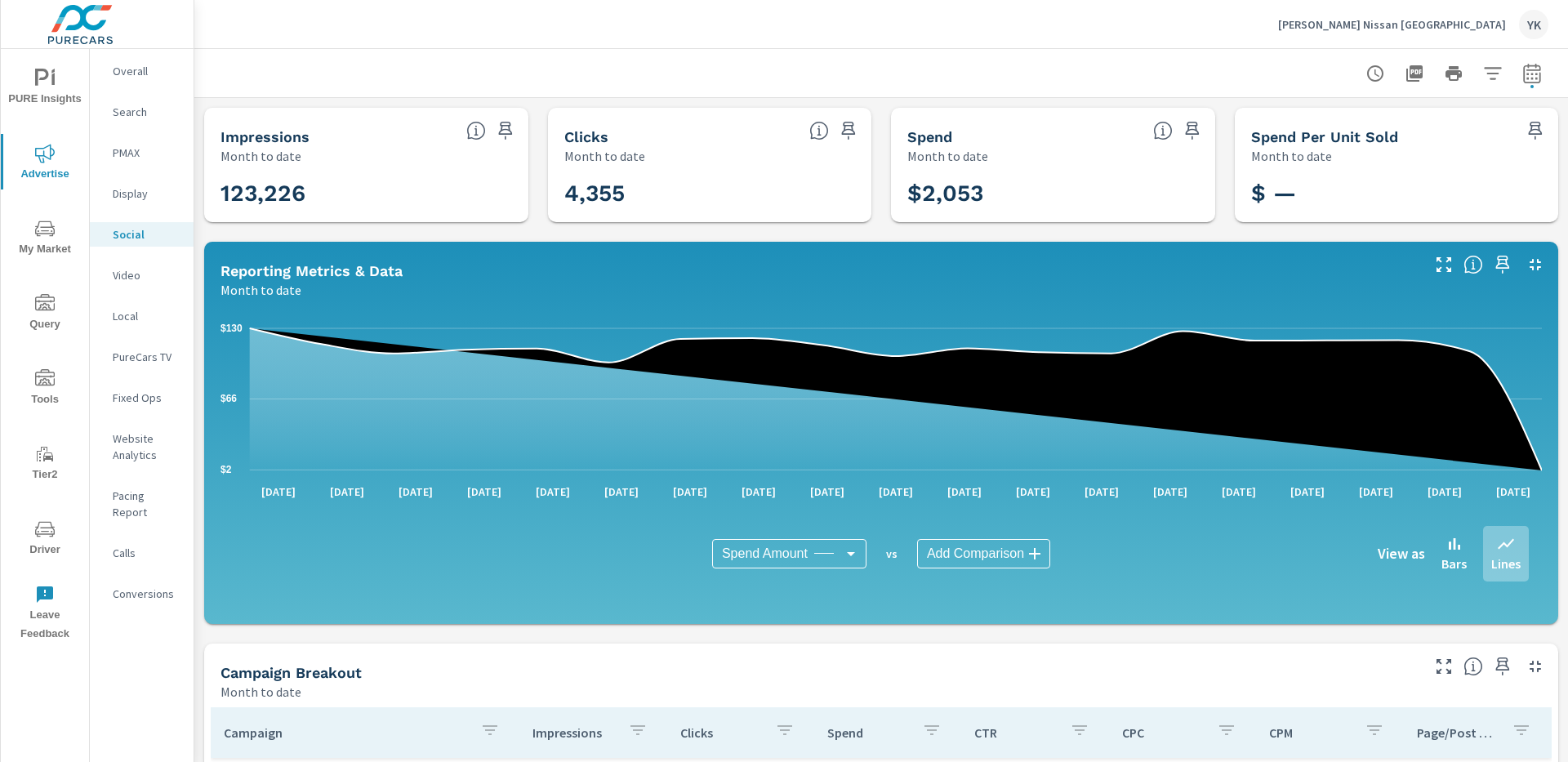
click at [1411, 28] on p "[PERSON_NAME] Nissan [GEOGRAPHIC_DATA]" at bounding box center [1392, 24] width 227 height 14
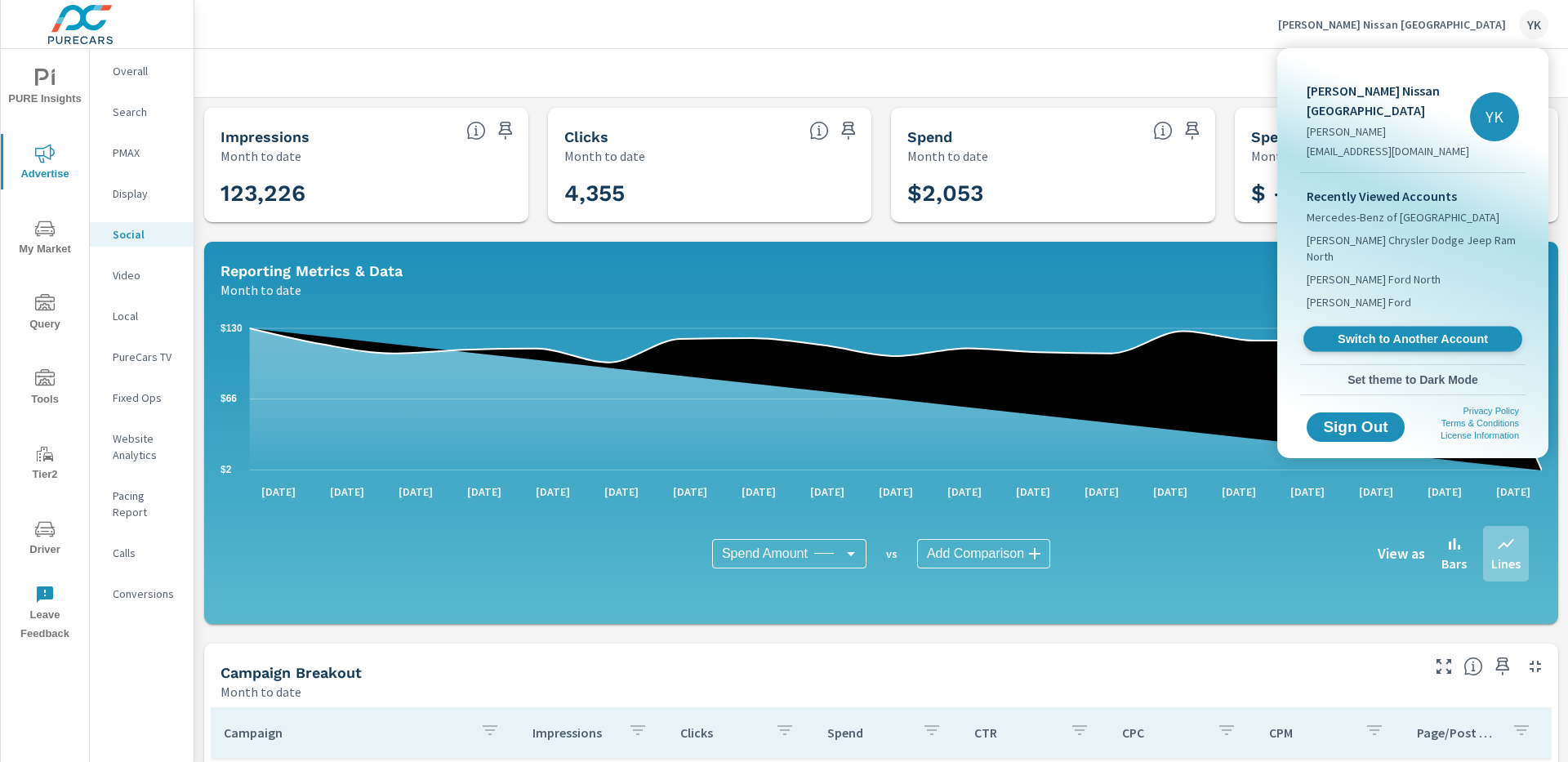
click at [1356, 331] on span "Switch to Another Account" at bounding box center [1413, 339] width 200 height 15
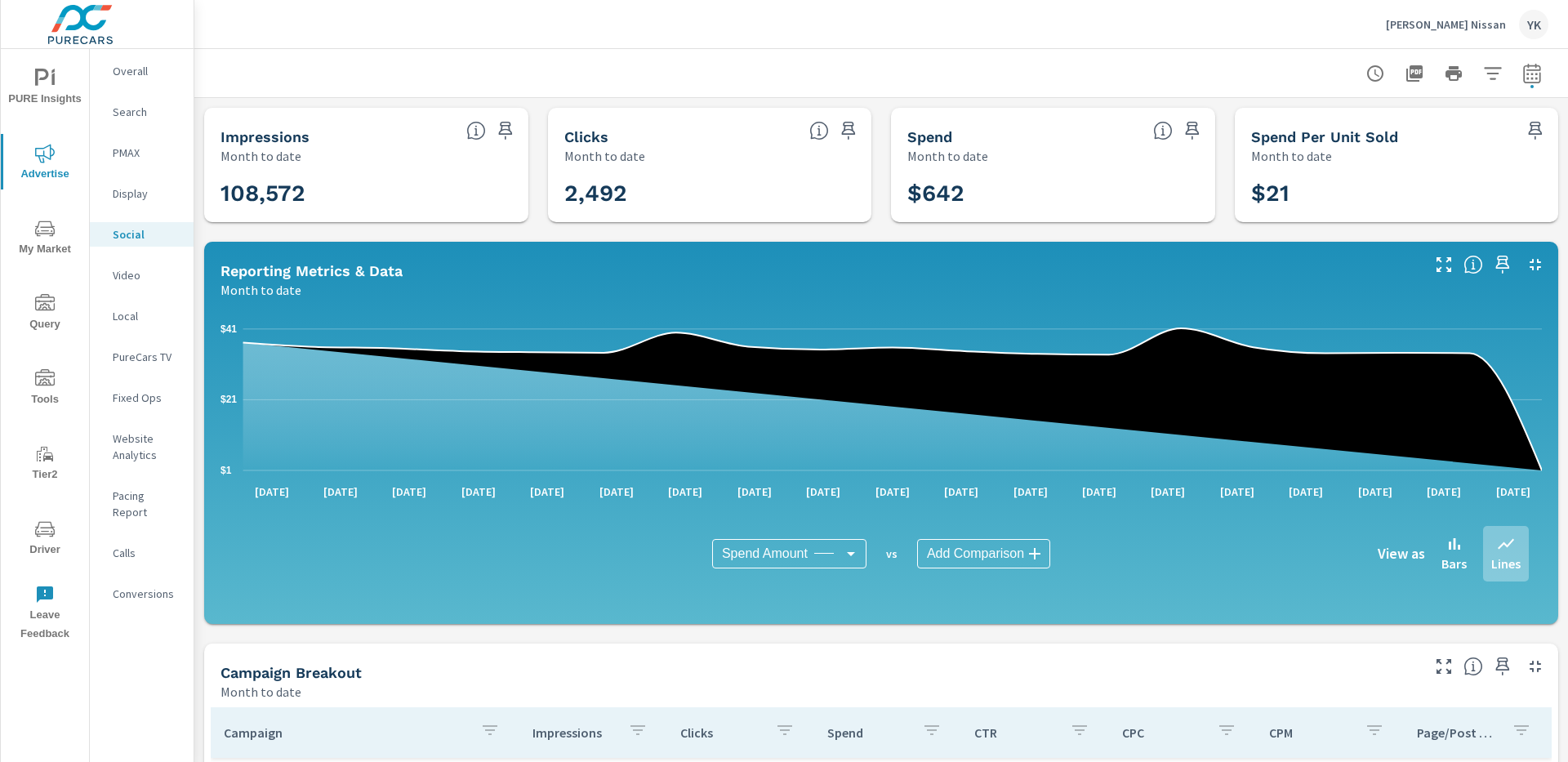
click at [1455, 34] on div "Landers Nissan YK" at bounding box center [1467, 24] width 162 height 30
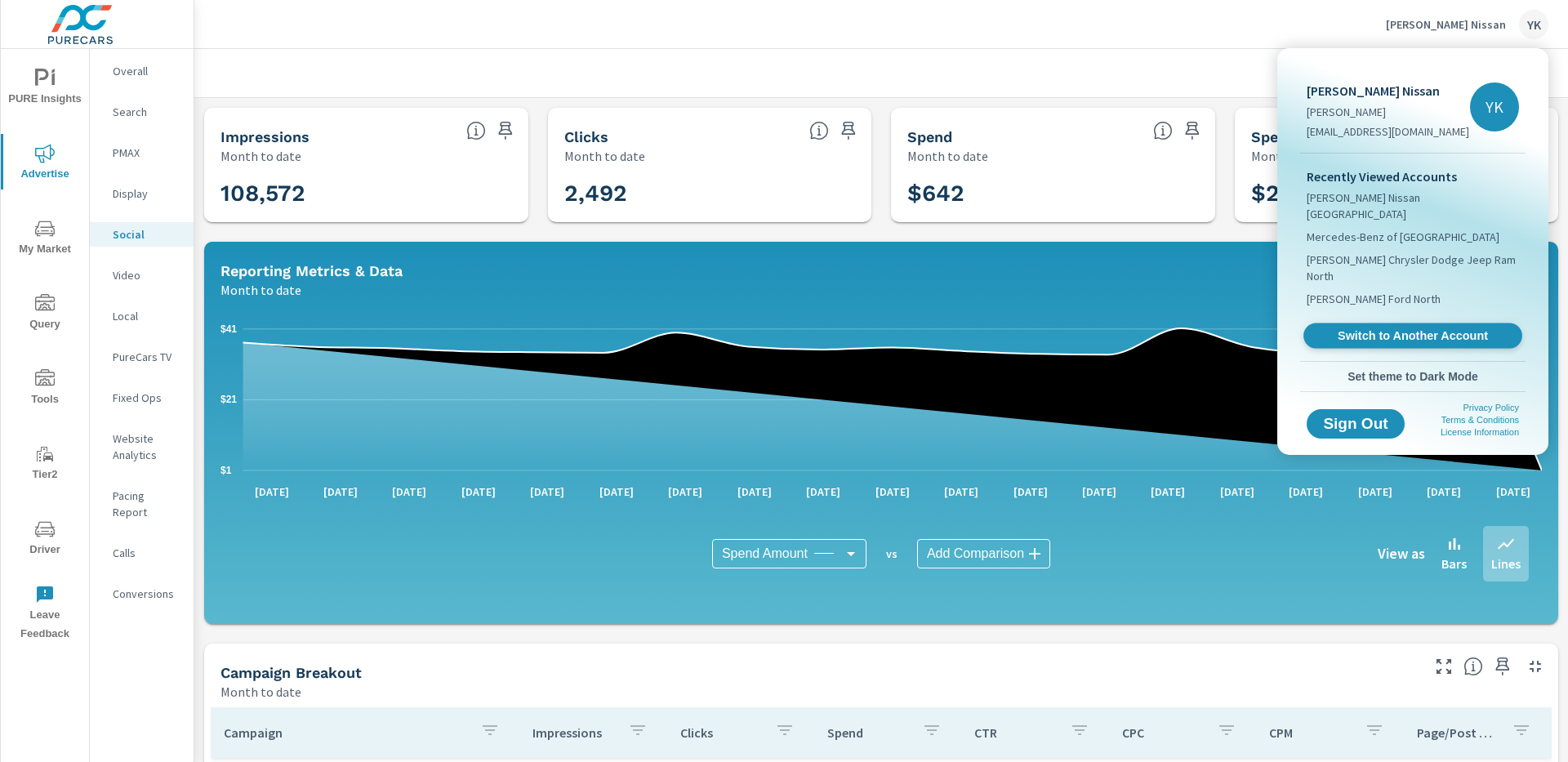
click at [1325, 329] on span "Switch to Another Account" at bounding box center [1413, 336] width 200 height 15
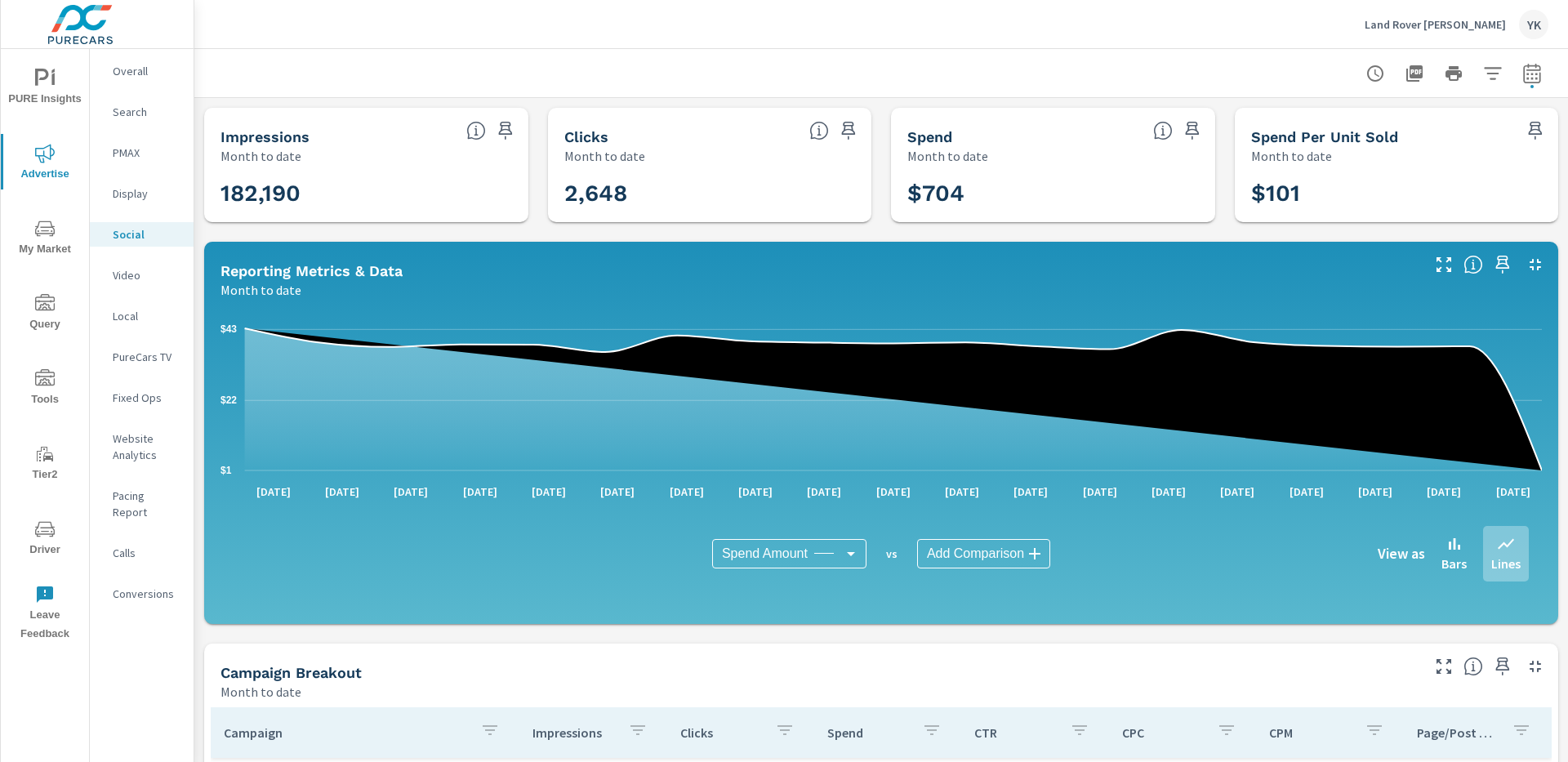
click at [1449, 18] on p "Land Rover [PERSON_NAME]" at bounding box center [1435, 24] width 142 height 14
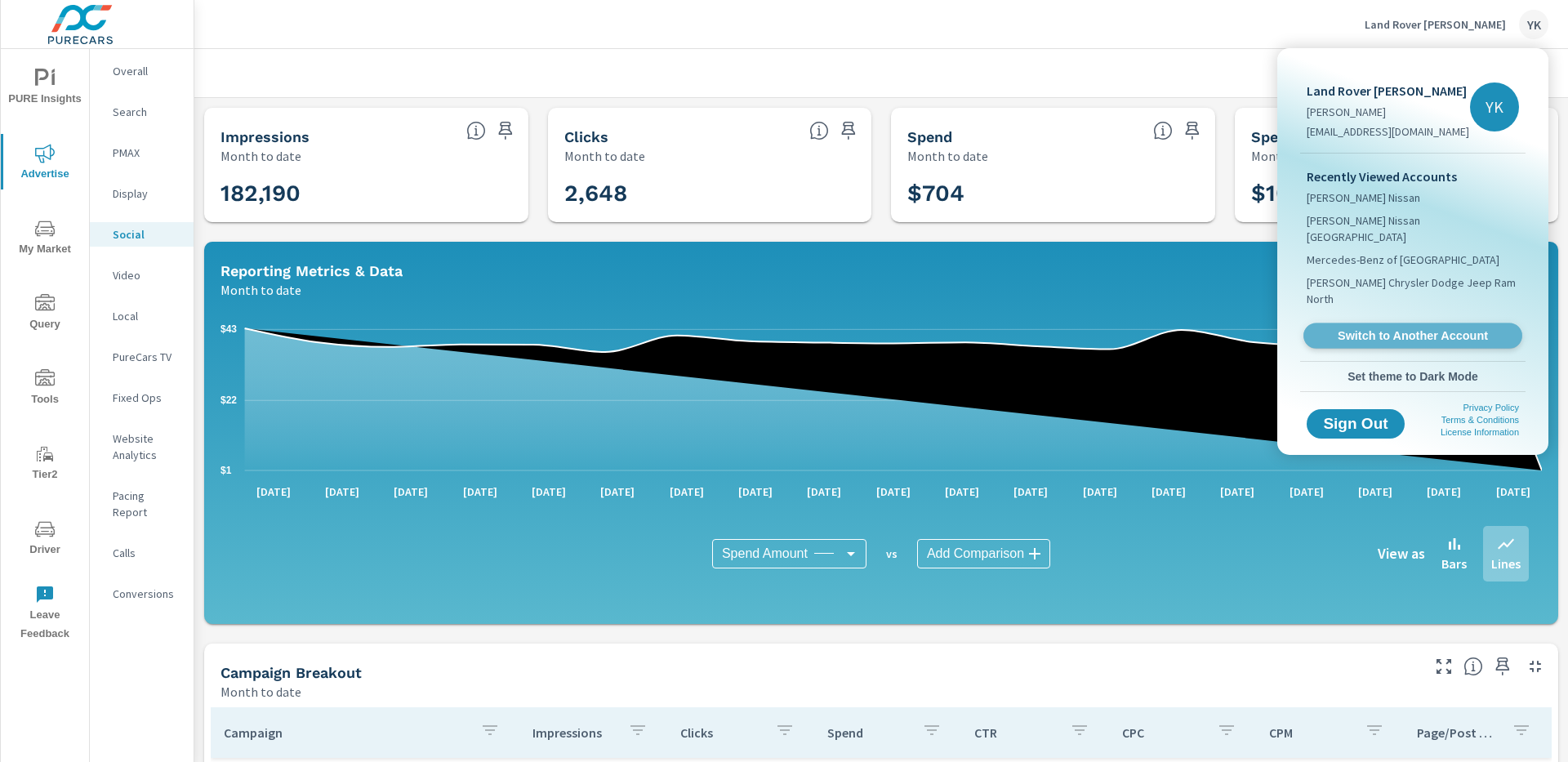
click at [1332, 329] on span "Switch to Another Account" at bounding box center [1413, 336] width 200 height 15
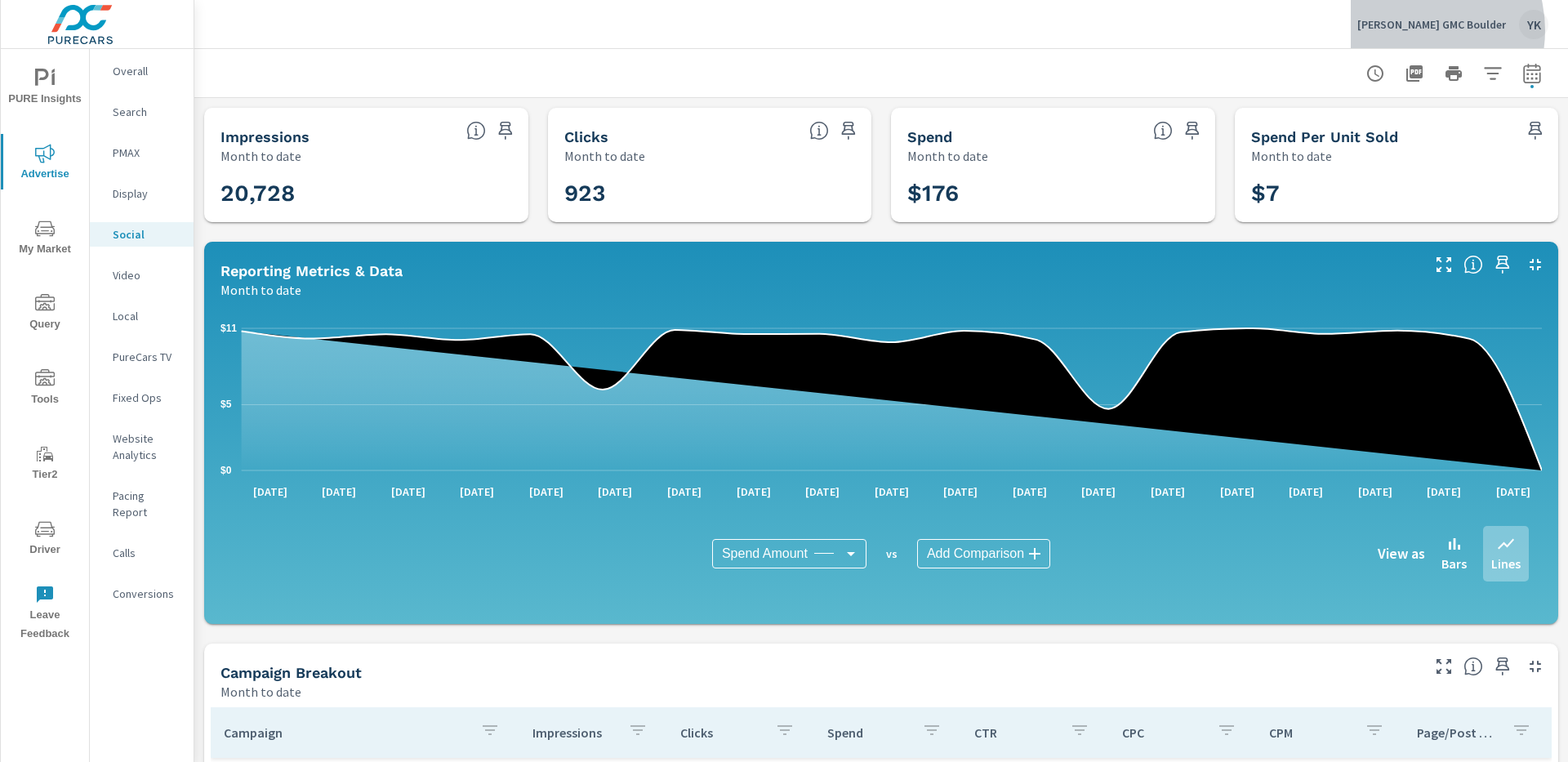
click at [1423, 30] on p "[PERSON_NAME] GMC Boulder" at bounding box center [1432, 24] width 149 height 14
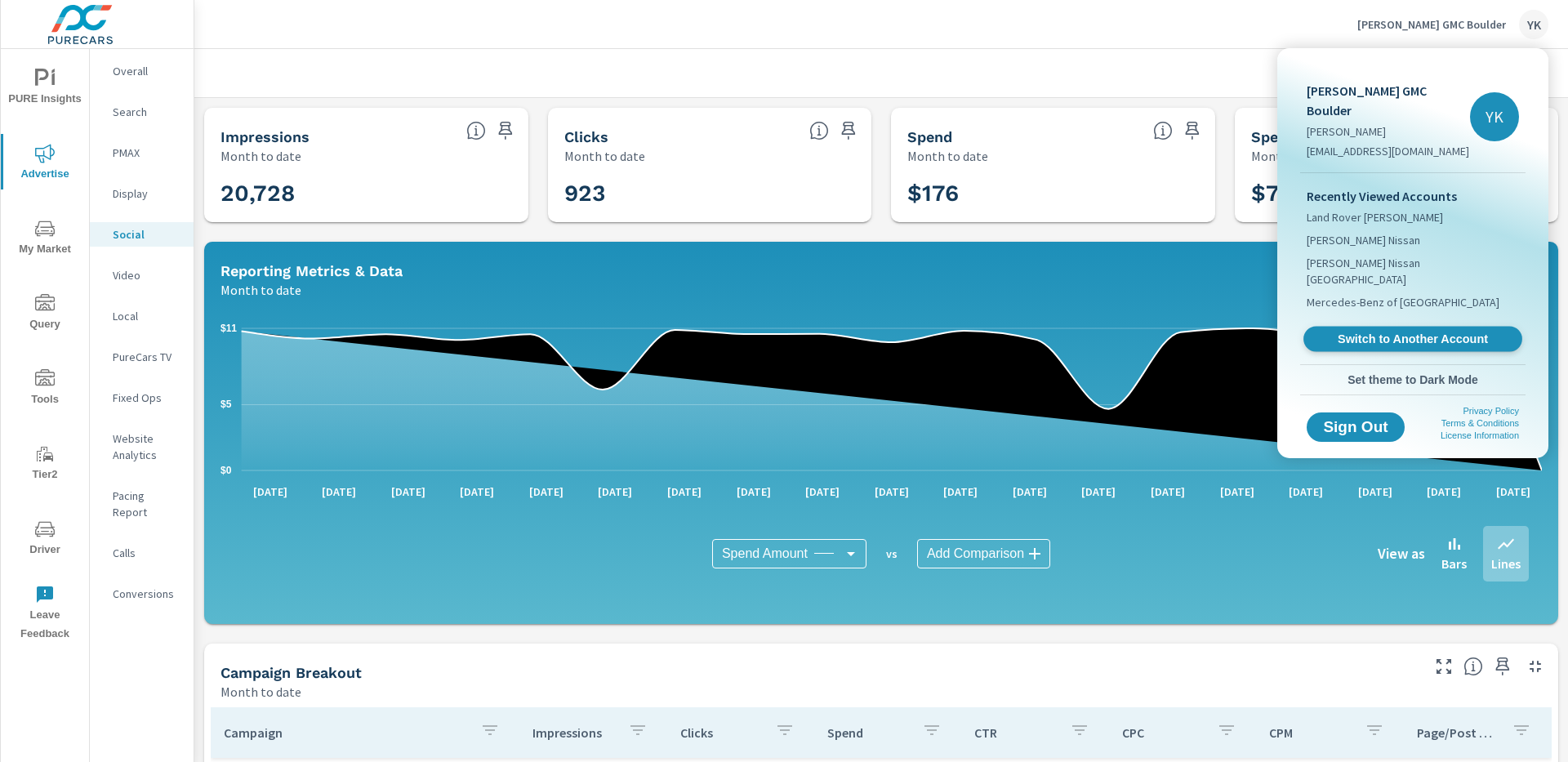
click at [1339, 331] on span "Switch to Another Account" at bounding box center [1413, 339] width 200 height 15
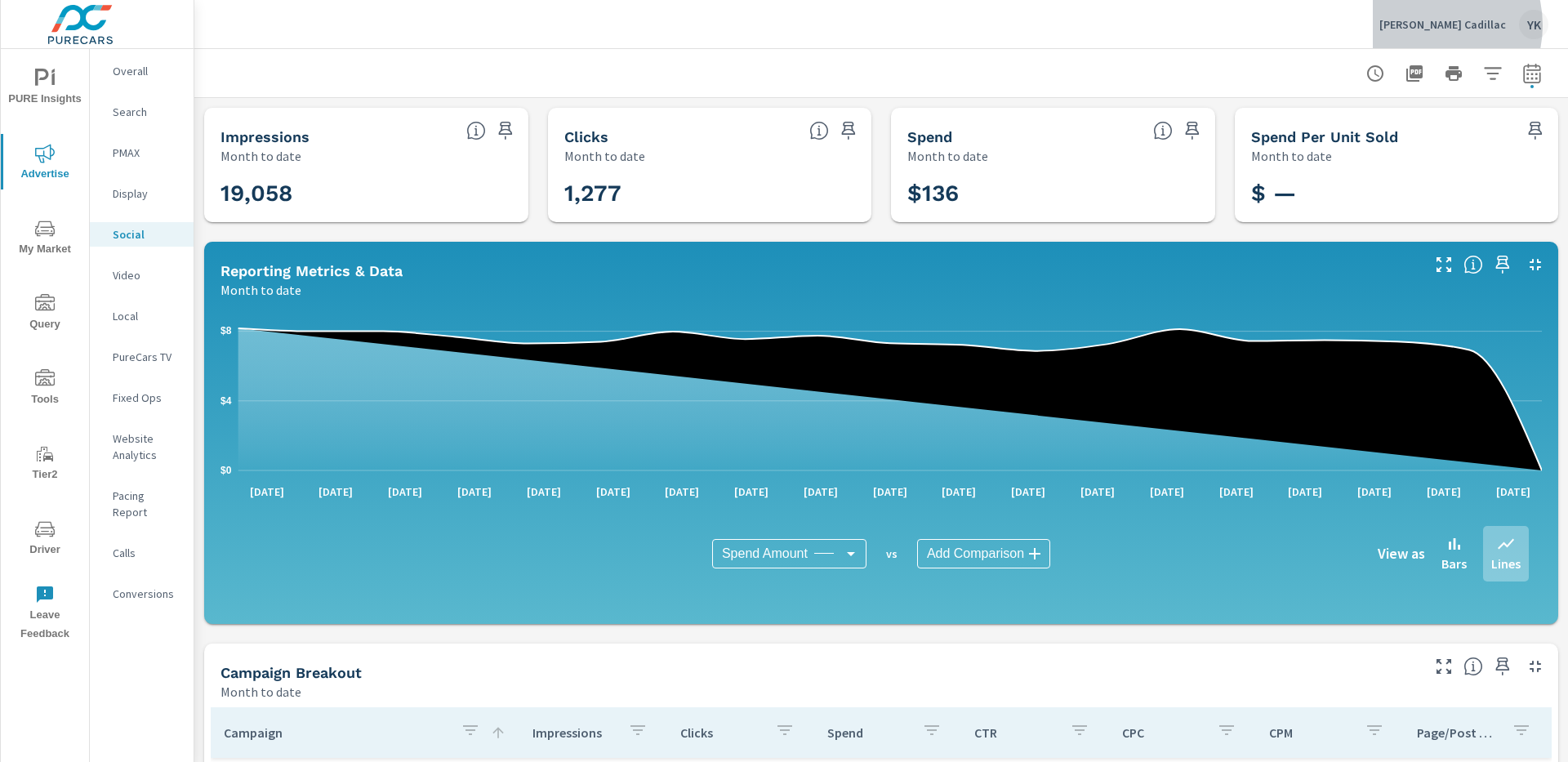
click at [1442, 25] on p "[PERSON_NAME] Cadillac" at bounding box center [1443, 24] width 126 height 14
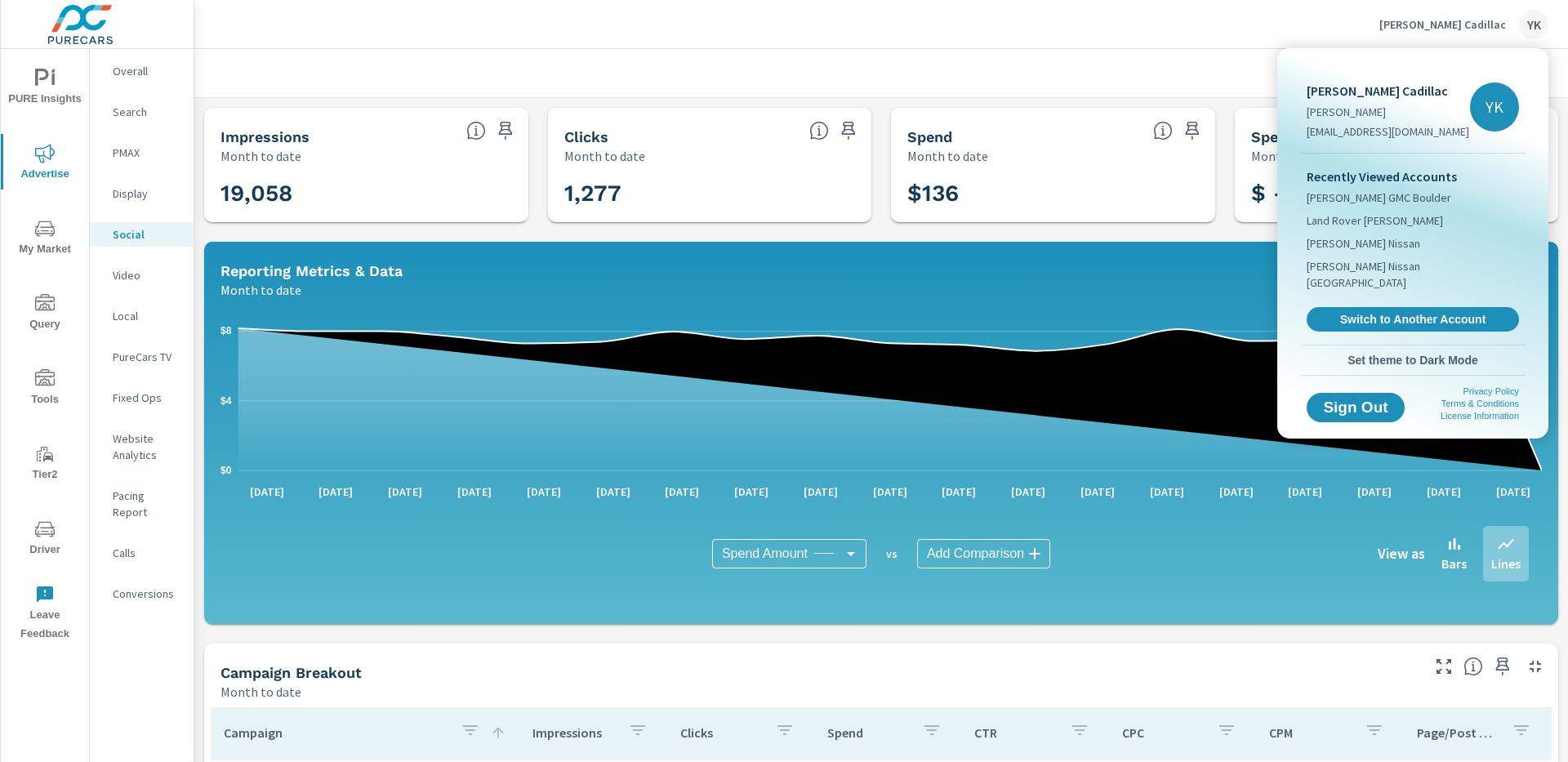
click at [1369, 312] on span "Switch to Another Account" at bounding box center [1413, 320] width 194 height 14
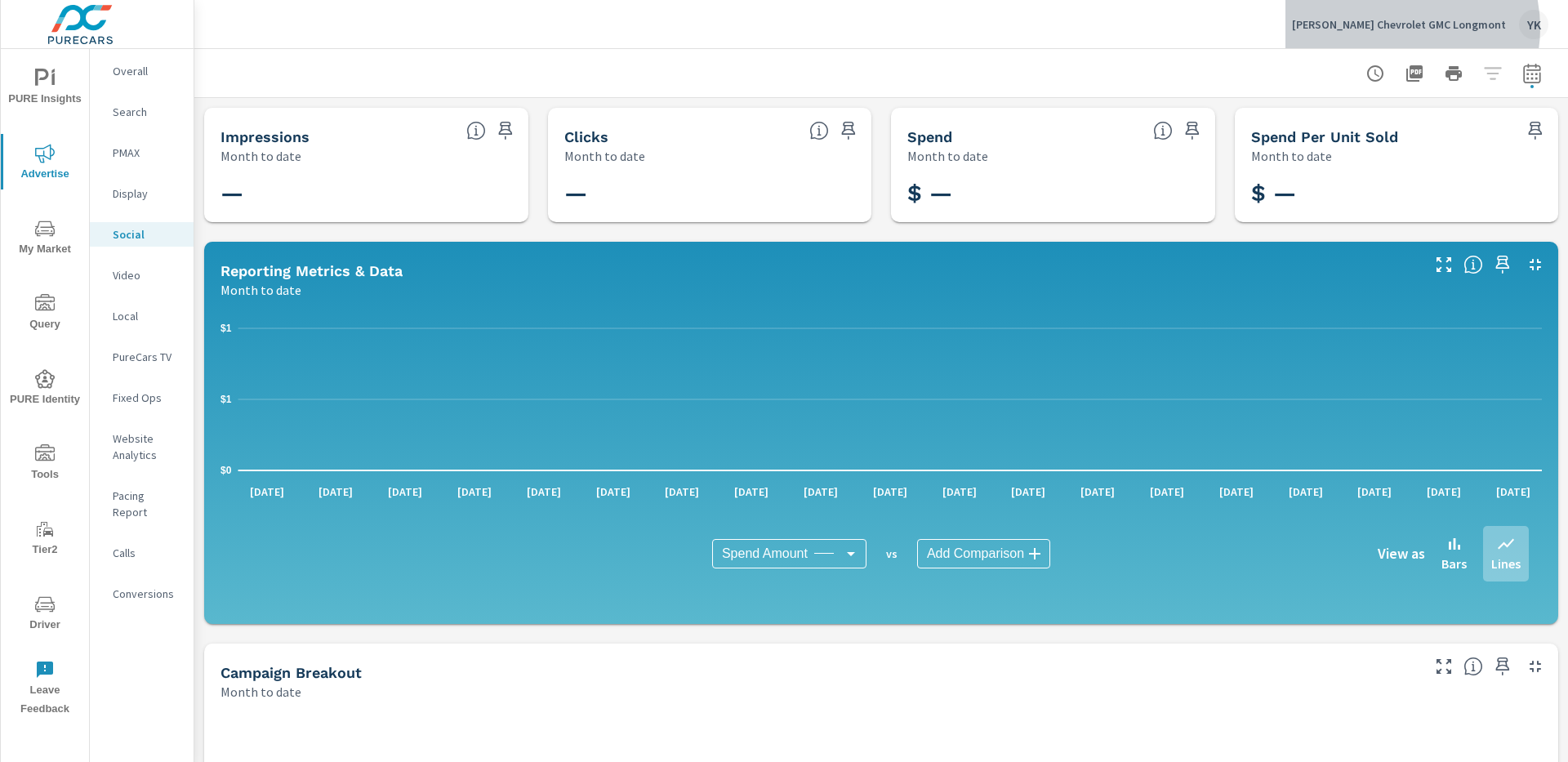
click at [1409, 28] on p "[PERSON_NAME] Chevrolet GMC Longmont" at bounding box center [1398, 24] width 214 height 14
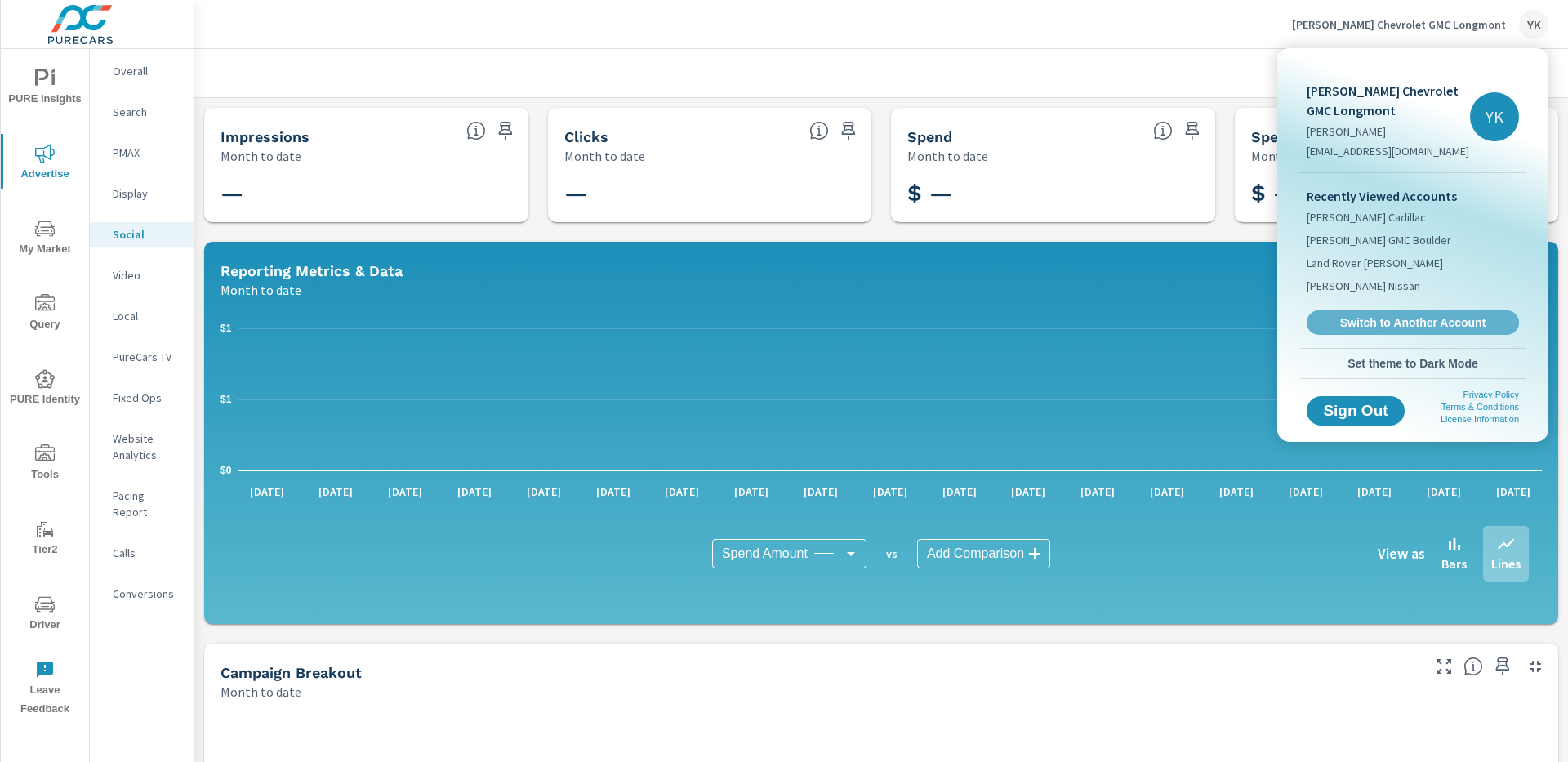
drag, startPoint x: 1341, startPoint y: 317, endPoint x: 945, endPoint y: 54, distance: 475.4
click at [1341, 315] on span "Switch to Another Account" at bounding box center [1413, 322] width 194 height 14
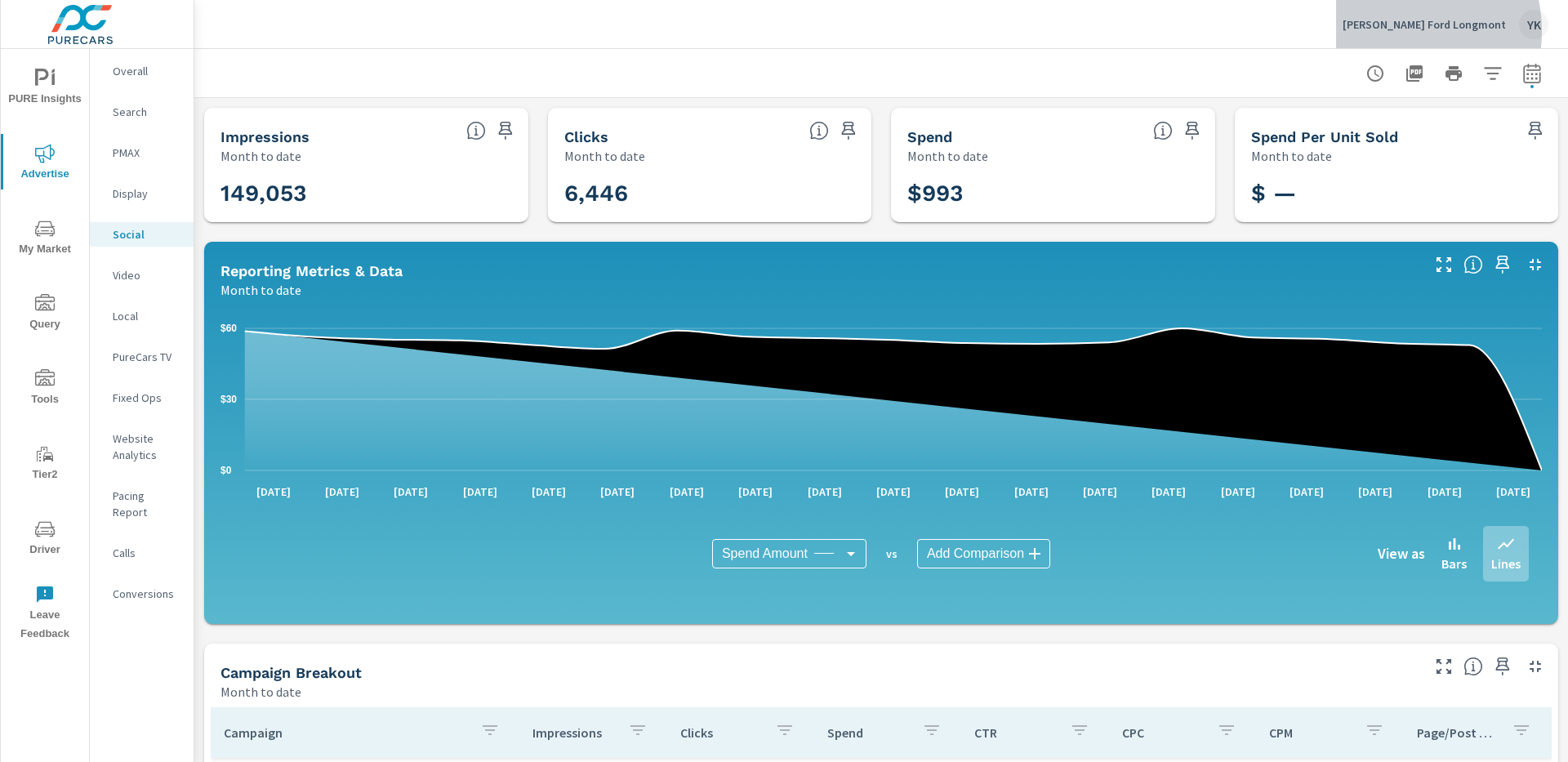
click at [1398, 32] on div "Mike Maroone Ford Longmont YK" at bounding box center [1446, 24] width 206 height 30
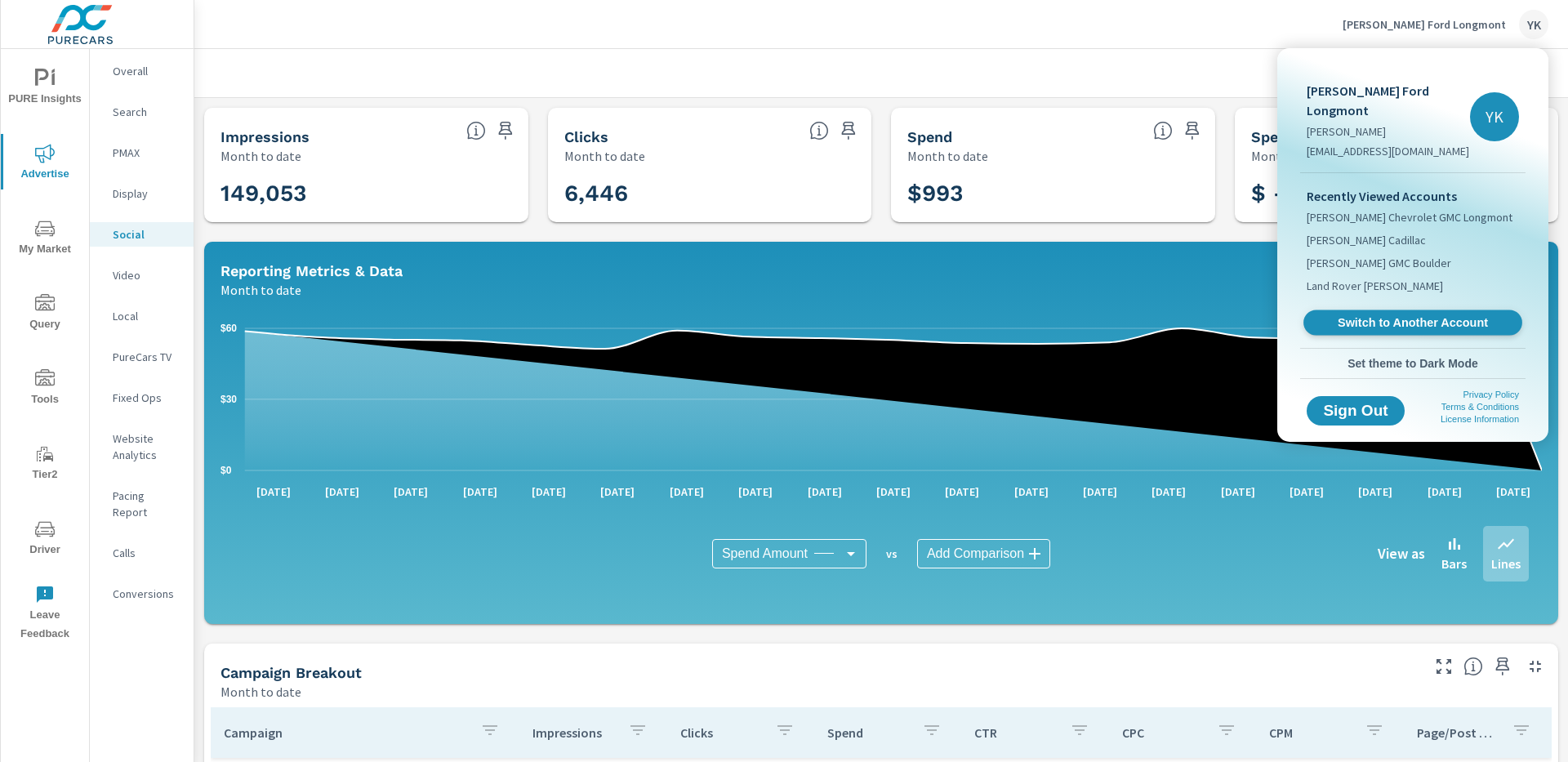
click at [1398, 315] on span "Switch to Another Account" at bounding box center [1413, 322] width 200 height 15
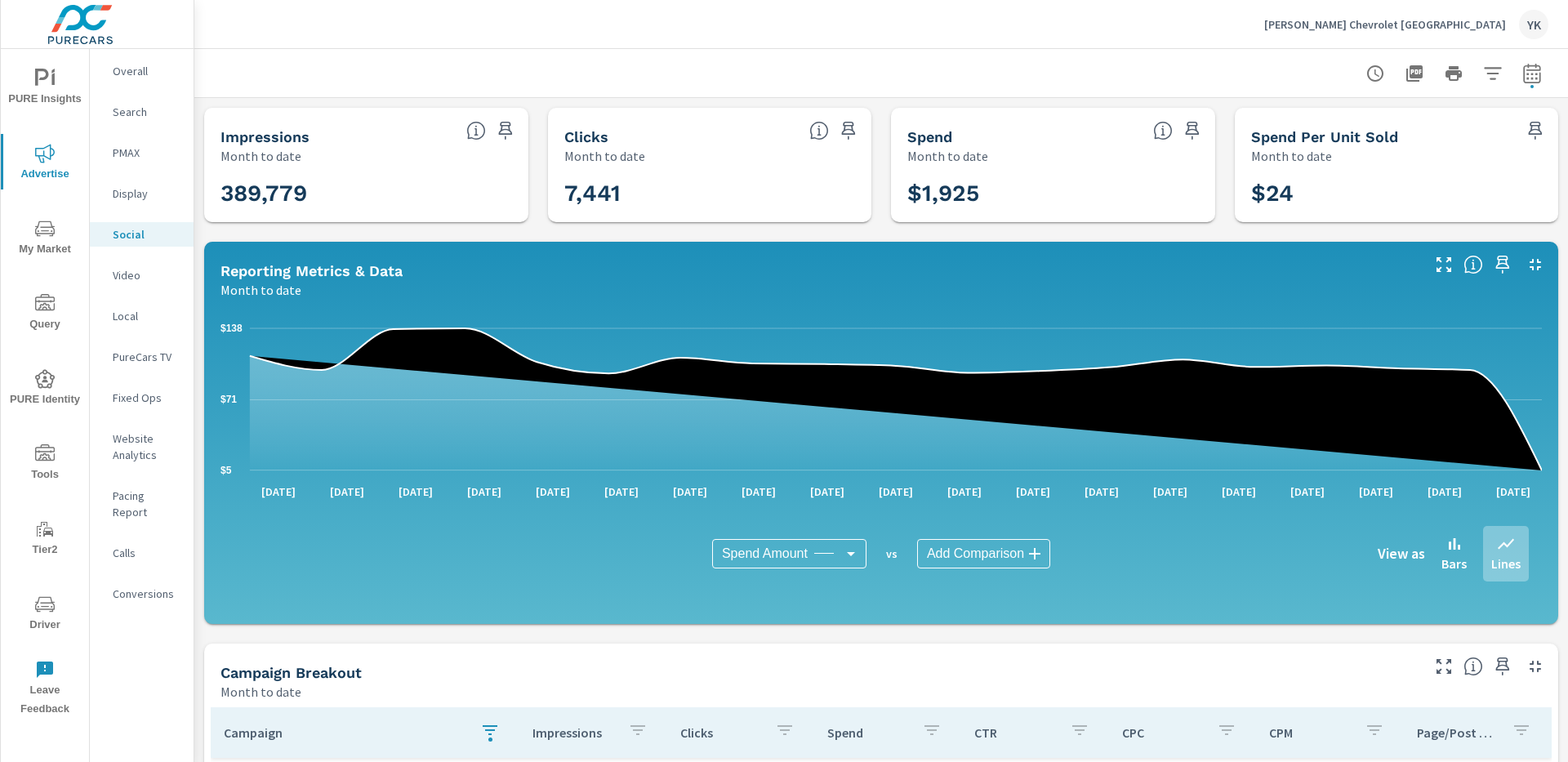
click at [142, 193] on p "Display" at bounding box center [146, 193] width 68 height 16
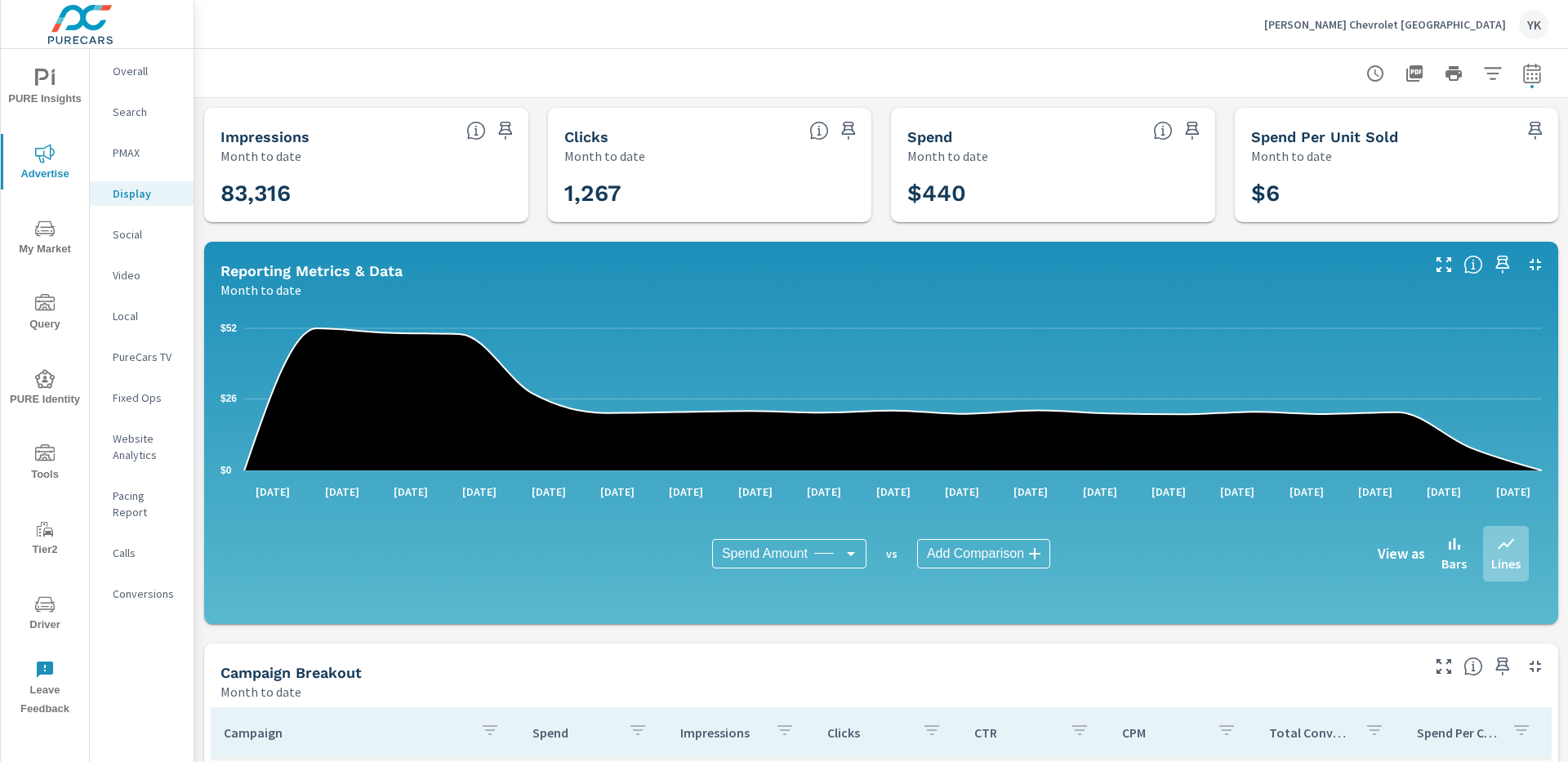
click at [1388, 14] on div "Mike Maroone Chevrolet West Palm Beach YK" at bounding box center [1406, 24] width 284 height 30
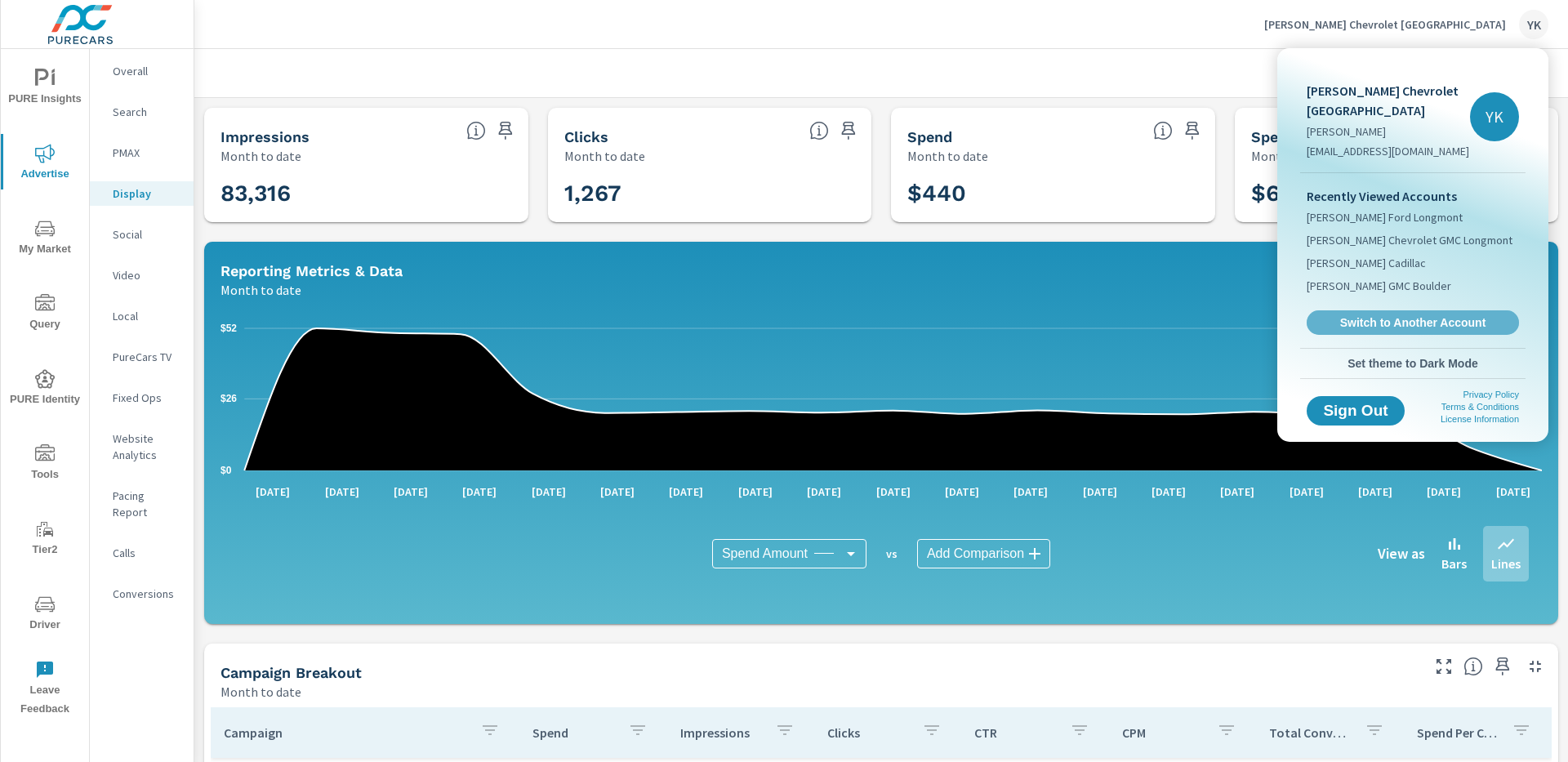
click at [1350, 321] on span "Switch to Another Account" at bounding box center [1413, 322] width 194 height 14
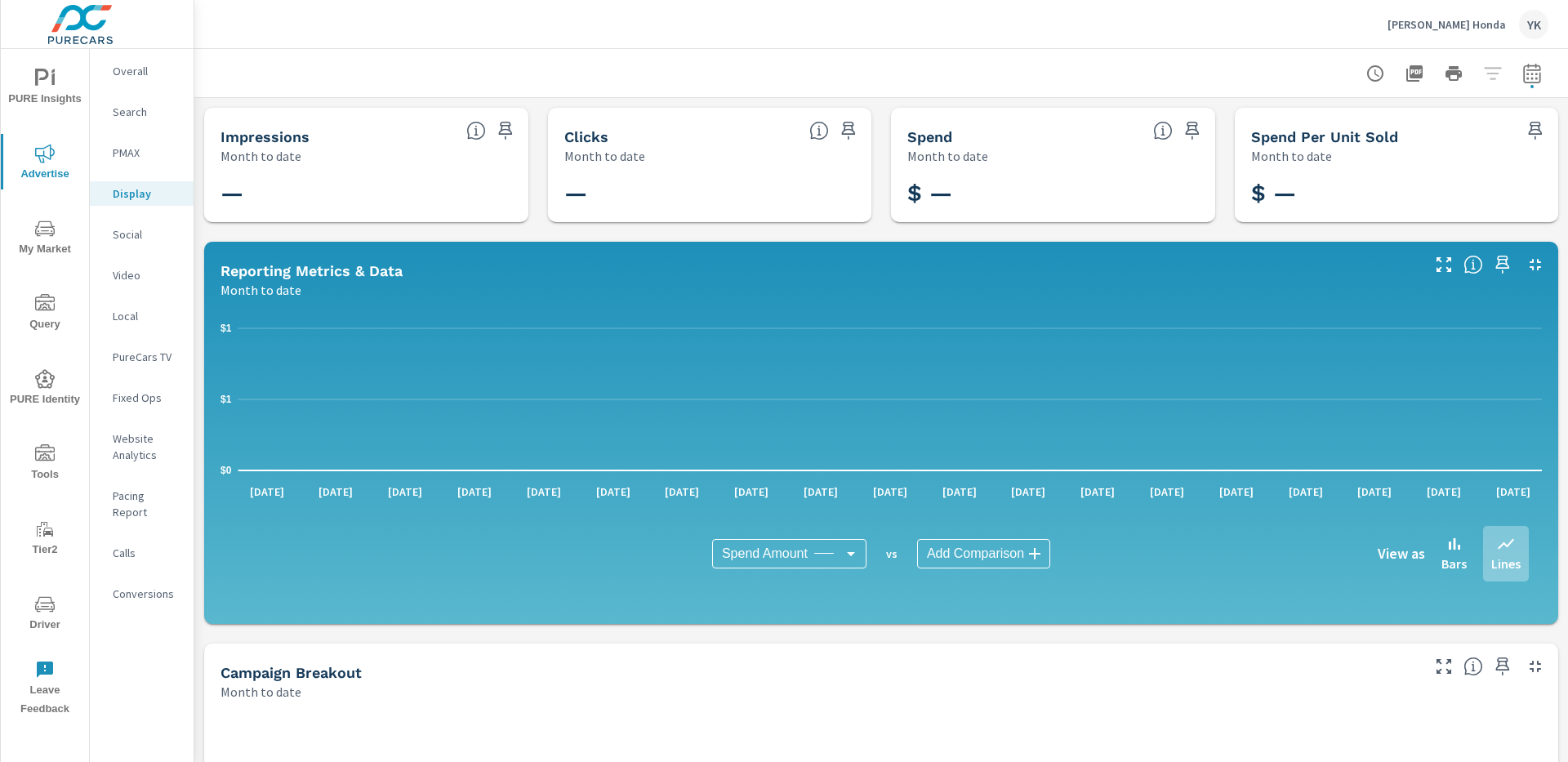
click at [135, 237] on p "Social" at bounding box center [146, 235] width 68 height 16
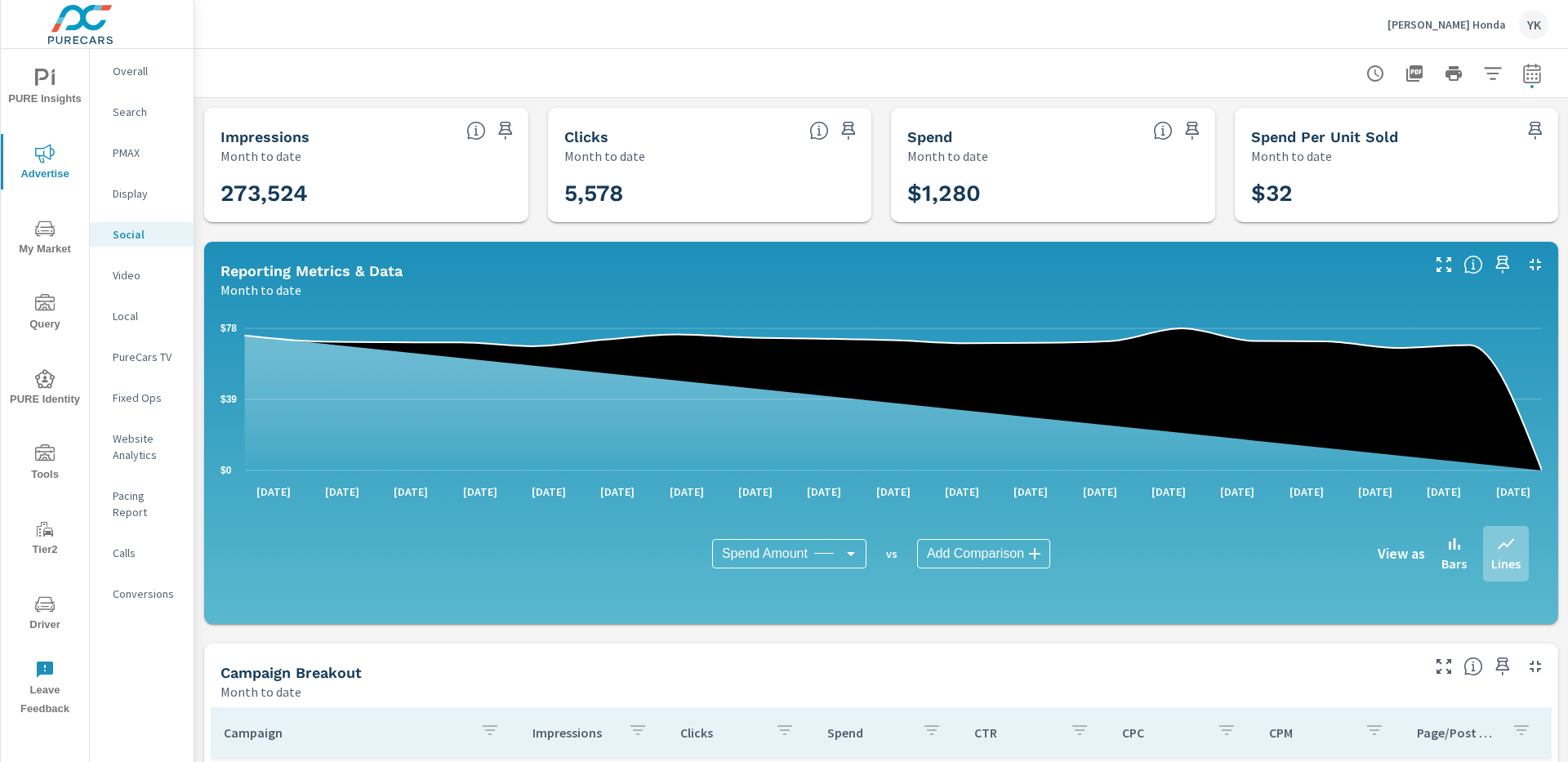
click at [1454, 24] on p "[PERSON_NAME] Honda" at bounding box center [1446, 24] width 118 height 14
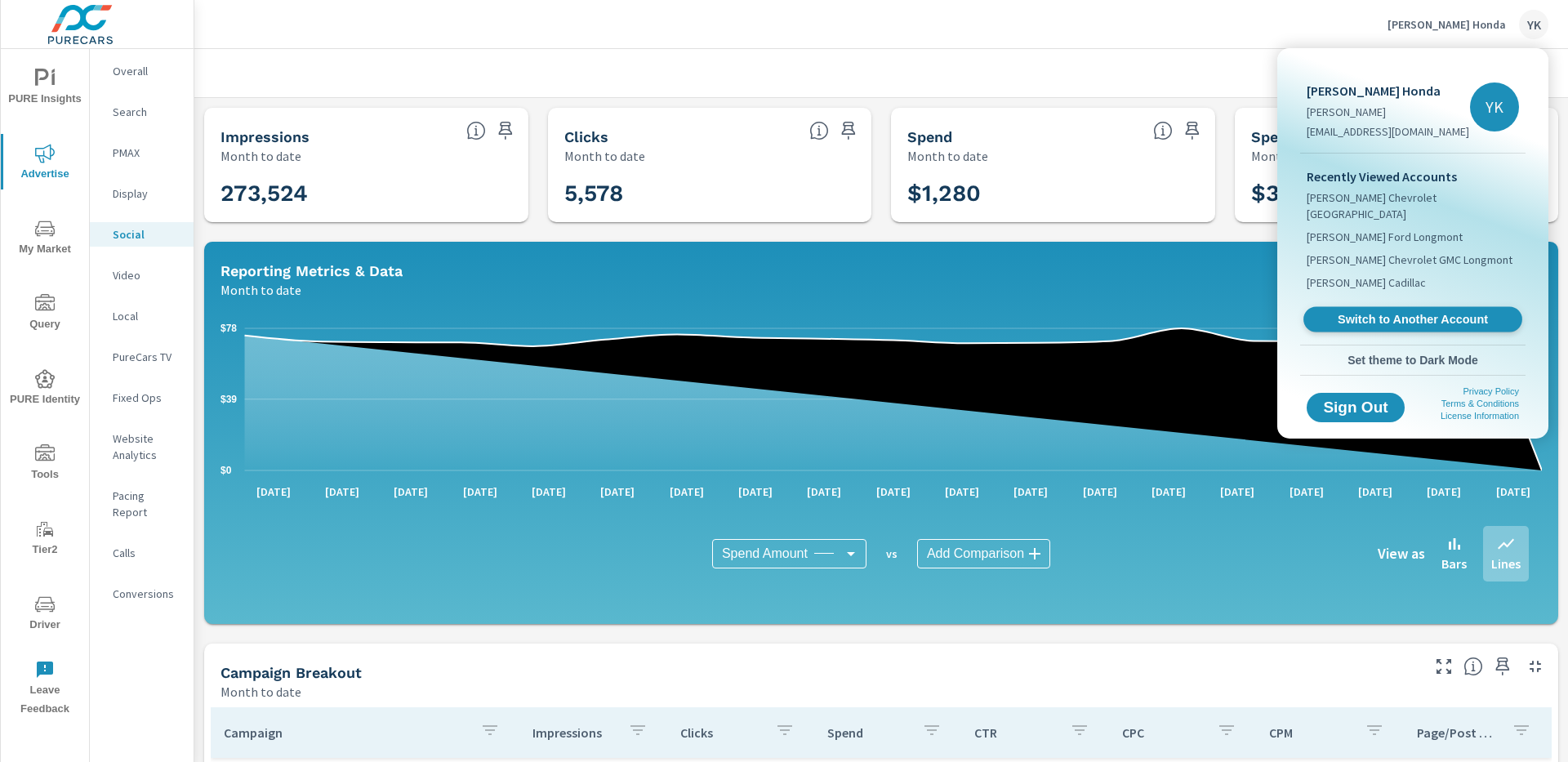
click at [1368, 312] on span "Switch to Another Account" at bounding box center [1413, 320] width 200 height 15
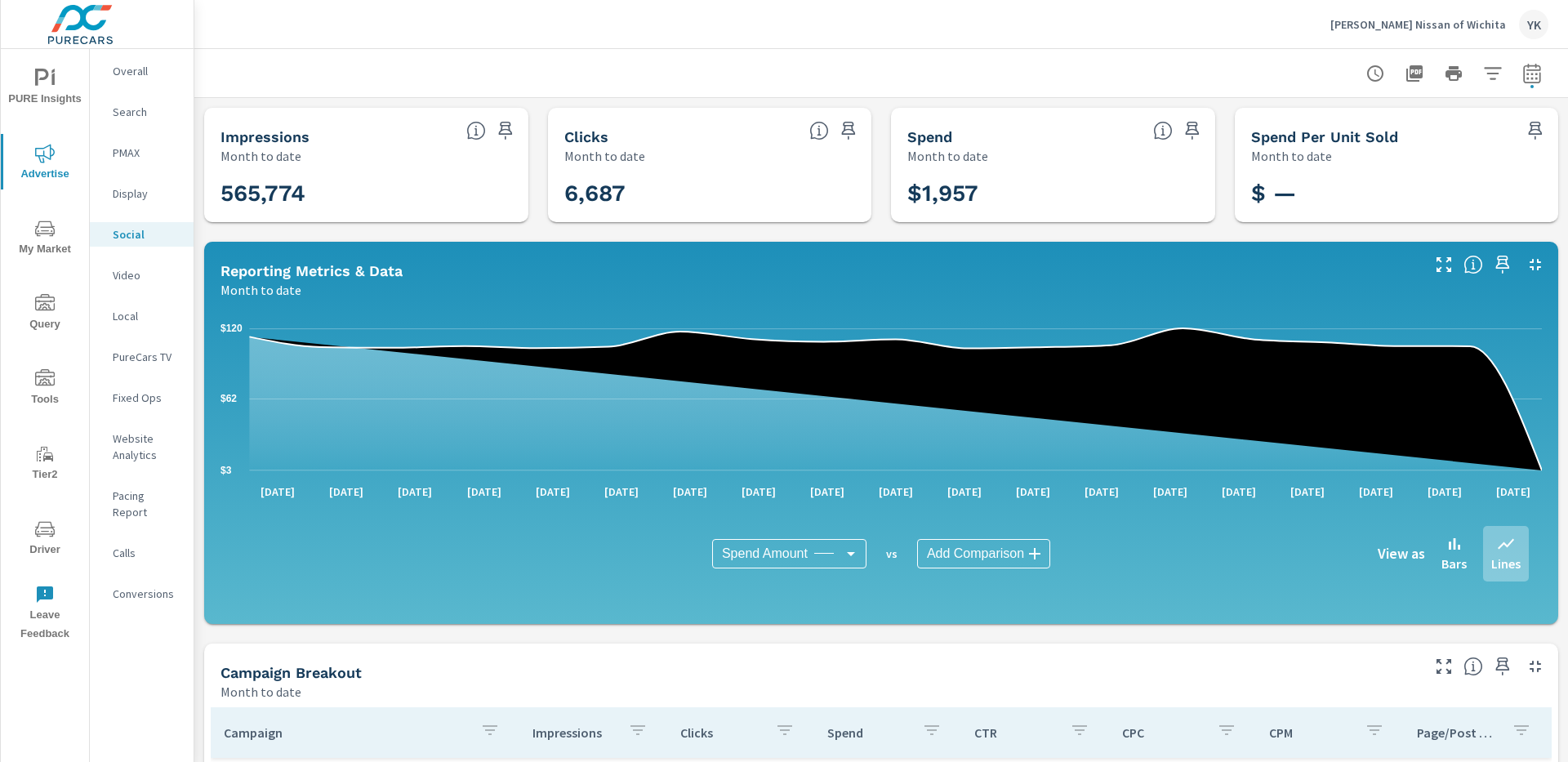
click at [1437, 17] on p "[PERSON_NAME] Nissan of Wichita" at bounding box center [1418, 24] width 176 height 14
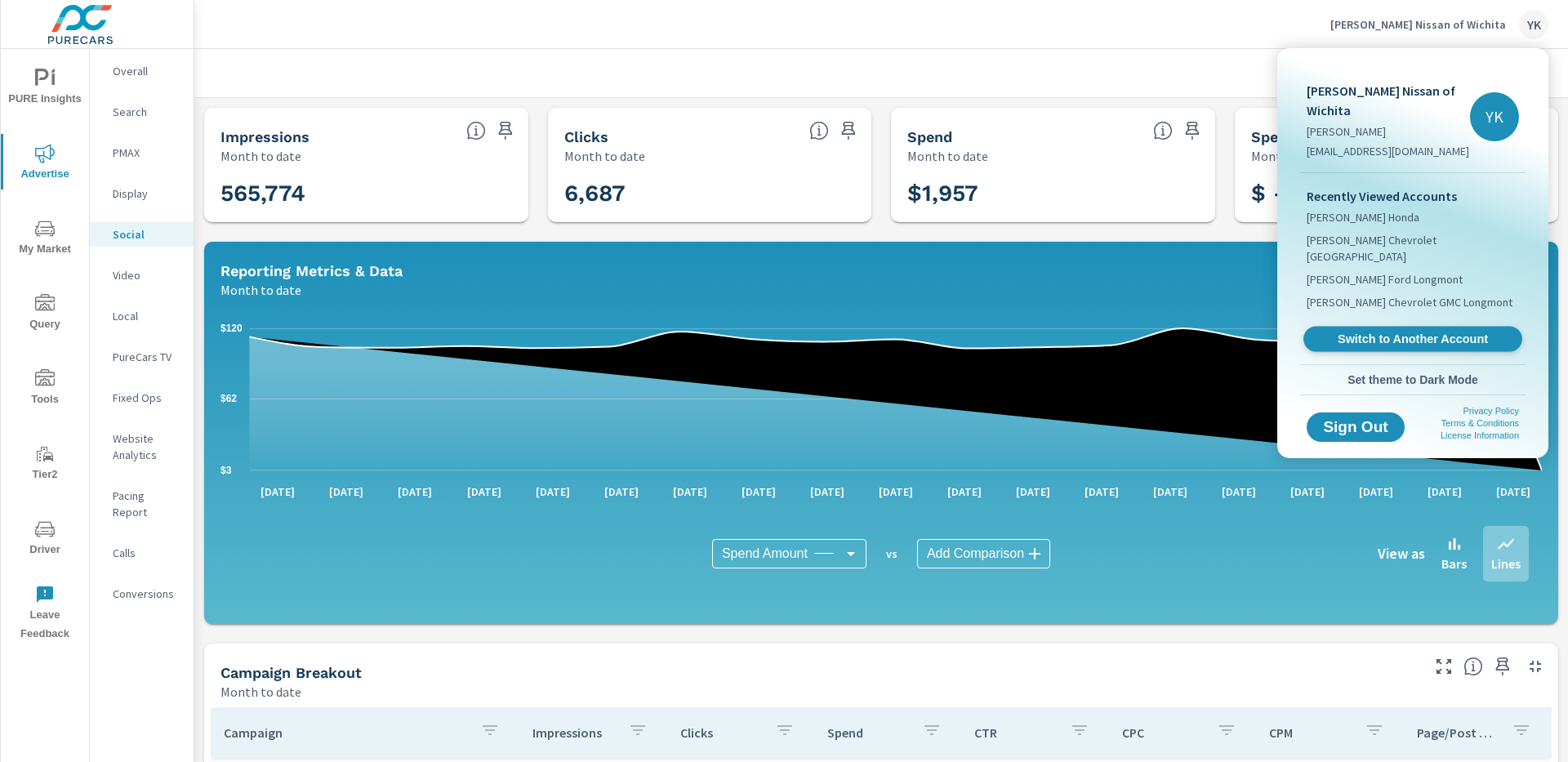
click at [1356, 331] on span "Switch to Another Account" at bounding box center [1413, 339] width 200 height 15
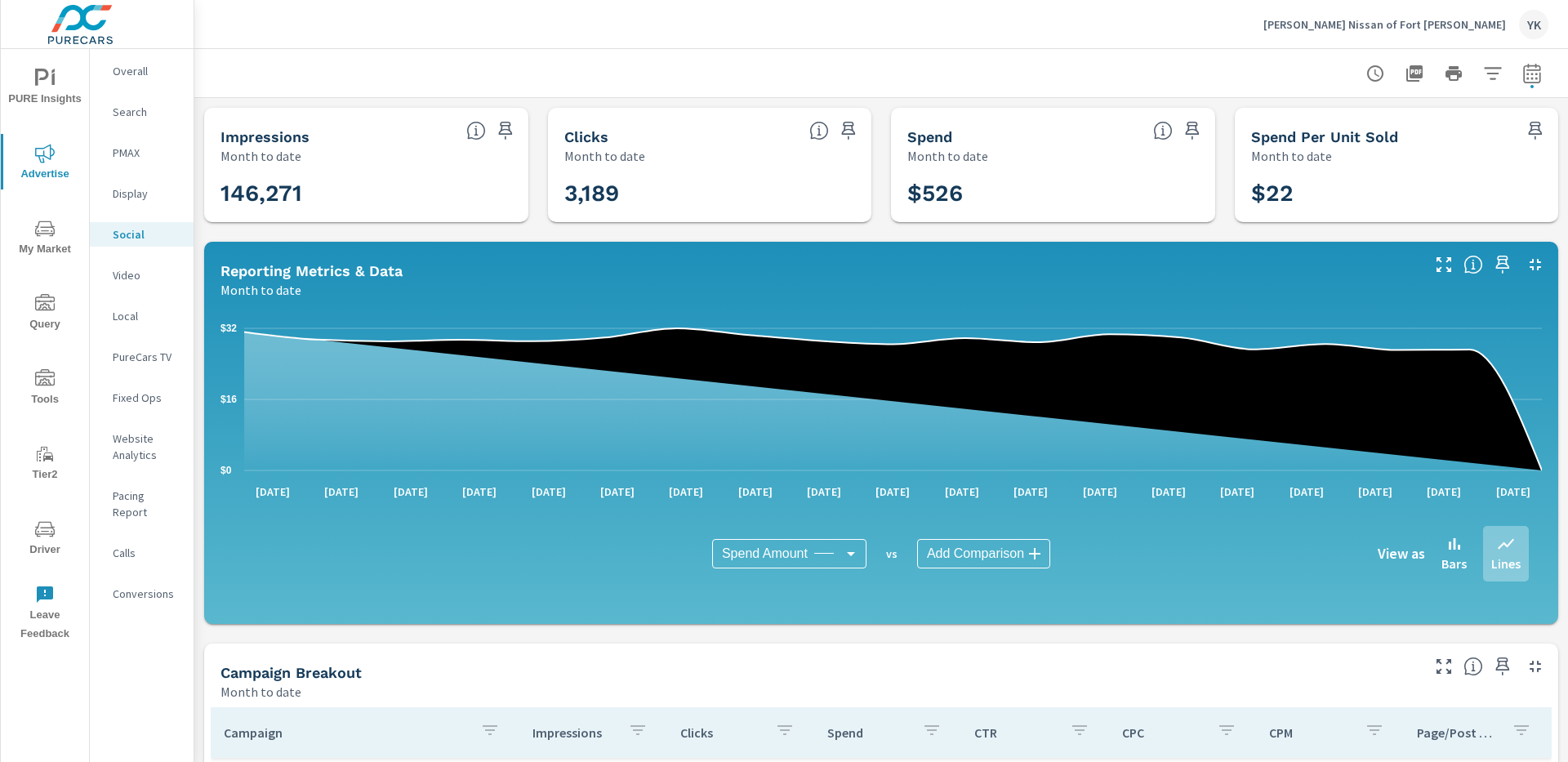
click at [1492, 24] on p "Orr Nissan of Fort Smith" at bounding box center [1385, 24] width 243 height 14
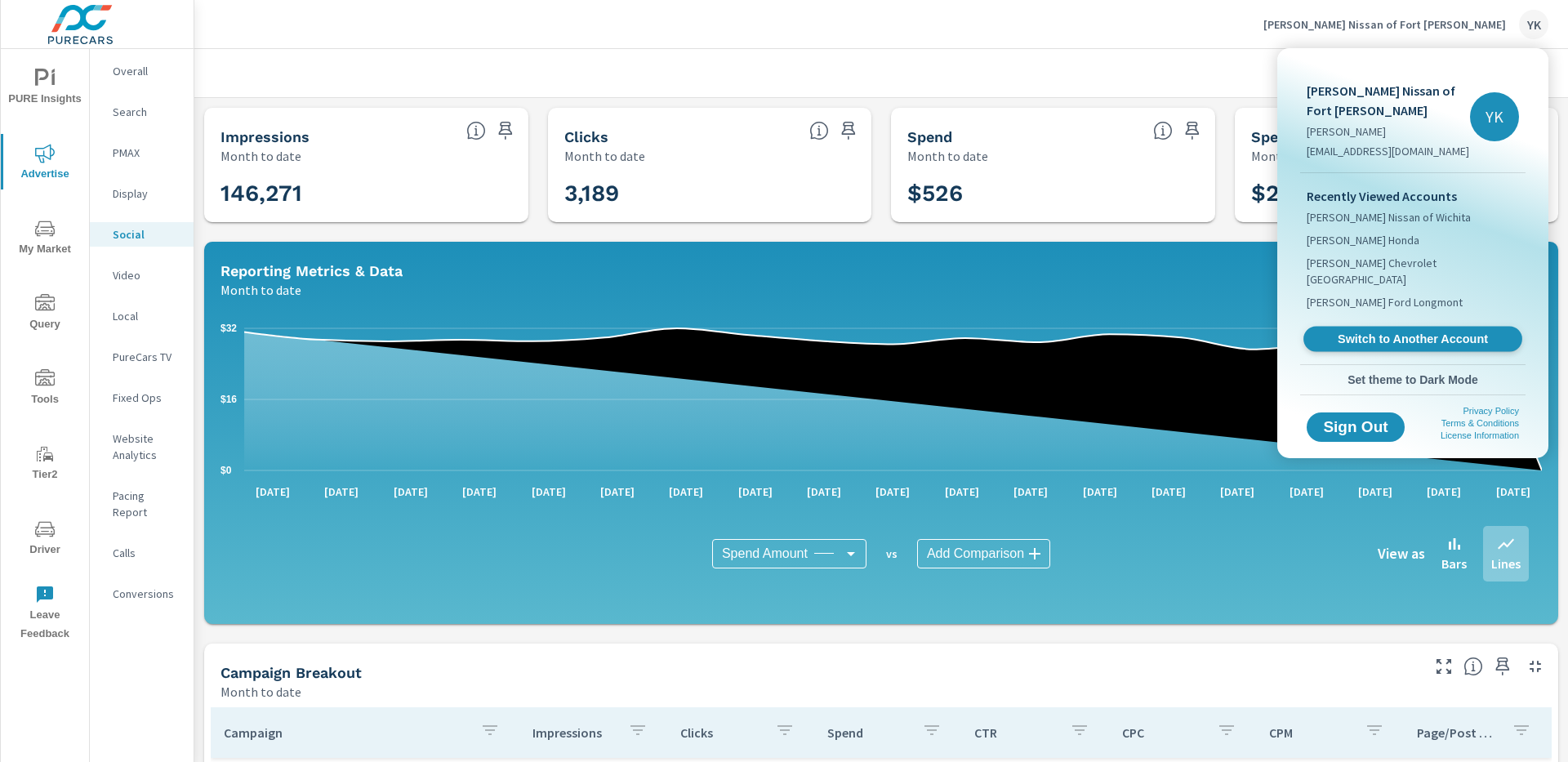
click at [1377, 331] on span "Switch to Another Account" at bounding box center [1413, 339] width 200 height 15
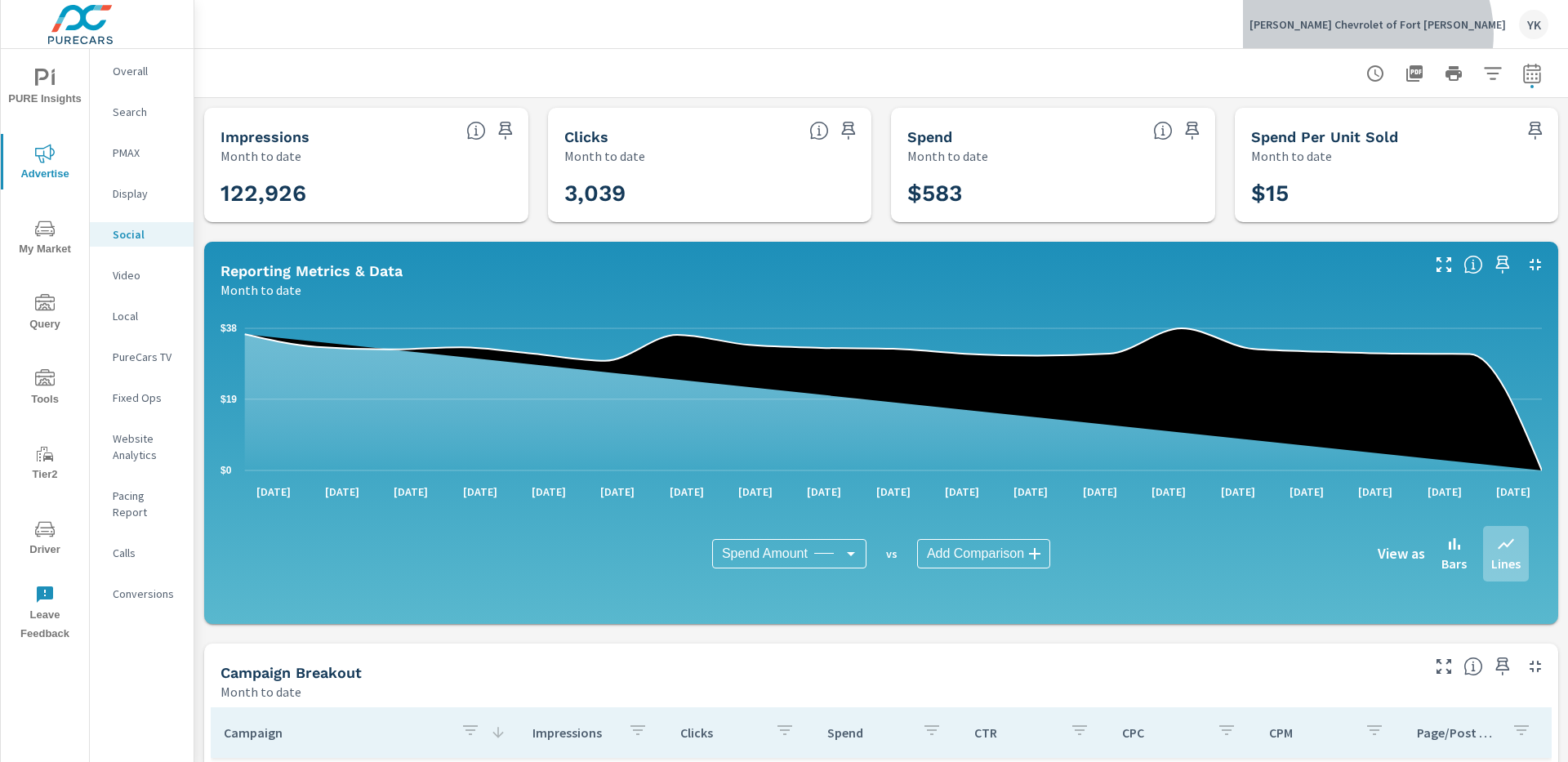
click at [1488, 33] on div "Orr Chevrolet of Fort Smith YK" at bounding box center [1398, 24] width 299 height 30
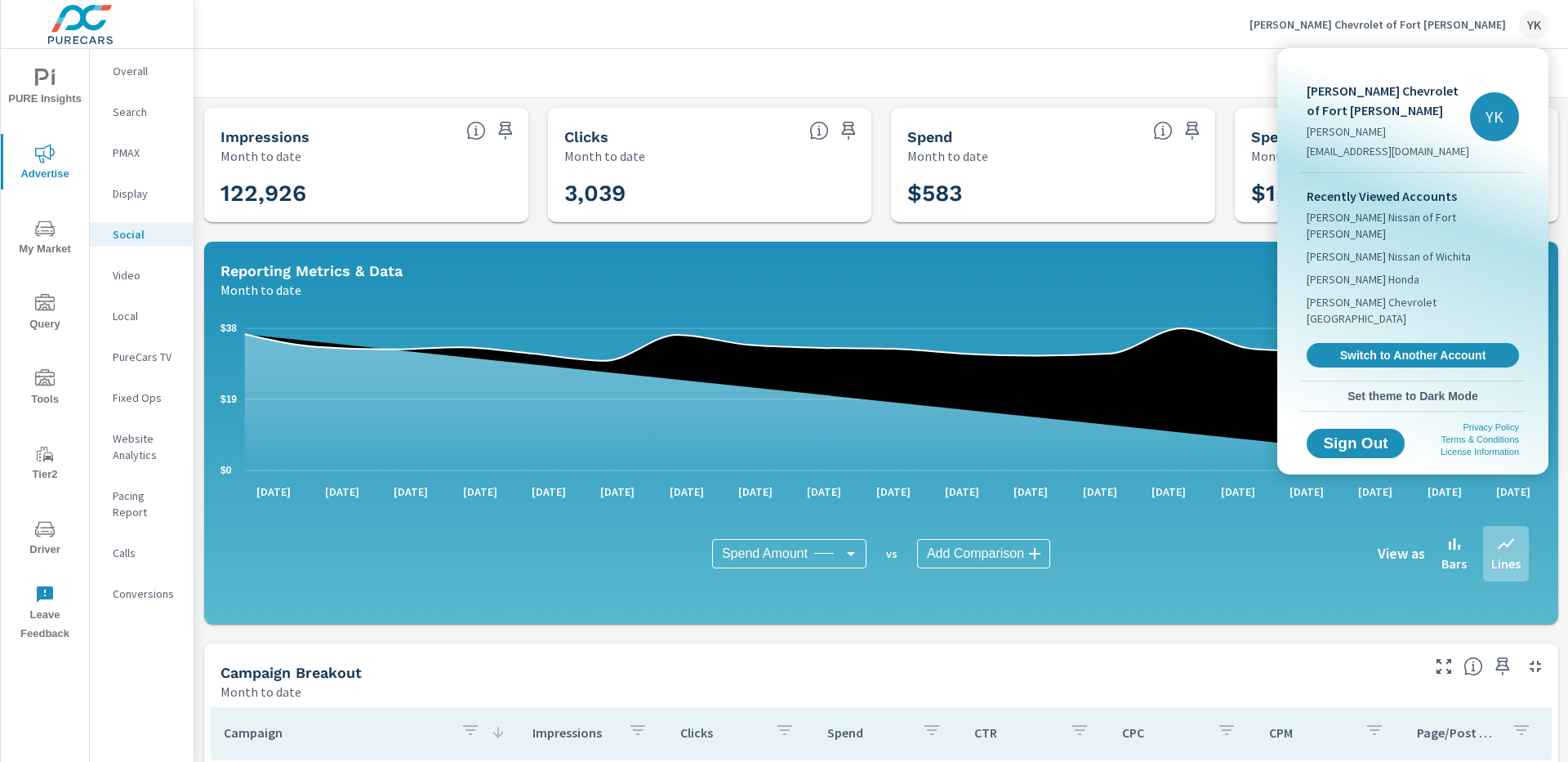
drag, startPoint x: 1393, startPoint y: 302, endPoint x: 1021, endPoint y: 301, distance: 372.0
click at [1392, 348] on span "Switch to Another Account" at bounding box center [1413, 355] width 194 height 14
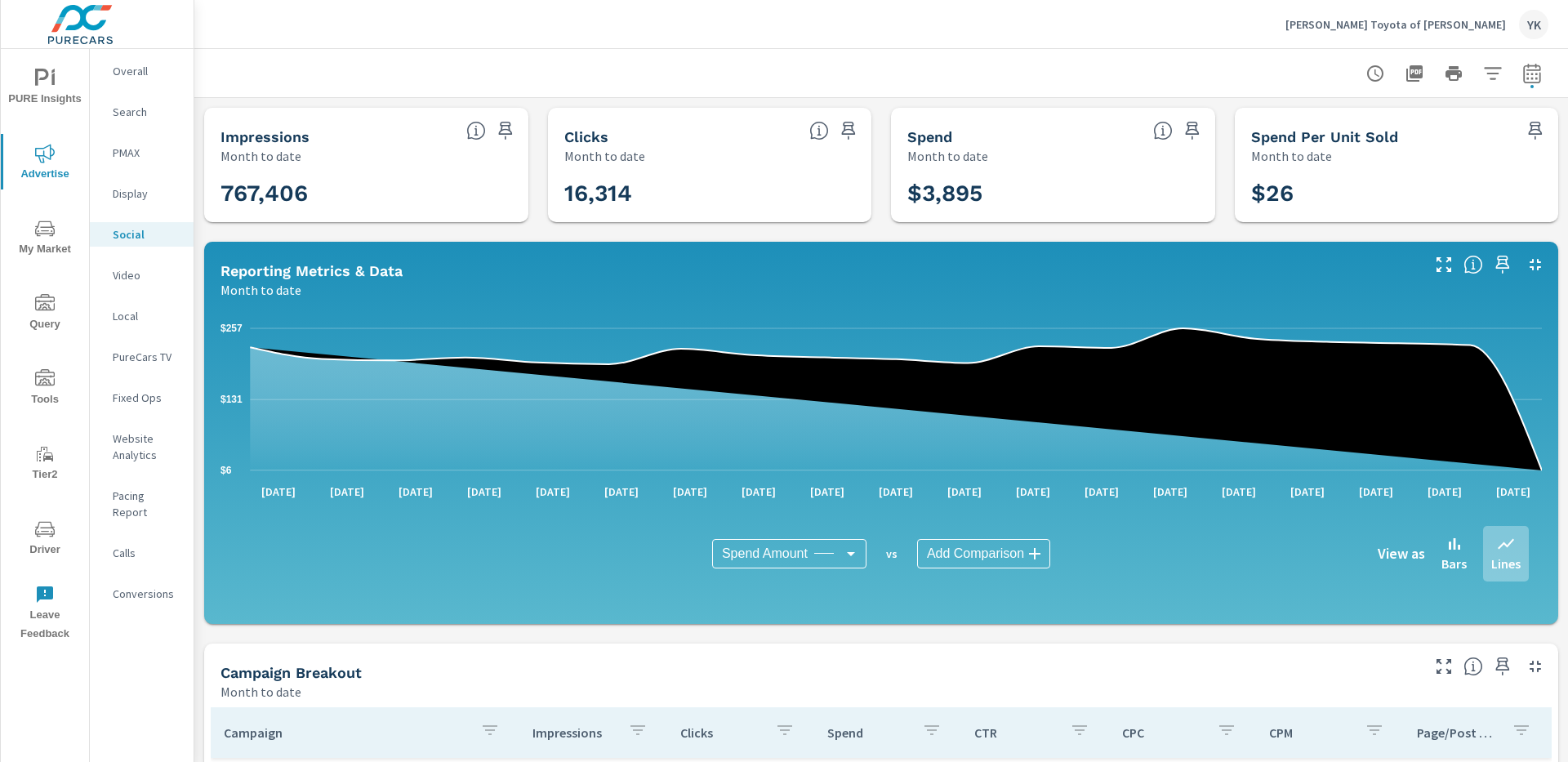
click at [1418, 17] on p "Pat Lobb Toyota of McKinney" at bounding box center [1396, 24] width 220 height 14
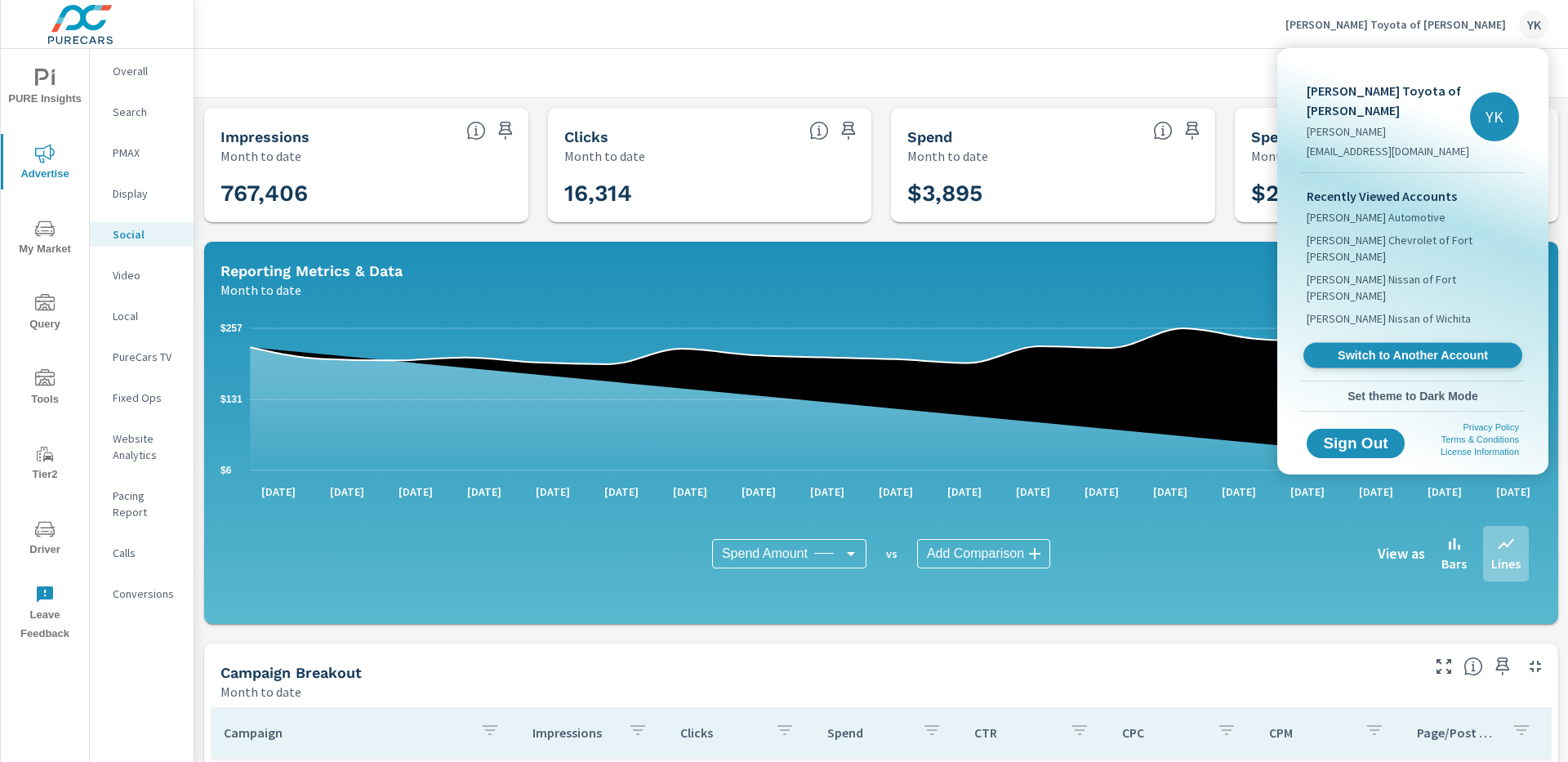
click at [1360, 348] on span "Switch to Another Account" at bounding box center [1413, 355] width 200 height 15
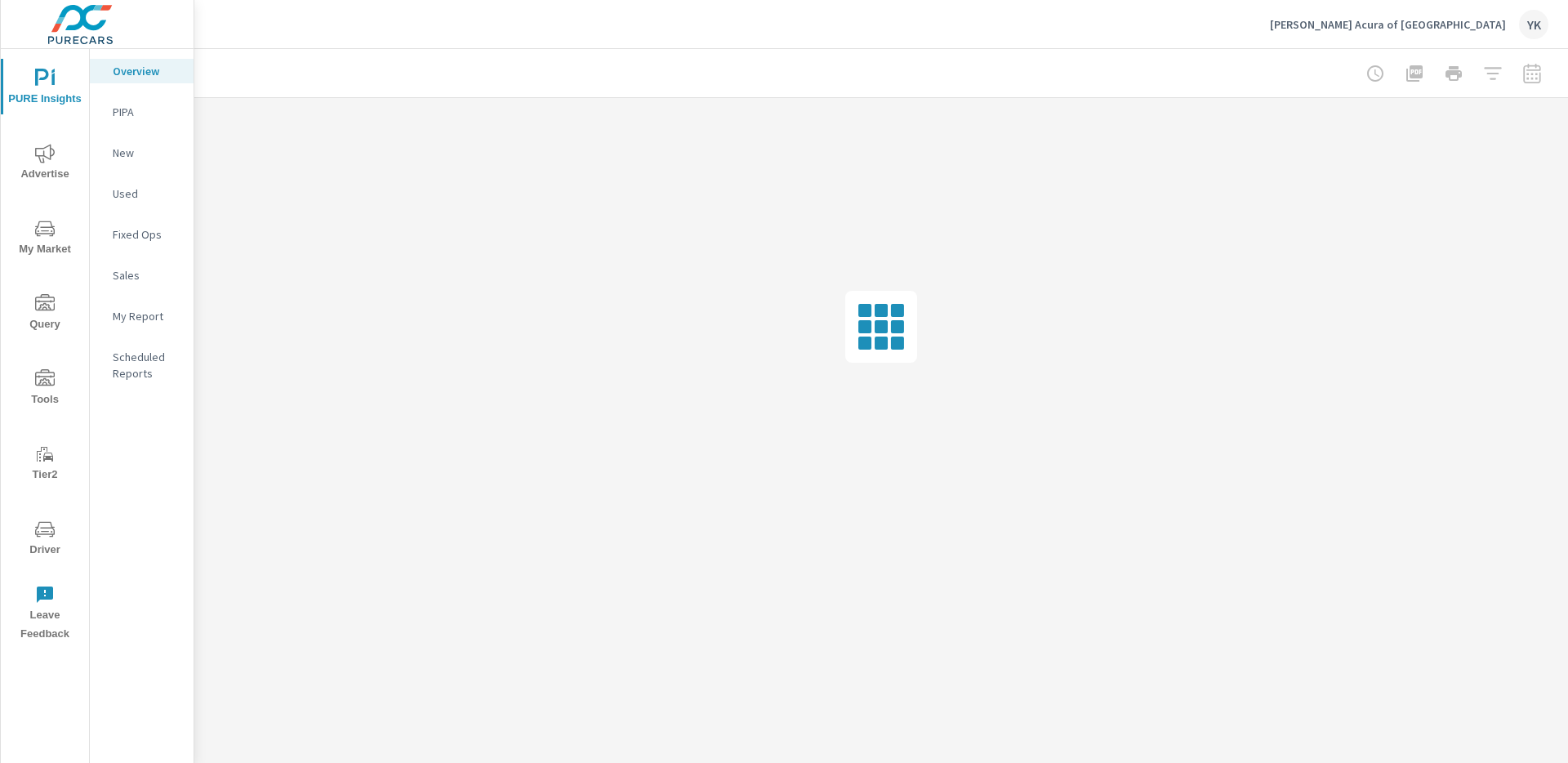
click at [49, 229] on icon "nav menu" at bounding box center [45, 228] width 20 height 20
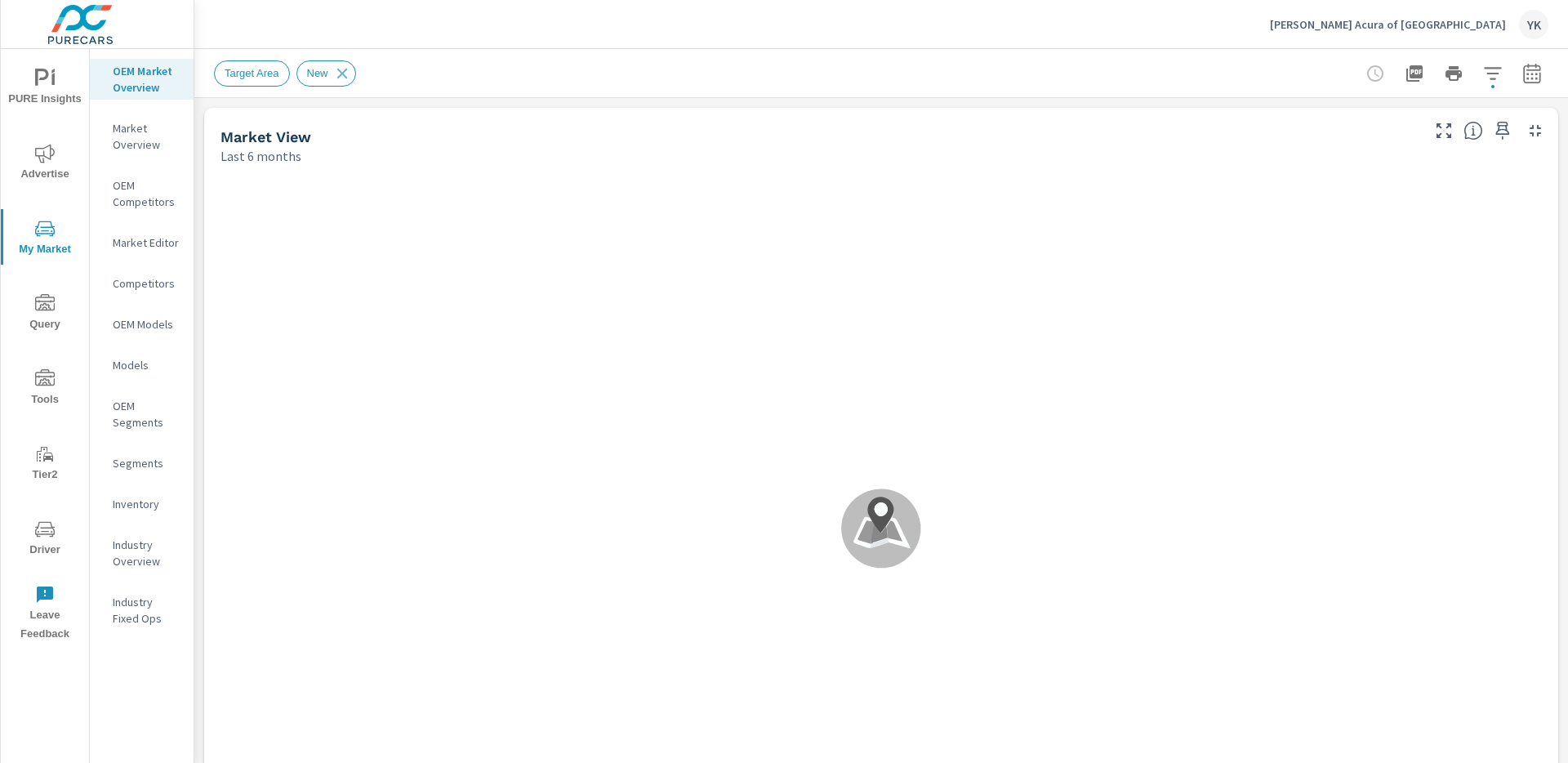
click at [1510, 92] on div "Target Area New" at bounding box center [881, 72] width 1334 height 48
click at [1530, 85] on button "button" at bounding box center [1532, 73] width 32 height 33
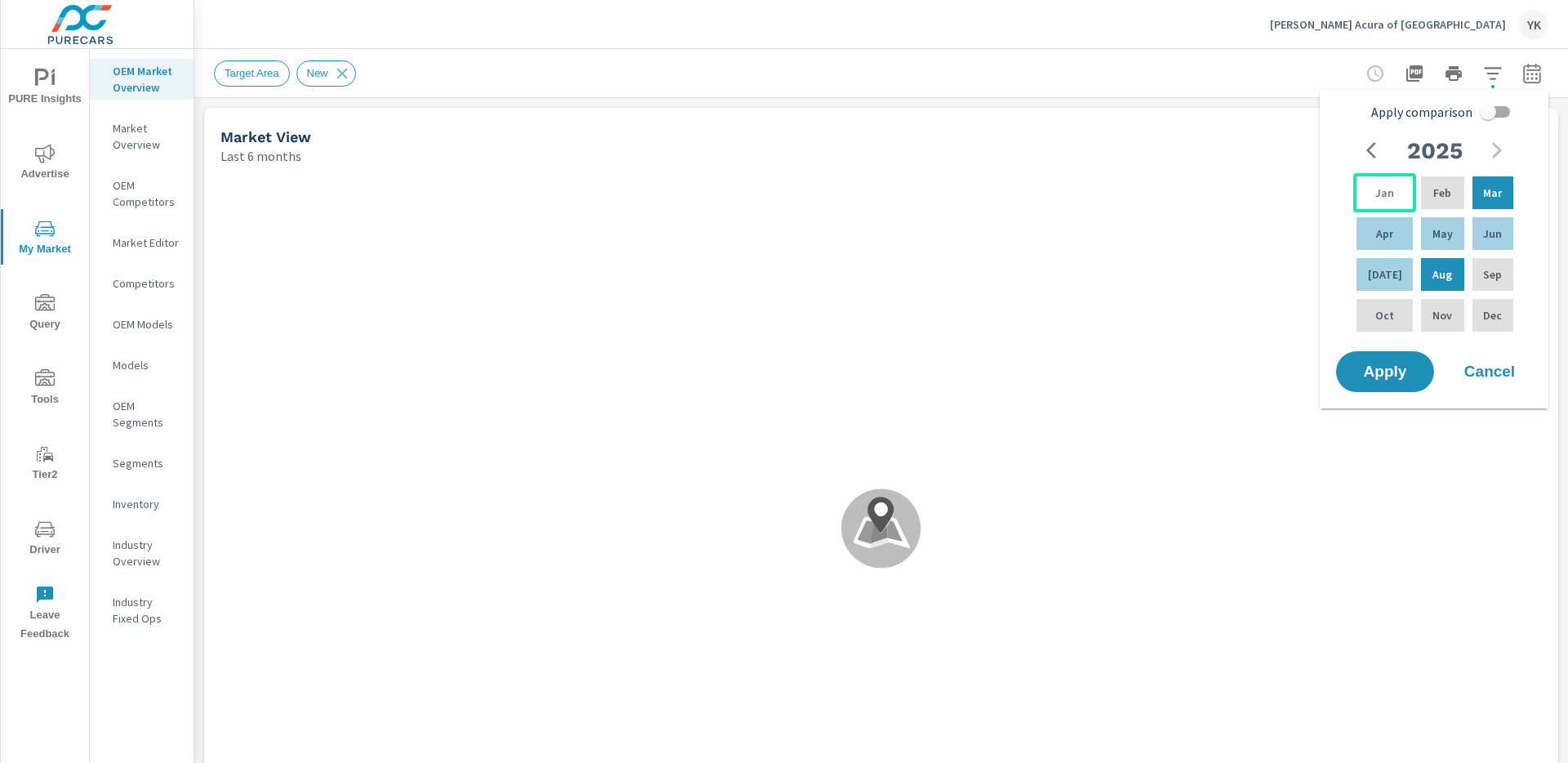
click at [1387, 176] on div "Jan" at bounding box center [1385, 192] width 63 height 39
click at [1326, 81] on div "Target Area New" at bounding box center [881, 72] width 1334 height 48
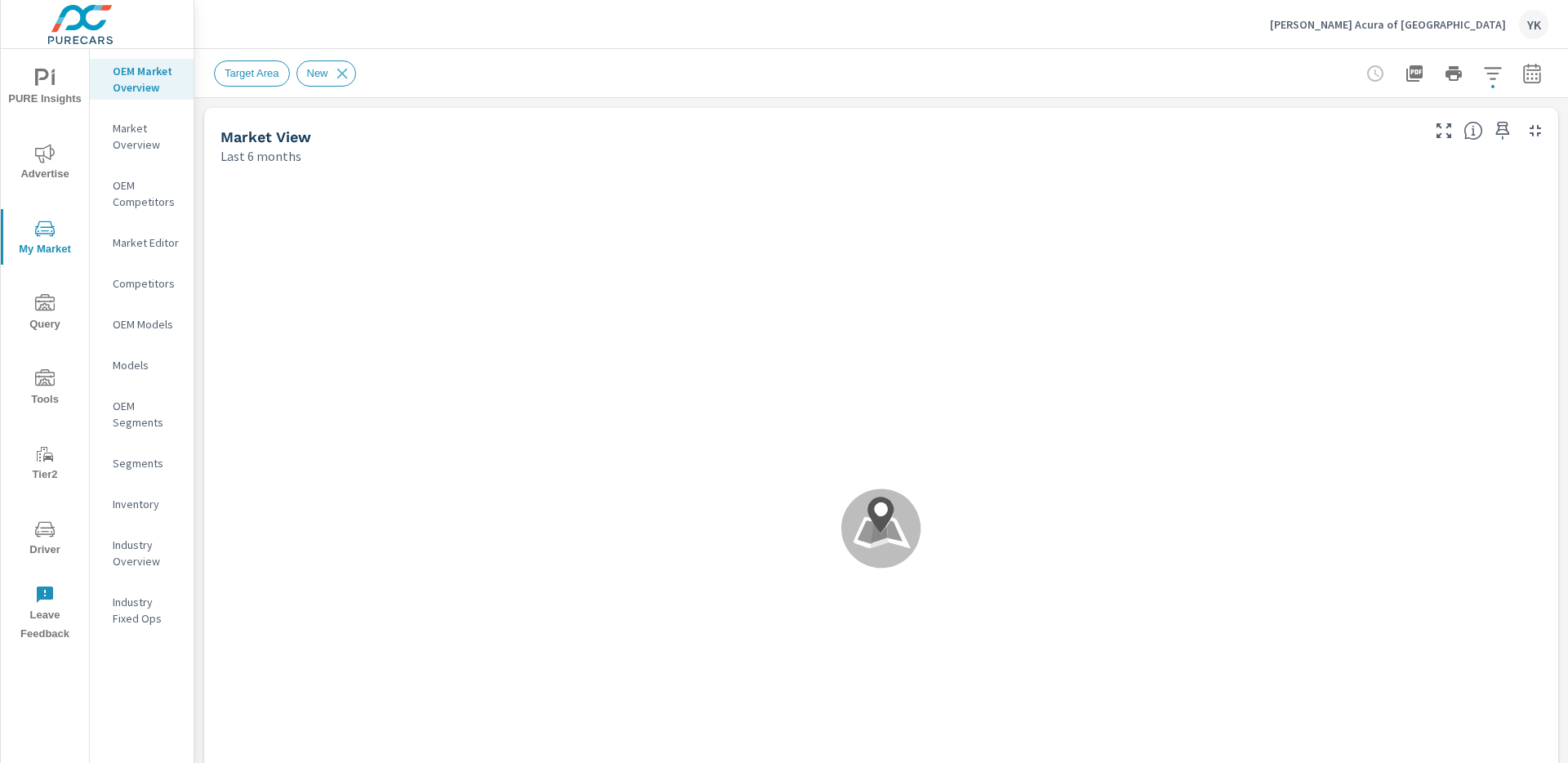
click at [1475, 65] on div at bounding box center [1454, 73] width 190 height 33
click at [1487, 70] on icon "button" at bounding box center [1493, 74] width 20 height 20
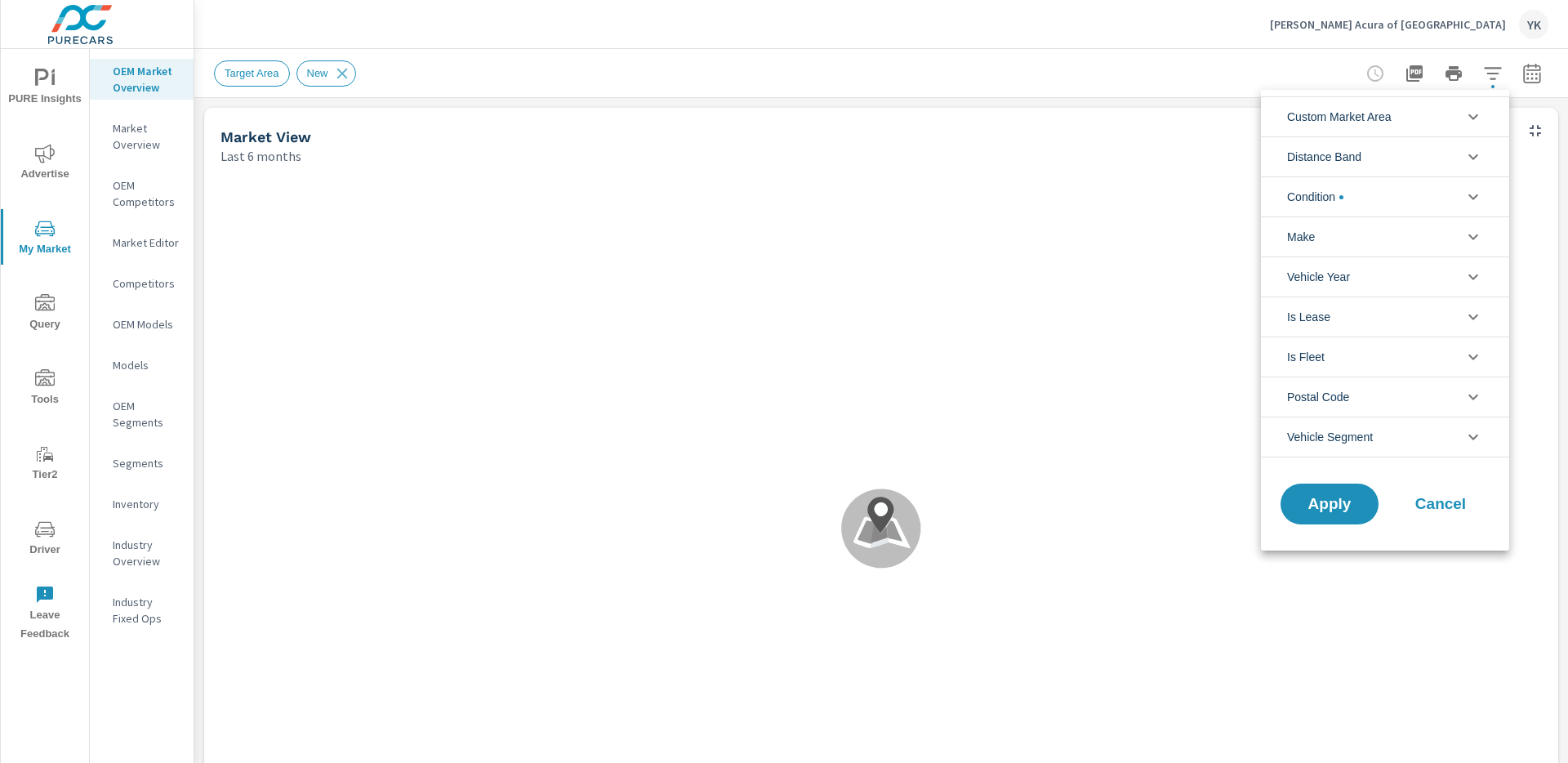
click at [1392, 123] on span "Custom Market Area" at bounding box center [1340, 116] width 105 height 39
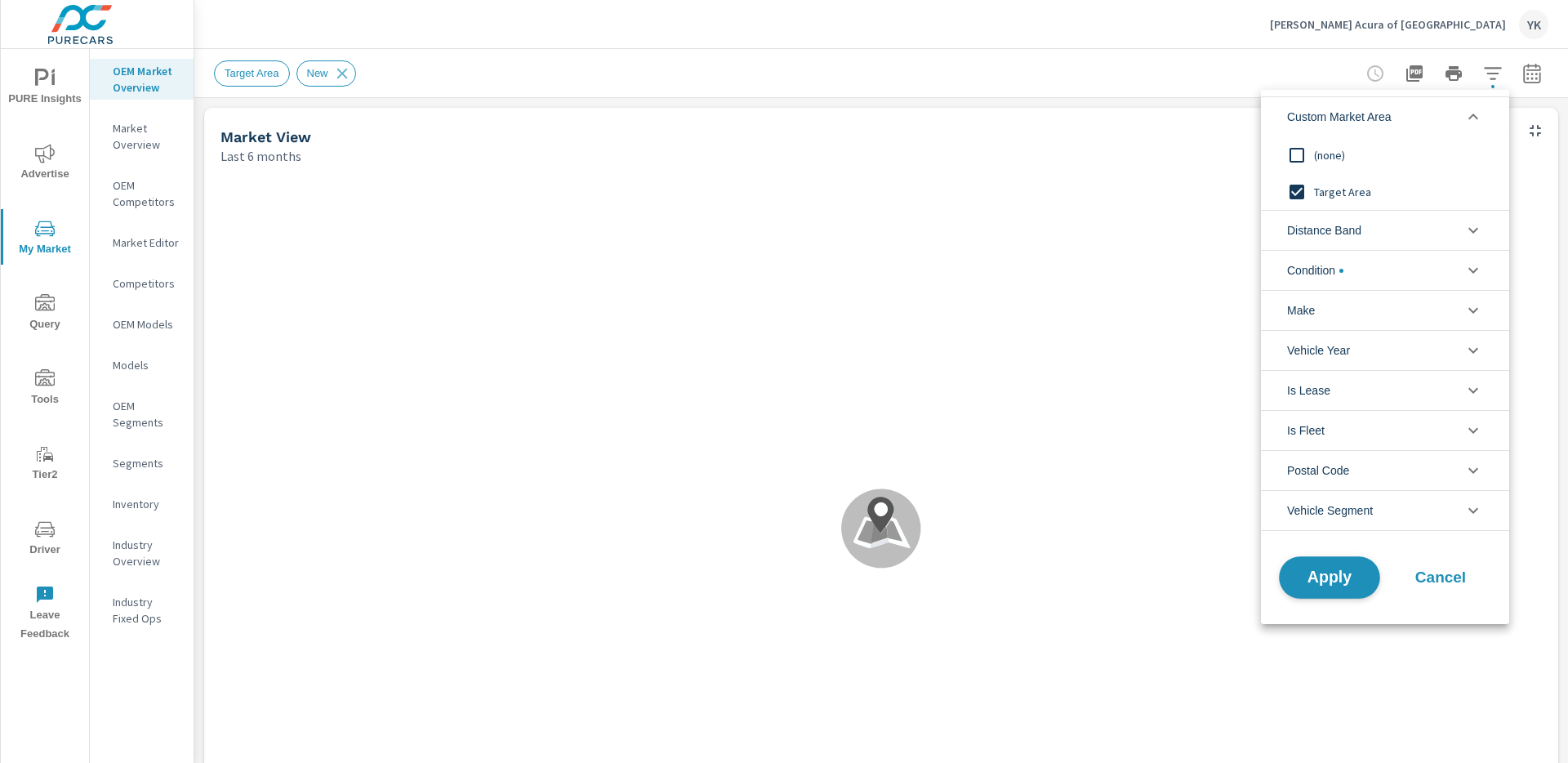
click at [1357, 588] on button "Apply" at bounding box center [1330, 577] width 101 height 42
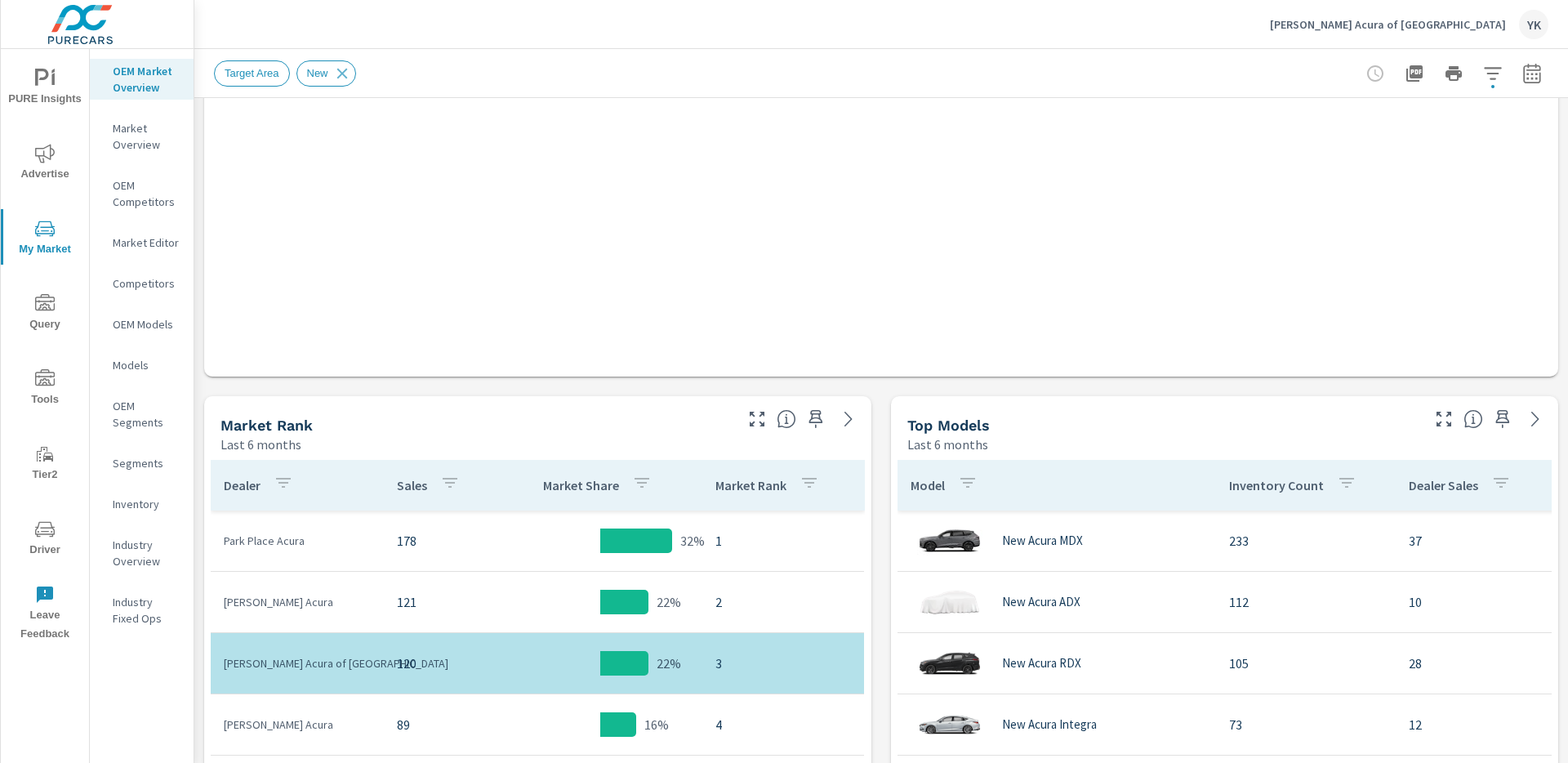
scroll to position [611, 0]
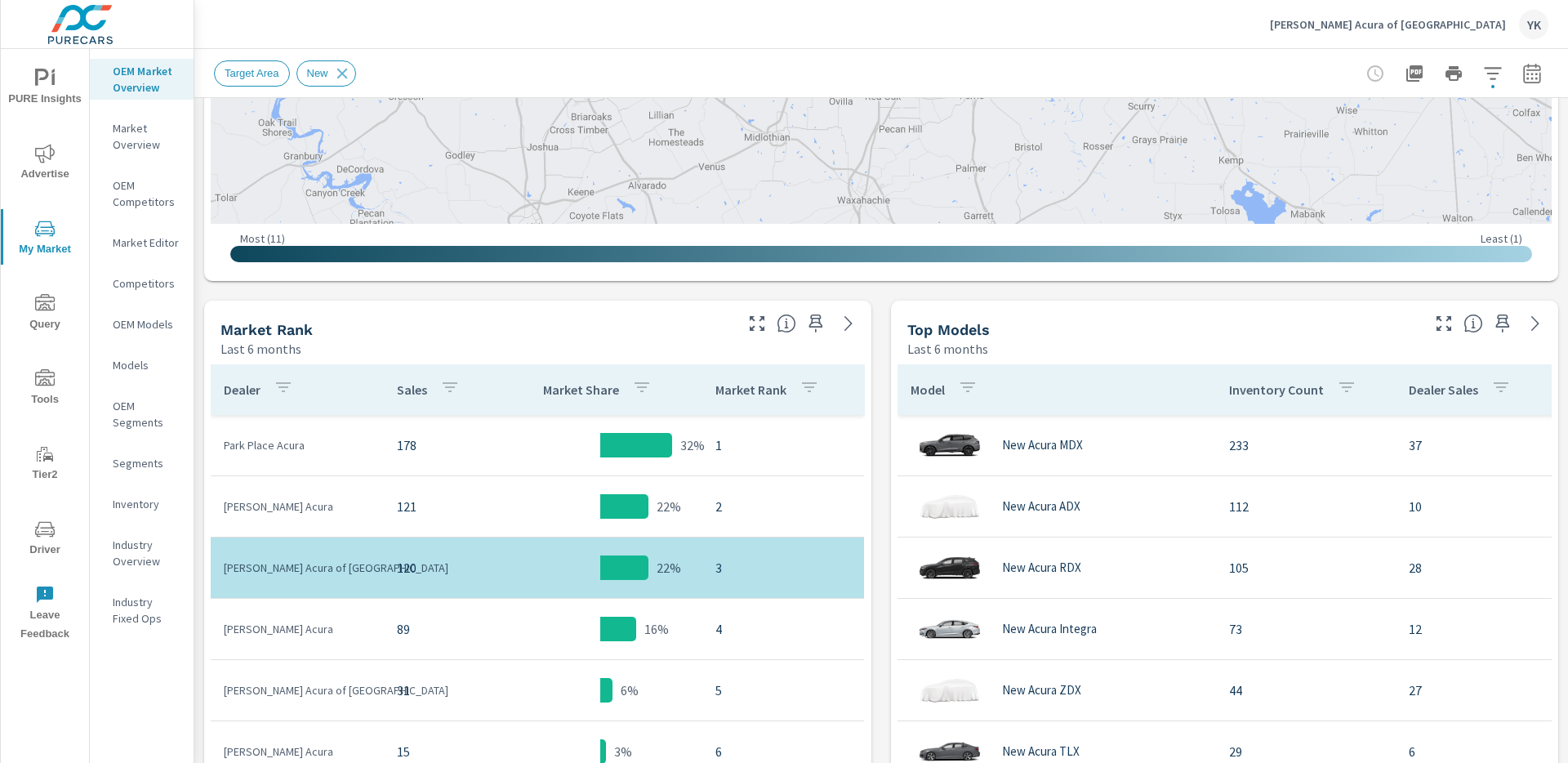
click at [1438, 329] on icon "button" at bounding box center [1444, 323] width 14 height 14
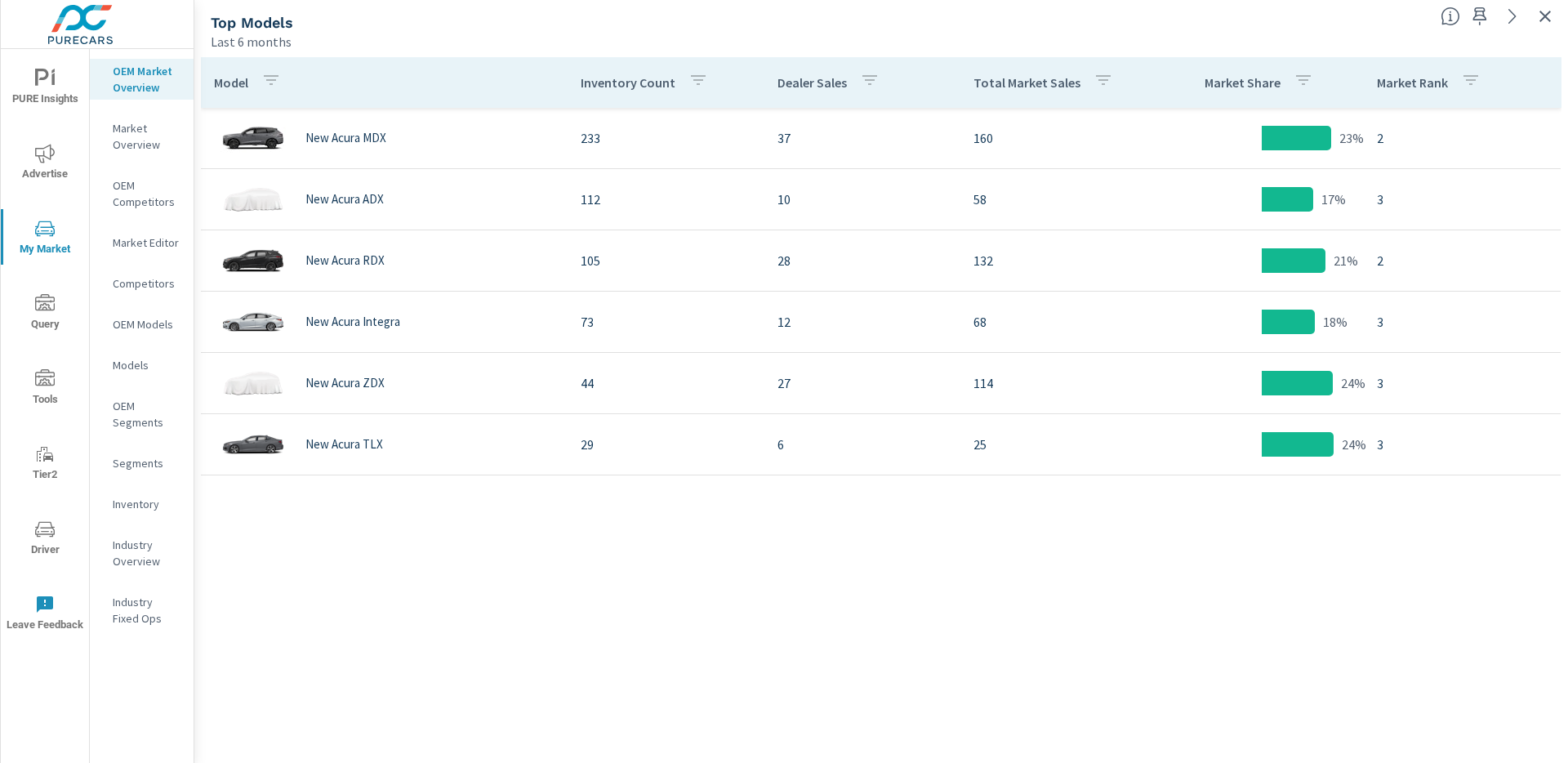
click at [1040, 80] on p "Total Market Sales" at bounding box center [1027, 82] width 107 height 16
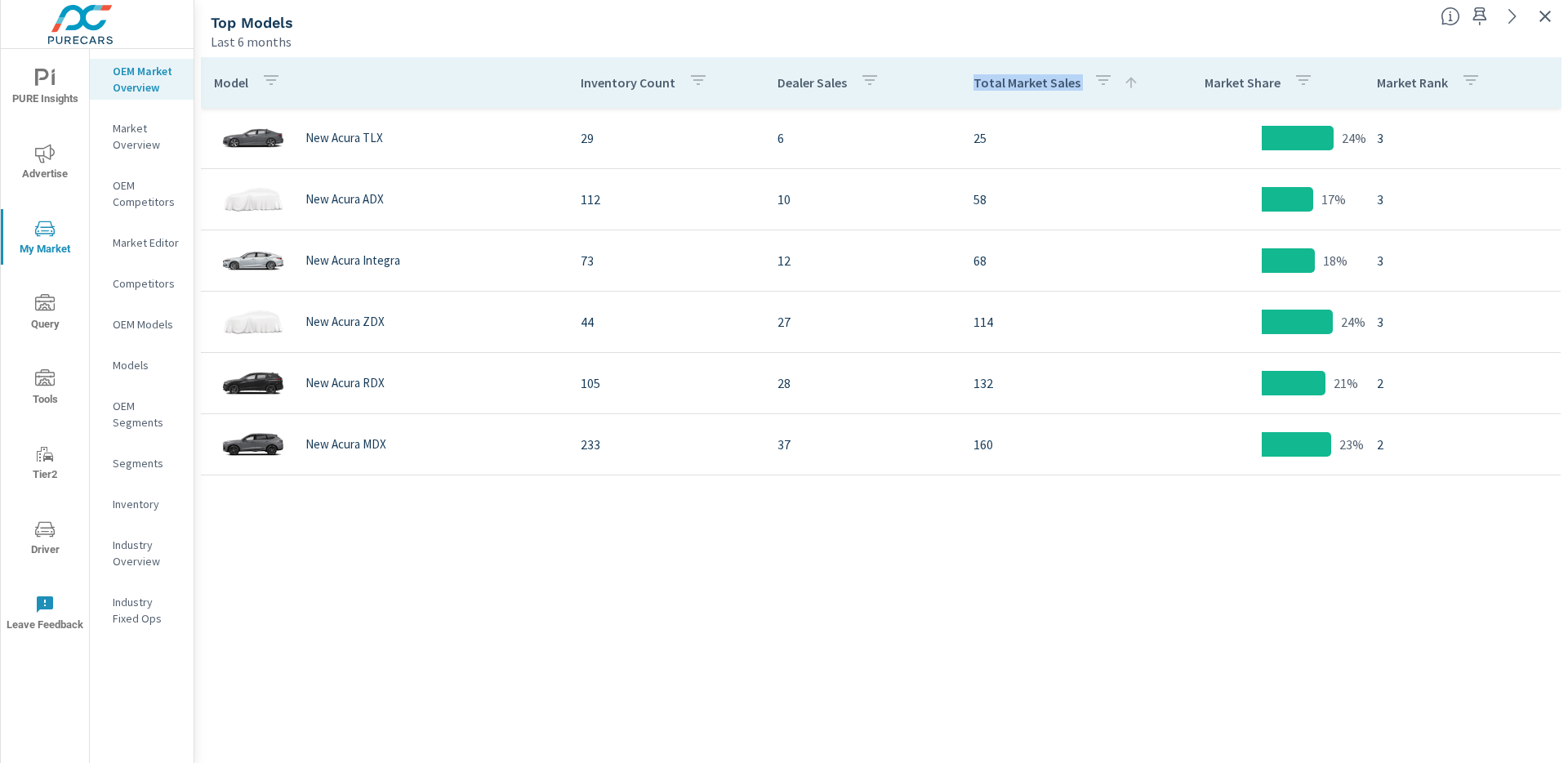
click at [1040, 80] on p "Total Market Sales" at bounding box center [1027, 82] width 107 height 16
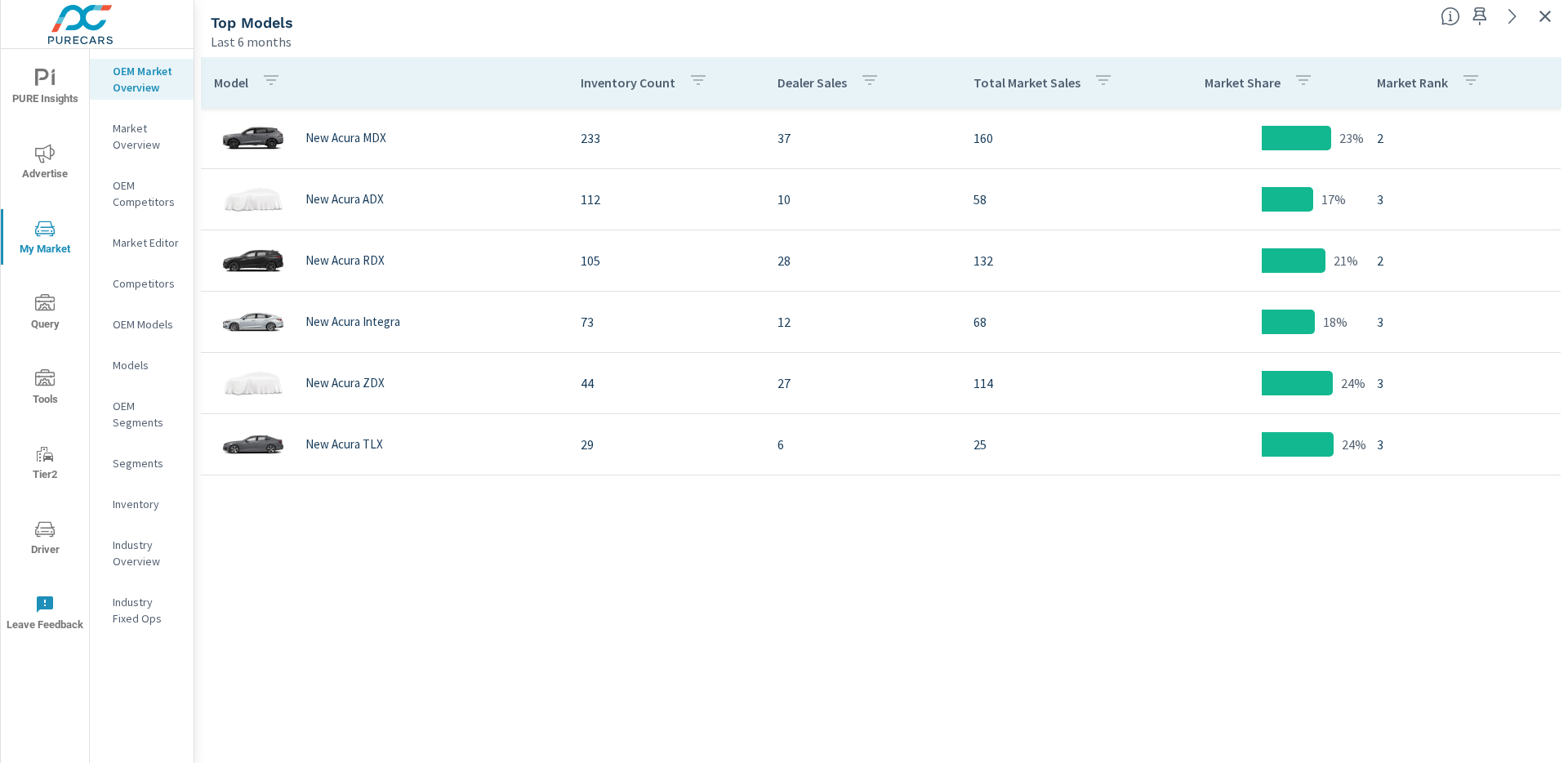
click at [997, 79] on p "Total Market Sales" at bounding box center [1027, 82] width 107 height 16
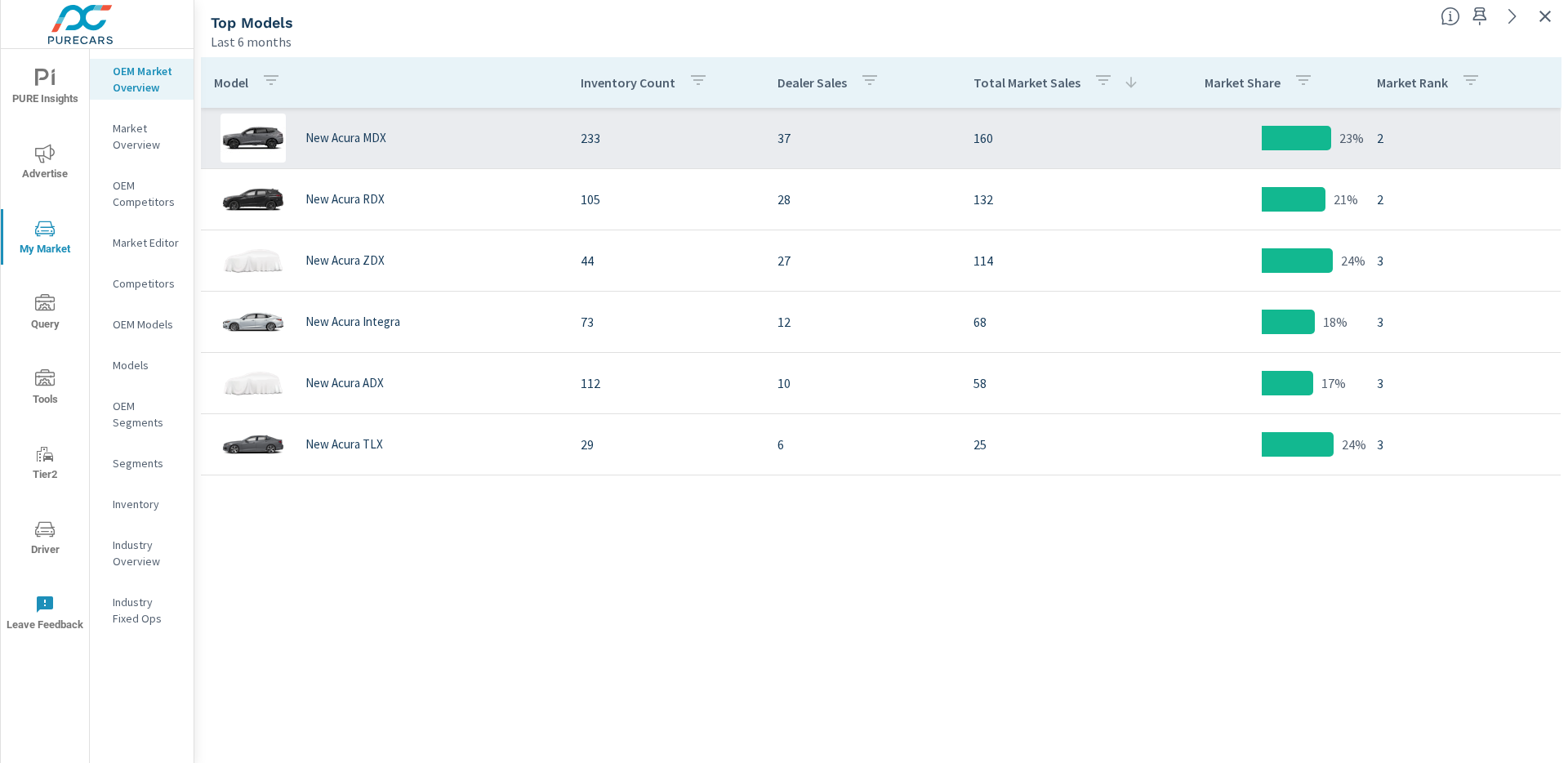
click at [961, 107] on tr "New Acura MDX 233 37 160 23% 2" at bounding box center [881, 138] width 1360 height 61
